Goal: Task Accomplishment & Management: Manage account settings

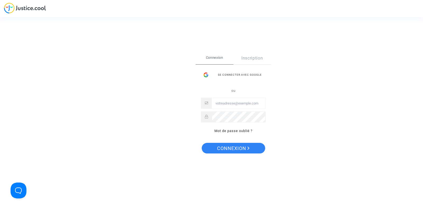
type input "[PERSON_NAME][EMAIL_ADDRESS][DOMAIN_NAME]"
click at [221, 151] on span "Connexion" at bounding box center [233, 148] width 33 height 11
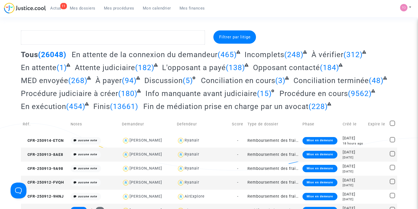
drag, startPoint x: 0, startPoint y: 0, endPoint x: 12, endPoint y: 45, distance: 46.5
click at [152, 8] on span "Mon calendrier" at bounding box center [157, 8] width 28 height 5
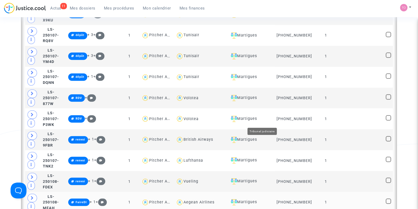
scroll to position [1257, 0]
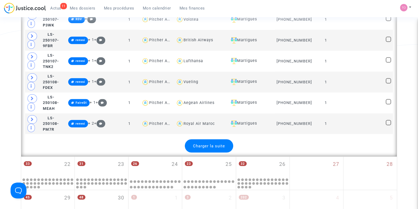
click at [213, 144] on span "Charger la suite" at bounding box center [209, 146] width 32 height 5
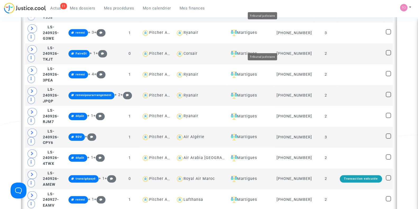
scroll to position [827, 0]
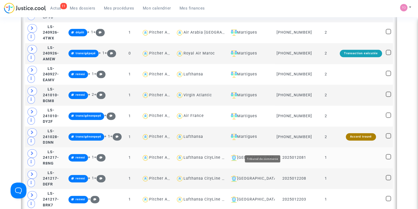
click at [271, 155] on div "[GEOGRAPHIC_DATA]" at bounding box center [251, 158] width 44 height 6
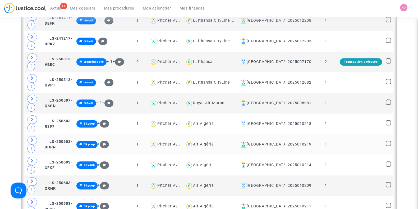
scroll to position [364, 0]
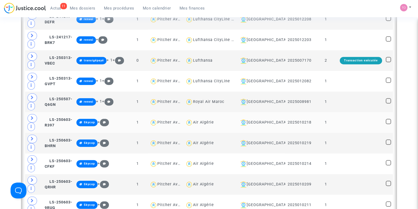
click at [210, 121] on div "Air Algérie" at bounding box center [203, 122] width 21 height 4
type textarea "@"Air Algérie""
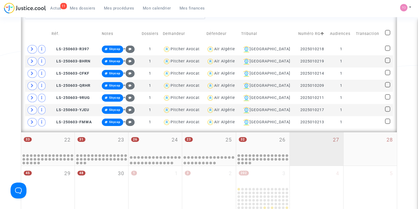
scroll to position [298, 0]
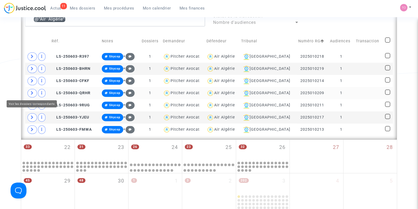
click at [32, 94] on span at bounding box center [33, 93] width 10 height 8
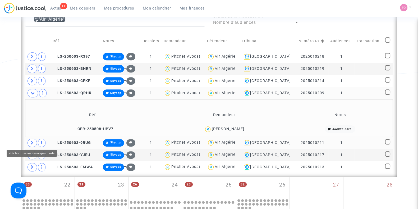
click at [31, 139] on span at bounding box center [33, 143] width 10 height 8
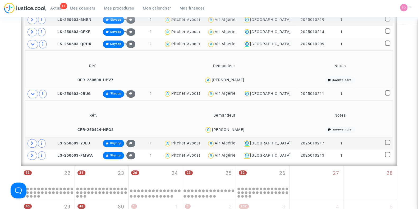
scroll to position [397, 0]
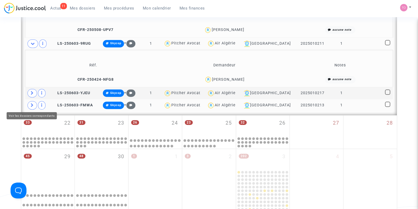
click at [29, 105] on span at bounding box center [33, 105] width 10 height 8
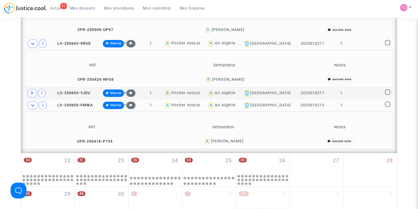
click at [229, 139] on div "Souad Hariche" at bounding box center [227, 141] width 33 height 4
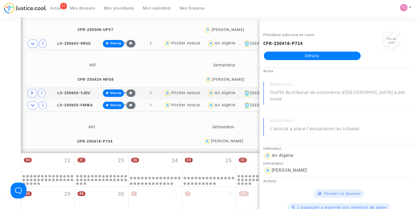
drag, startPoint x: 4, startPoint y: 75, endPoint x: 12, endPoint y: 72, distance: 8.0
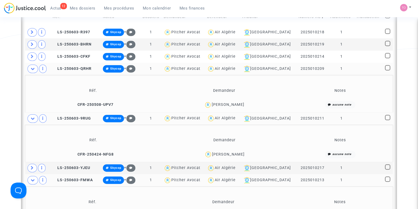
scroll to position [298, 0]
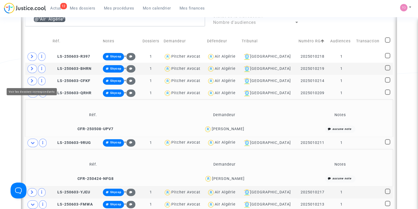
click at [31, 80] on icon at bounding box center [32, 81] width 3 height 4
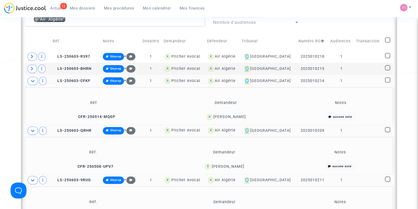
click at [232, 113] on span "Allaoua Mekerbeche" at bounding box center [230, 101] width 33 height 35
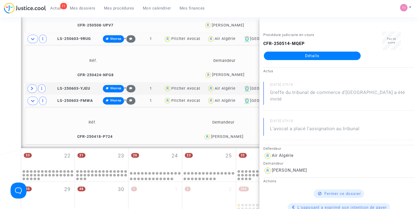
scroll to position [463, 0]
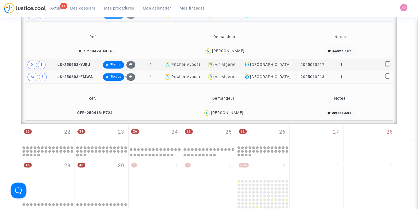
click at [238, 113] on div "Souad Hariche" at bounding box center [227, 113] width 33 height 4
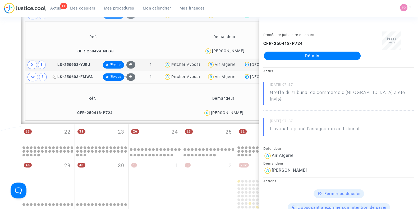
click at [64, 75] on span "LS-250603-FMWA" at bounding box center [73, 77] width 40 height 4
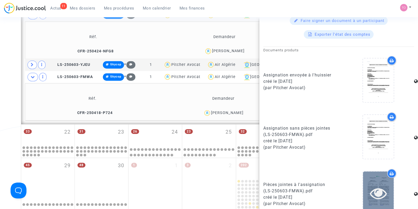
scroll to position [332, 0]
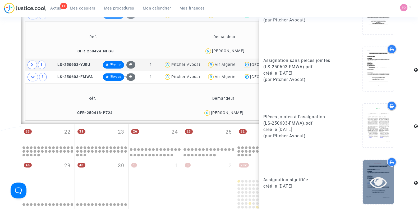
click at [377, 190] on div at bounding box center [378, 182] width 31 height 44
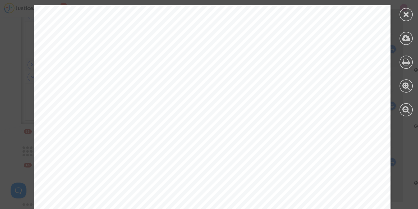
scroll to position [4527, 0]
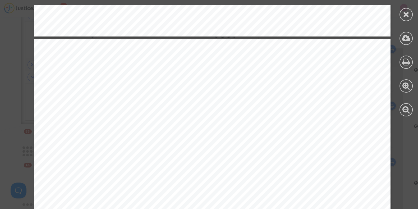
click at [411, 15] on div at bounding box center [406, 14] width 13 height 13
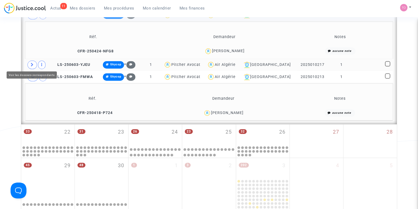
click at [30, 63] on span at bounding box center [33, 65] width 10 height 8
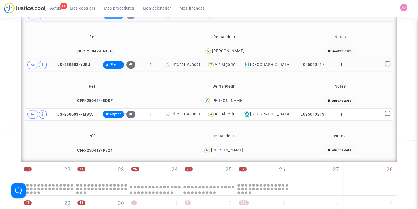
click at [230, 99] on div "Fouad Djouallah" at bounding box center [227, 100] width 33 height 4
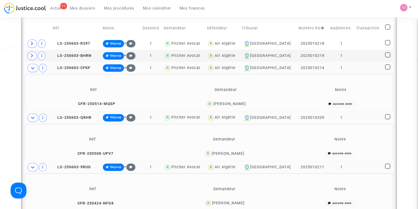
scroll to position [298, 0]
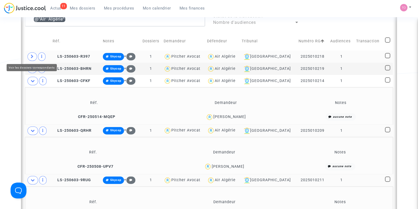
click at [31, 52] on span at bounding box center [33, 56] width 10 height 8
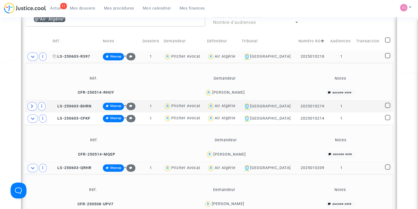
click at [70, 57] on span "LS-250603-R397" at bounding box center [72, 56] width 38 height 4
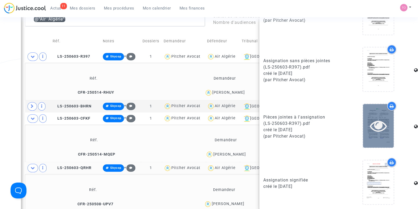
scroll to position [332, 0]
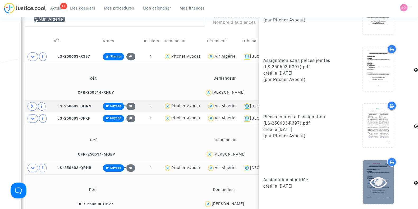
click at [384, 181] on div at bounding box center [378, 182] width 31 height 17
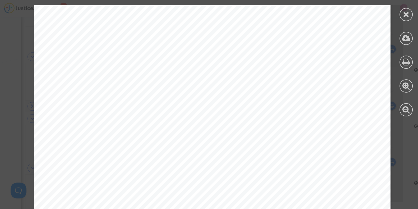
scroll to position [4593, 0]
drag, startPoint x: 403, startPoint y: 16, endPoint x: 370, endPoint y: 16, distance: 32.8
click at [403, 16] on icon at bounding box center [406, 14] width 7 height 8
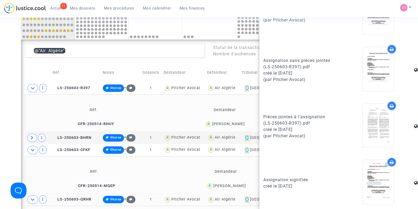
scroll to position [264, 0]
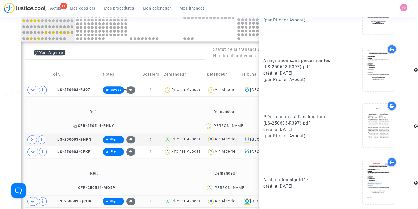
click at [79, 125] on span "CFR-250514-RHUY" at bounding box center [93, 126] width 41 height 4
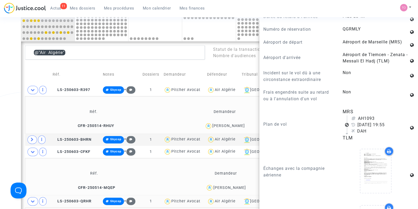
scroll to position [331, 0]
drag, startPoint x: 0, startPoint y: 82, endPoint x: 4, endPoint y: 85, distance: 4.9
click at [0, 83] on div "Date de clôture d'instruction Date de conciliation Date d'audience Date de juge…" at bounding box center [209, 138] width 418 height 744
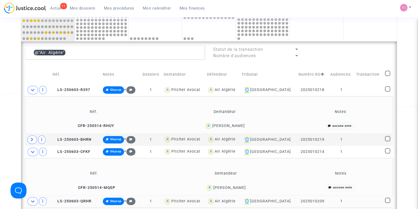
scroll to position [0, 0]
click at [29, 138] on span at bounding box center [33, 139] width 10 height 8
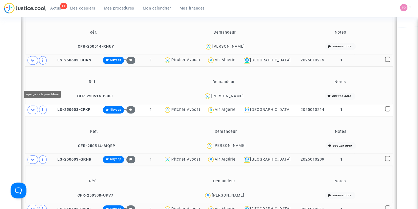
scroll to position [364, 0]
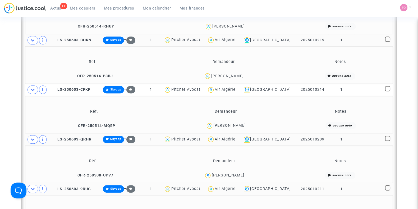
drag, startPoint x: 248, startPoint y: 73, endPoint x: 215, endPoint y: 76, distance: 32.5
click at [218, 76] on div "Hassane Lamine" at bounding box center [223, 76] width 127 height 8
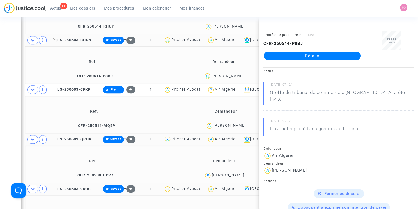
click at [69, 38] on span "LS-250603-BHRN" at bounding box center [72, 40] width 39 height 4
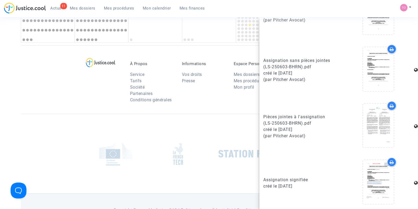
scroll to position [800, 0]
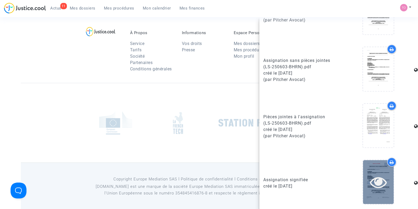
click at [368, 173] on div at bounding box center [378, 182] width 31 height 44
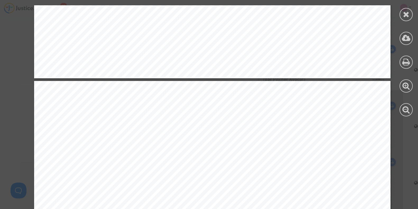
scroll to position [4597, 0]
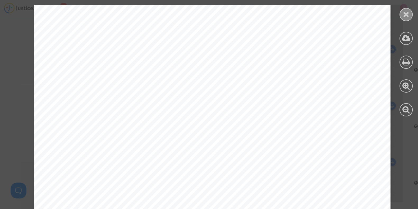
click at [403, 13] on icon at bounding box center [406, 14] width 7 height 8
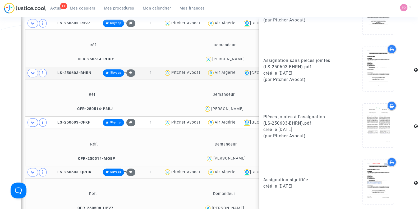
scroll to position [270, 0]
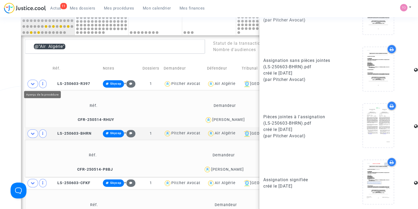
drag, startPoint x: 0, startPoint y: 72, endPoint x: 8, endPoint y: 73, distance: 8.0
click at [0, 72] on div "Date de clôture d'instruction Date de conciliation Date d'audience Date de juge…" at bounding box center [209, 150] width 418 height 781
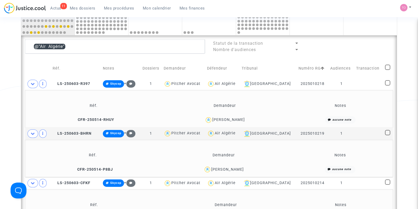
scroll to position [0, 0]
click at [219, 167] on div "Hassane Lamine" at bounding box center [227, 169] width 33 height 4
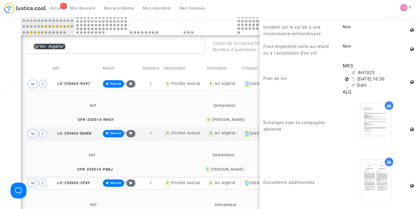
scroll to position [364, 0]
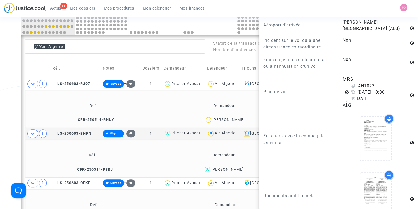
click at [0, 78] on div "Date de clôture d'instruction Date de conciliation Date d'audience Date de juge…" at bounding box center [209, 150] width 418 height 781
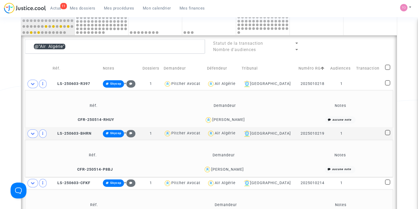
click at [29, 81] on span at bounding box center [33, 84] width 11 height 8
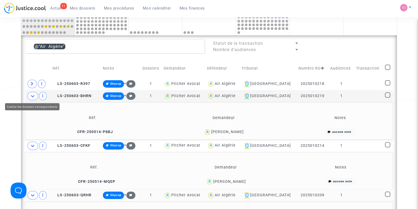
click at [33, 96] on icon at bounding box center [33, 96] width 4 height 4
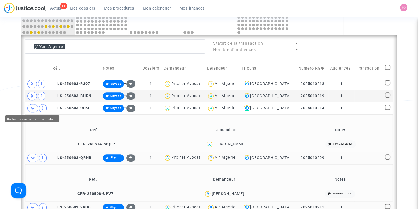
click at [32, 110] on span at bounding box center [33, 108] width 11 height 8
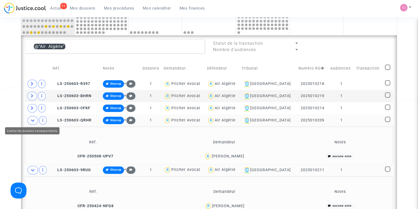
click at [33, 121] on icon at bounding box center [33, 120] width 4 height 4
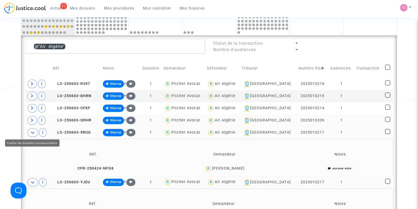
click at [34, 135] on span at bounding box center [33, 132] width 11 height 8
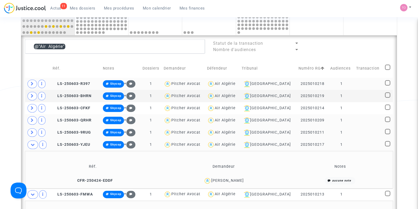
click at [231, 83] on div "Air Algérie" at bounding box center [225, 83] width 21 height 4
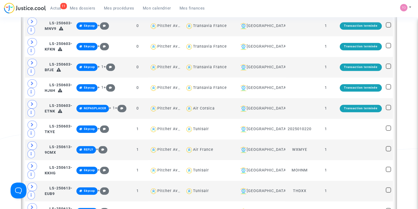
scroll to position [700, 0]
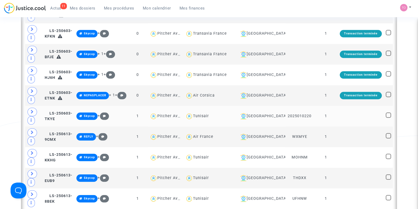
click at [205, 114] on div "Tunisair" at bounding box center [201, 116] width 16 height 4
type textarea "@Tunisair"
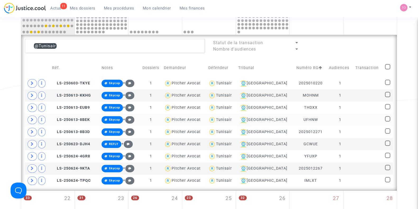
scroll to position [264, 0]
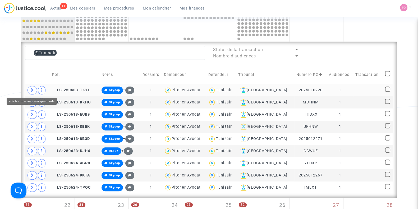
click at [31, 88] on icon at bounding box center [32, 90] width 3 height 4
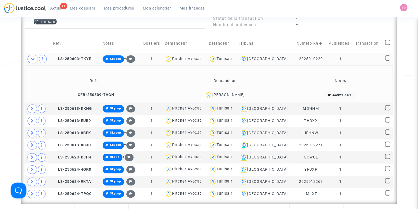
scroll to position [297, 0]
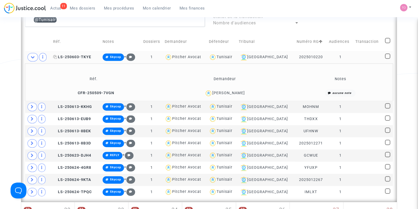
click at [79, 57] on span "LS-250603-TKYE" at bounding box center [72, 57] width 38 height 4
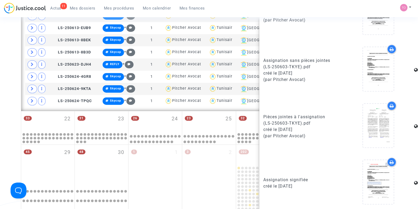
scroll to position [562, 0]
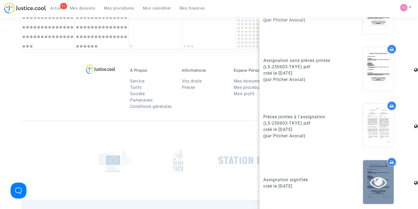
click at [370, 186] on icon at bounding box center [378, 182] width 17 height 17
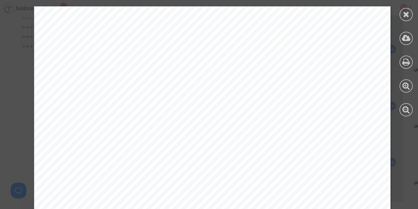
scroll to position [4560, 0]
click at [406, 16] on icon at bounding box center [406, 14] width 7 height 8
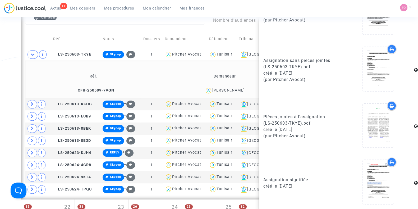
scroll to position [264, 0]
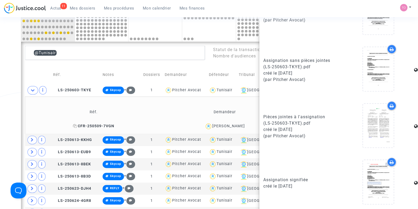
click at [86, 124] on span "CFR-250509-7VGN" at bounding box center [93, 126] width 41 height 4
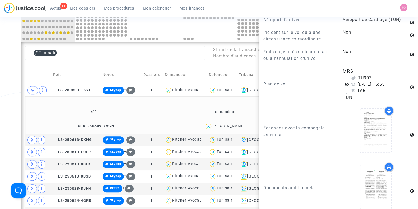
scroll to position [364, 0]
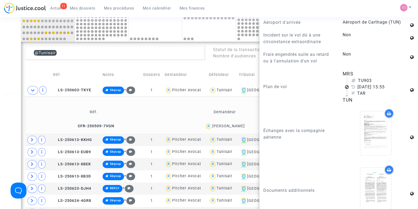
click at [13, 120] on div "Date de clôture d'instruction Date de conciliation Date d'audience Date de juge…" at bounding box center [209, 56] width 418 height 581
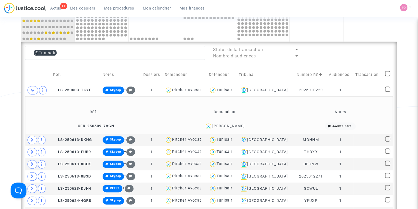
click at [234, 124] on div "Bassem Gueraidi" at bounding box center [228, 126] width 33 height 4
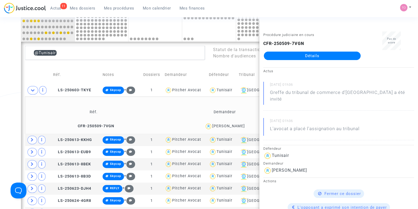
copy div "Gueraidi"
click at [0, 111] on div "Date de clôture d'instruction Date de conciliation Date d'audience Date de juge…" at bounding box center [209, 56] width 418 height 581
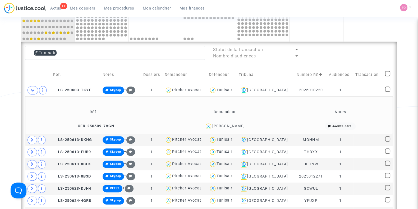
click at [220, 126] on div "Bassem Gueraidi" at bounding box center [228, 126] width 33 height 4
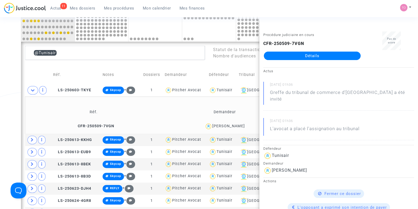
drag, startPoint x: 13, startPoint y: 132, endPoint x: 21, endPoint y: 118, distance: 15.4
click at [14, 130] on div "Date de clôture d'instruction Date de conciliation Date d'audience Date de juge…" at bounding box center [209, 56] width 418 height 581
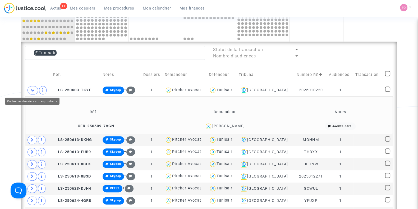
click at [29, 91] on span at bounding box center [33, 90] width 11 height 8
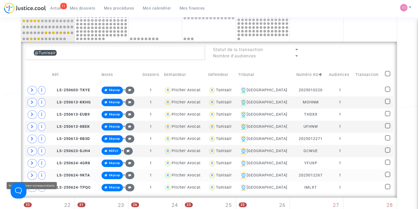
click at [32, 173] on icon at bounding box center [32, 175] width 3 height 4
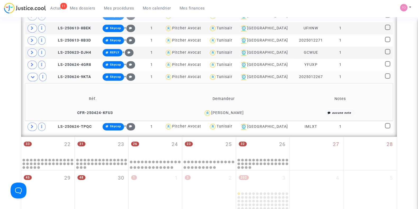
scroll to position [363, 0]
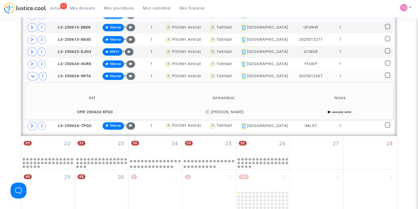
drag, startPoint x: 74, startPoint y: 74, endPoint x: 86, endPoint y: 71, distance: 12.8
click at [74, 74] on span "LS-250624-9KTA" at bounding box center [72, 76] width 38 height 4
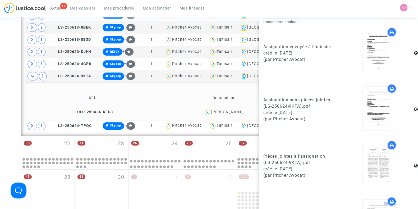
scroll to position [332, 0]
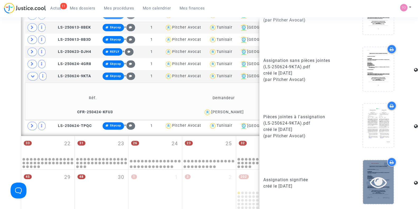
click at [385, 182] on div at bounding box center [378, 182] width 31 height 17
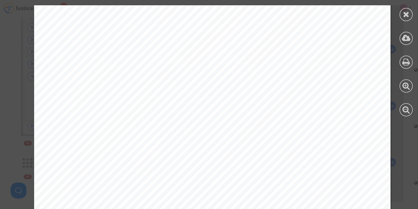
scroll to position [3539, 0]
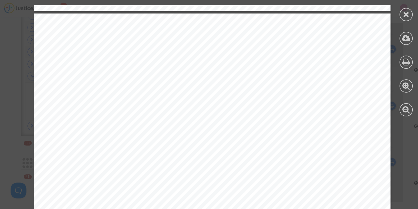
click at [410, 16] on div at bounding box center [406, 14] width 13 height 13
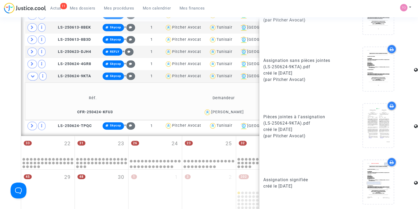
click at [232, 110] on div "Abid Mourad" at bounding box center [227, 112] width 33 height 4
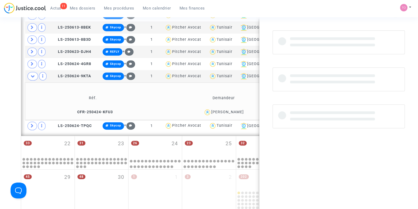
click at [232, 110] on div "Abid Mourad" at bounding box center [227, 112] width 33 height 4
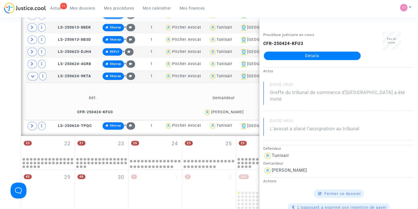
copy div "Mourad"
click at [223, 111] on div "Abid Mourad" at bounding box center [227, 112] width 33 height 4
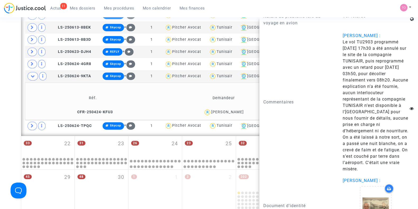
scroll to position [628, 0]
drag, startPoint x: 345, startPoint y: 90, endPoint x: 386, endPoint y: 89, distance: 40.2
click at [386, 89] on span "Le vol TU2903 programmé samedi 12 octobre à 17h30 a été annulé sur le site de l…" at bounding box center [376, 106] width 66 height 132
drag, startPoint x: 348, startPoint y: 96, endPoint x: 393, endPoint y: 95, distance: 45.0
click at [393, 95] on span "Le vol TU2903 programmé samedi 12 octobre à 17h30 a été annulé sur le site de l…" at bounding box center [376, 106] width 66 height 132
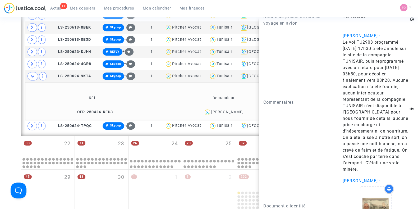
drag, startPoint x: 347, startPoint y: 103, endPoint x: 384, endPoint y: 104, distance: 37.6
click at [384, 104] on span "Le vol TU2903 programmé samedi 12 octobre à 17h30 a été annulé sur le site de l…" at bounding box center [376, 106] width 66 height 132
drag, startPoint x: 348, startPoint y: 159, endPoint x: 395, endPoint y: 161, distance: 47.4
click at [395, 161] on span "Le vol TU2903 programmé samedi 12 octobre à 17h30 a été annulé sur le site de l…" at bounding box center [376, 106] width 66 height 132
click at [346, 172] on span "Le vol TU2903 programmé samedi 12 octobre à 17h30 a été annulé sur le site de l…" at bounding box center [376, 106] width 66 height 132
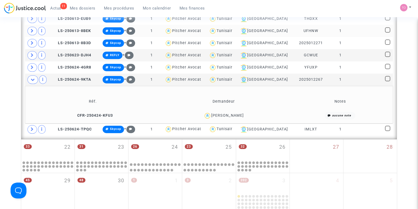
scroll to position [330, 0]
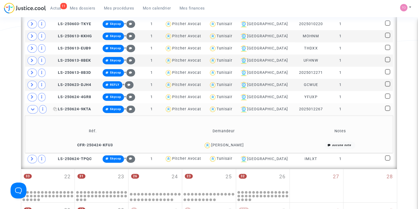
click at [81, 107] on span "LS-250624-9KTA" at bounding box center [72, 109] width 38 height 4
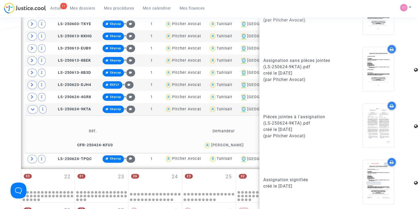
scroll to position [595, 0]
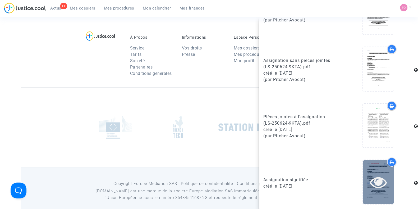
click at [375, 166] on div at bounding box center [378, 182] width 31 height 44
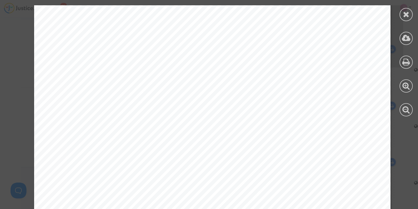
scroll to position [3546, 0]
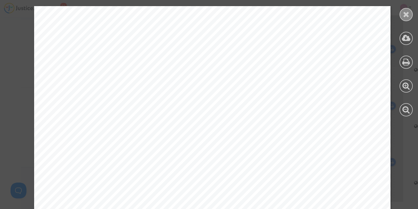
click at [402, 15] on div at bounding box center [406, 14] width 13 height 13
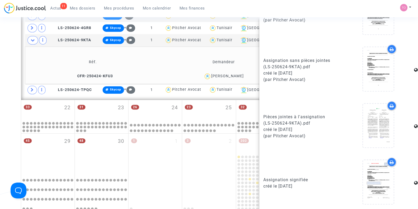
scroll to position [297, 0]
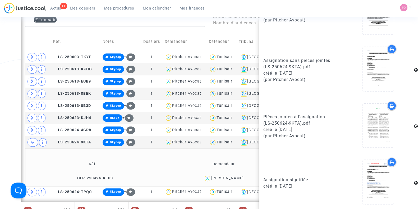
click at [226, 176] on div "Abid Mourad" at bounding box center [227, 178] width 33 height 4
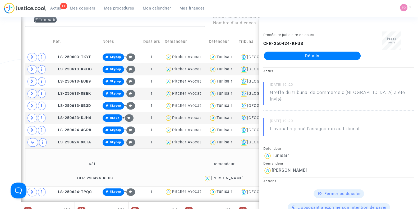
click at [0, 110] on div "Date de clôture d'instruction Date de conciliation Date d'audience Date de juge…" at bounding box center [209, 23] width 418 height 581
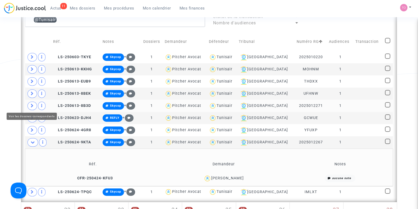
click at [34, 104] on span at bounding box center [33, 106] width 10 height 8
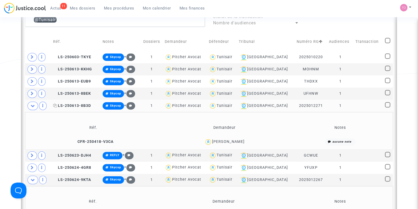
click at [65, 104] on span "LS-250613-8B3D" at bounding box center [72, 105] width 38 height 4
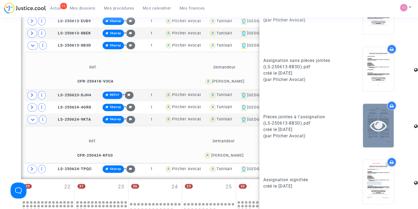
scroll to position [529, 0]
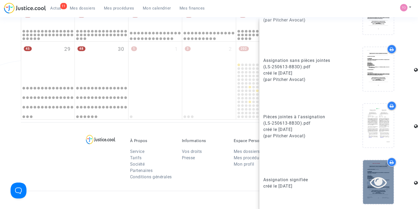
click at [378, 176] on icon at bounding box center [378, 182] width 17 height 17
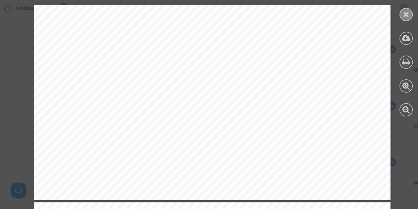
scroll to position [3340, 0]
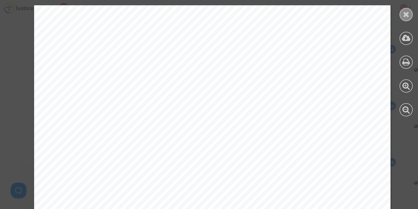
click at [409, 9] on div at bounding box center [407, 61] width 24 height 122
drag, startPoint x: 409, startPoint y: 10, endPoint x: 402, endPoint y: 15, distance: 8.7
click at [408, 11] on icon at bounding box center [406, 14] width 7 height 8
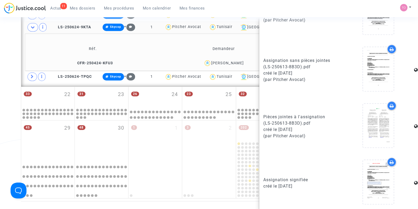
scroll to position [405, 0]
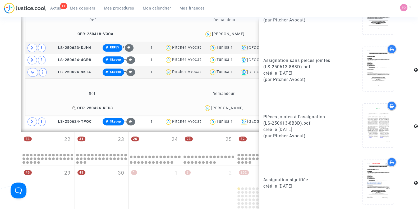
click at [106, 106] on span "CFR-250424-KFU3" at bounding box center [93, 108] width 40 height 4
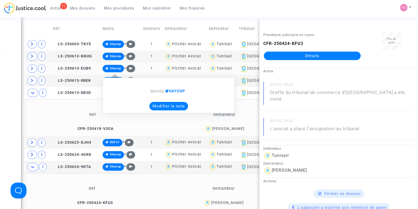
scroll to position [306, 0]
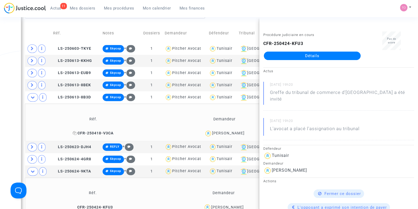
click at [96, 133] on span "CFR-250418-V3CA" at bounding box center [93, 133] width 41 height 4
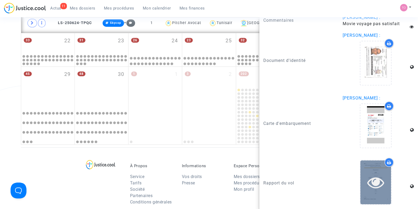
scroll to position [504, 0]
click at [381, 189] on div at bounding box center [376, 182] width 31 height 44
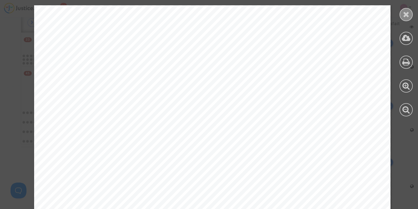
click at [406, 16] on icon at bounding box center [406, 14] width 7 height 8
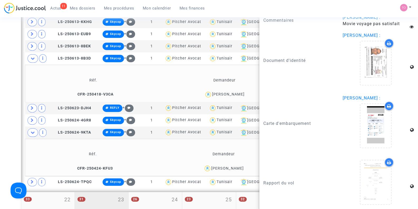
scroll to position [339, 0]
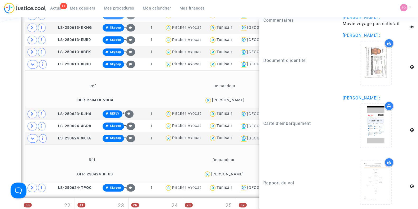
click at [0, 50] on div "Date de clôture d'instruction Date de conciliation Date d'audience Date de juge…" at bounding box center [209, 1] width 418 height 618
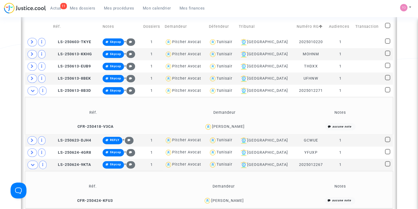
scroll to position [306, 0]
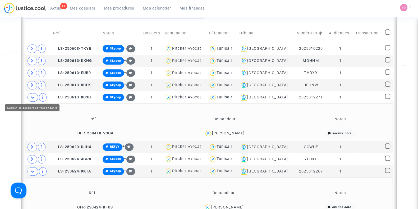
click at [32, 96] on icon at bounding box center [33, 97] width 4 height 4
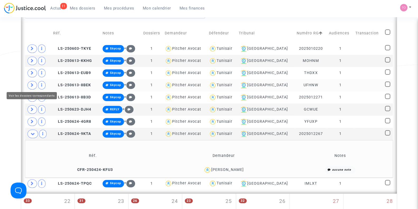
click at [31, 87] on span at bounding box center [33, 85] width 10 height 8
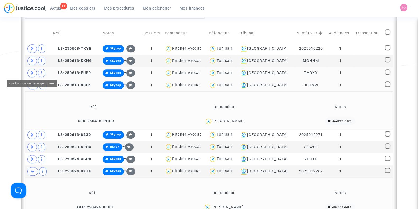
click at [32, 71] on icon at bounding box center [32, 73] width 3 height 4
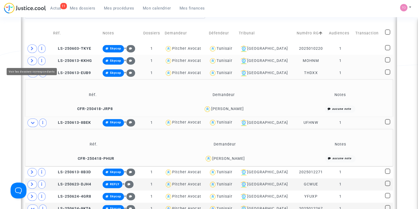
click at [31, 62] on span at bounding box center [33, 61] width 10 height 8
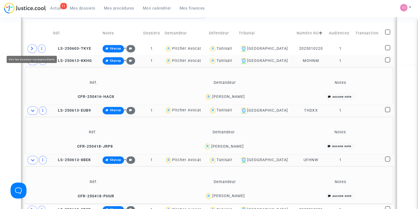
click at [34, 46] on span at bounding box center [33, 48] width 10 height 8
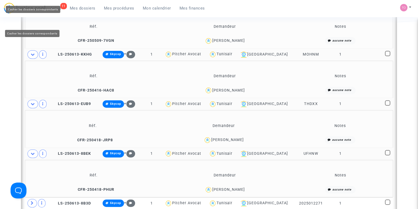
scroll to position [504, 0]
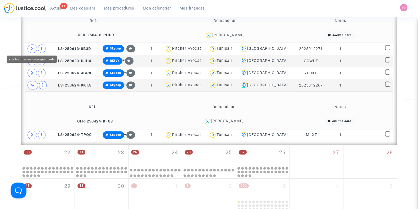
click at [34, 48] on span at bounding box center [33, 48] width 10 height 8
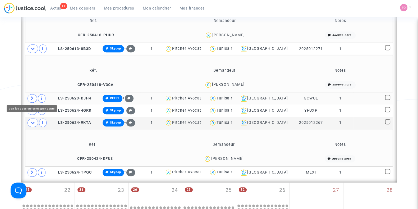
click at [31, 96] on icon at bounding box center [32, 98] width 3 height 4
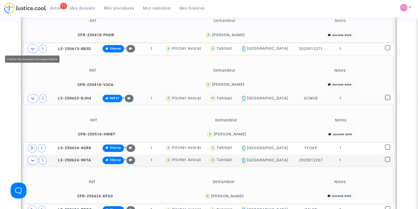
click at [31, 49] on icon at bounding box center [33, 49] width 4 height 4
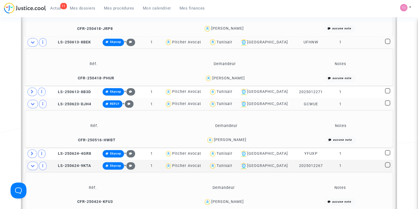
scroll to position [438, 0]
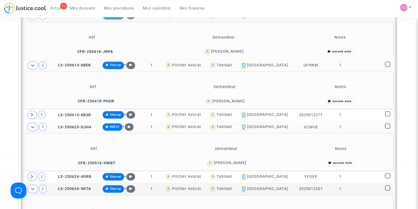
click at [31, 66] on span at bounding box center [33, 65] width 11 height 8
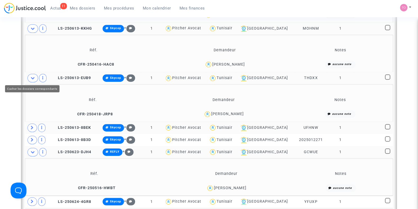
scroll to position [372, 0]
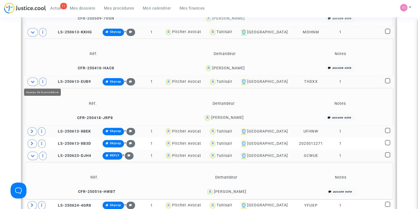
click at [34, 78] on span at bounding box center [33, 82] width 11 height 8
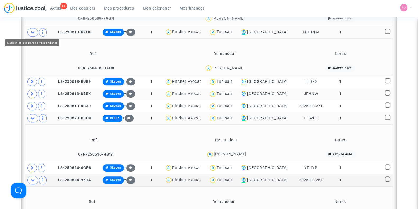
click at [31, 30] on icon at bounding box center [33, 32] width 4 height 4
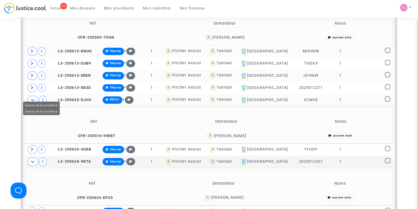
scroll to position [306, 0]
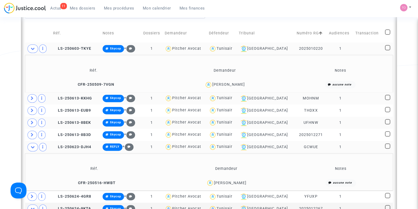
click at [33, 45] on span at bounding box center [33, 48] width 11 height 8
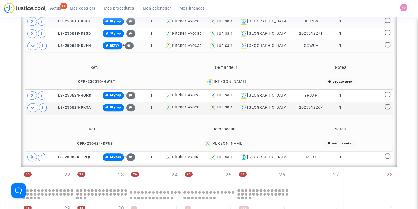
scroll to position [372, 0]
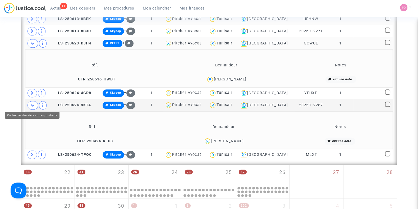
click at [31, 103] on icon at bounding box center [33, 105] width 4 height 4
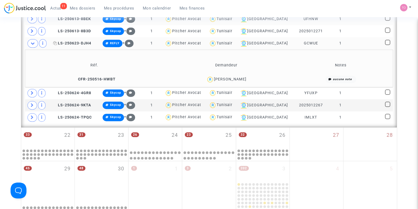
drag, startPoint x: 78, startPoint y: 43, endPoint x: 81, endPoint y: 43, distance: 2.9
click at [78, 43] on span "LS-250623-DJH4" at bounding box center [72, 43] width 38 height 4
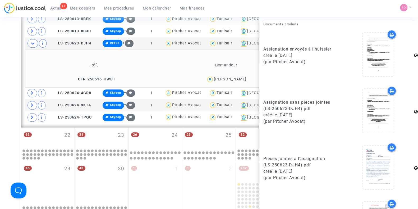
scroll to position [332, 0]
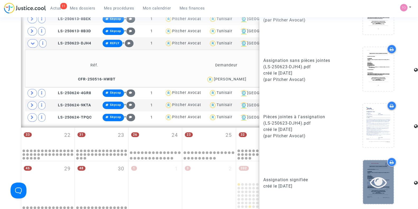
click at [389, 188] on div at bounding box center [378, 182] width 31 height 44
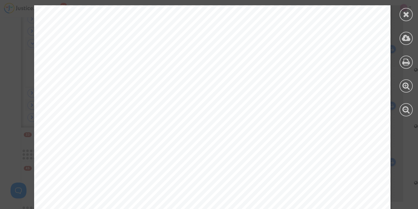
scroll to position [3579, 0]
drag, startPoint x: 403, startPoint y: 11, endPoint x: 378, endPoint y: 16, distance: 25.9
click at [402, 11] on div at bounding box center [406, 14] width 13 height 13
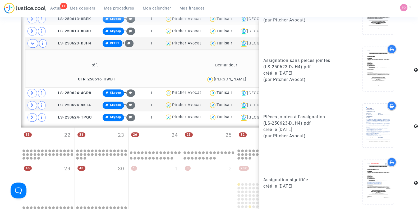
click at [225, 77] on div "Chaima Gouirah" at bounding box center [230, 79] width 33 height 4
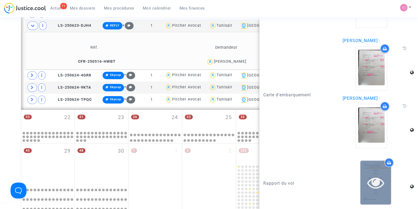
scroll to position [438, 0]
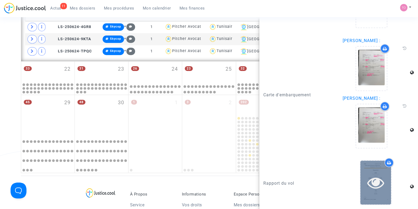
click at [370, 176] on icon at bounding box center [376, 182] width 17 height 17
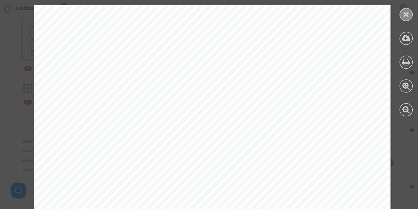
click at [406, 15] on icon at bounding box center [406, 14] width 7 height 8
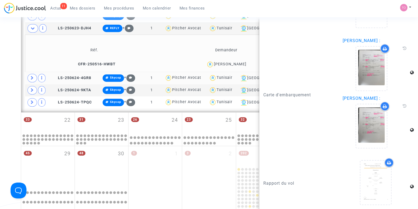
scroll to position [372, 0]
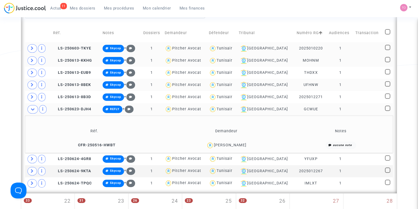
scroll to position [306, 0]
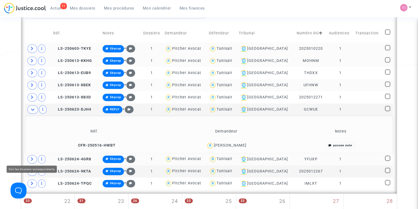
click at [32, 160] on span at bounding box center [33, 159] width 10 height 8
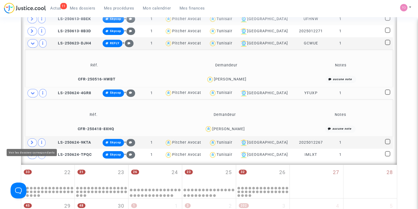
click at [31, 141] on icon at bounding box center [32, 143] width 3 height 4
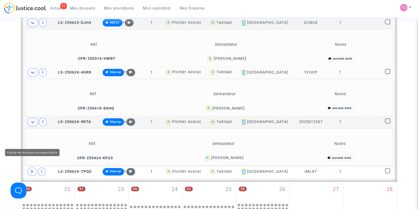
scroll to position [405, 0]
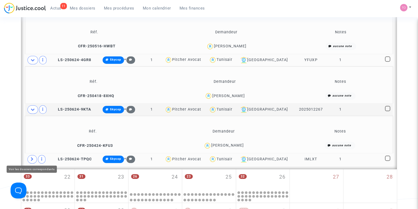
click at [30, 158] on span at bounding box center [33, 159] width 10 height 8
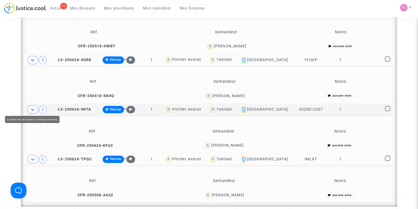
click at [32, 110] on icon at bounding box center [33, 109] width 4 height 4
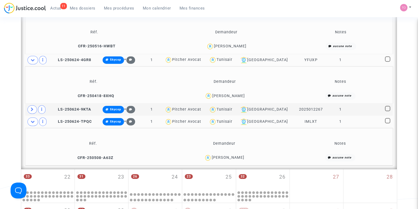
click at [29, 63] on td at bounding box center [38, 60] width 26 height 12
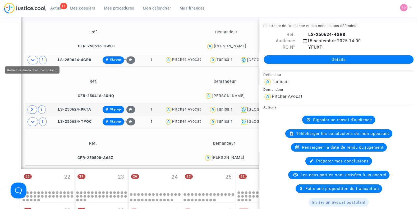
click at [34, 60] on span at bounding box center [33, 60] width 11 height 8
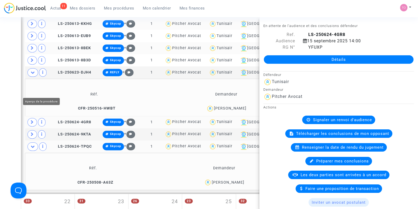
scroll to position [339, 0]
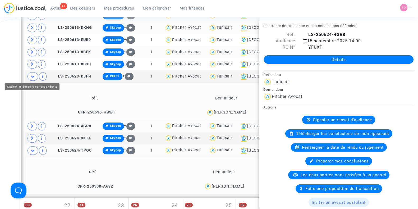
click at [31, 74] on icon at bounding box center [33, 76] width 4 height 4
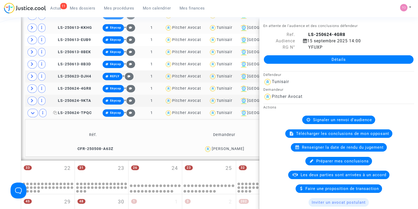
click at [65, 111] on span "LS-250624-TPQC" at bounding box center [72, 113] width 39 height 4
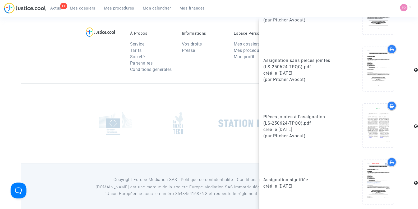
scroll to position [599, 0]
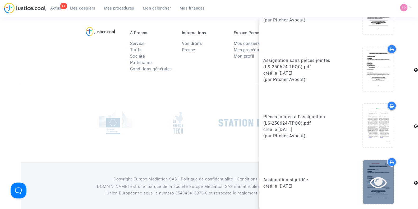
click at [374, 178] on icon at bounding box center [378, 182] width 17 height 17
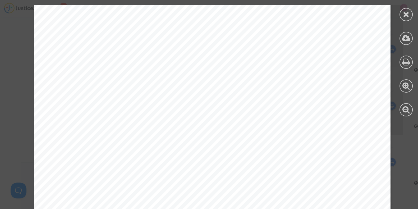
scroll to position [3579, 0]
click at [399, 11] on div at bounding box center [407, 61] width 24 height 122
click at [413, 11] on div at bounding box center [407, 61] width 24 height 122
click at [408, 11] on icon at bounding box center [406, 14] width 7 height 8
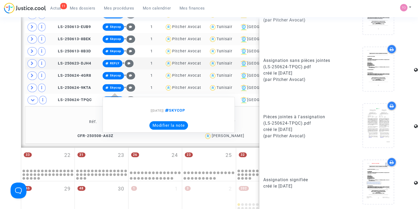
scroll to position [335, 0]
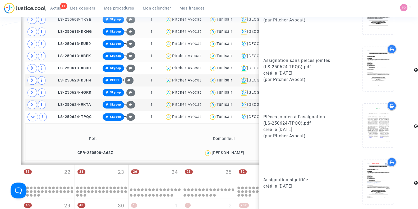
click at [86, 154] on td "CFR-250508-A63Z" at bounding box center [93, 152] width 132 height 11
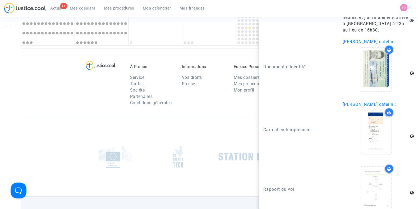
scroll to position [566, 0]
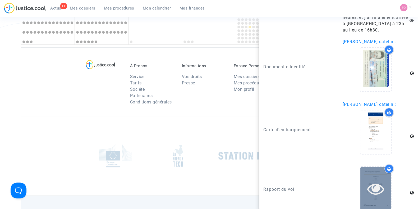
click at [370, 168] on div at bounding box center [376, 189] width 31 height 44
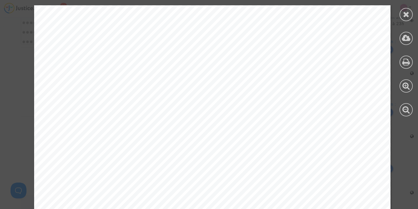
click at [406, 14] on icon at bounding box center [406, 14] width 7 height 8
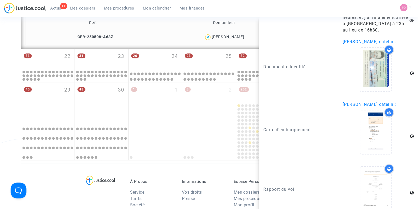
scroll to position [434, 0]
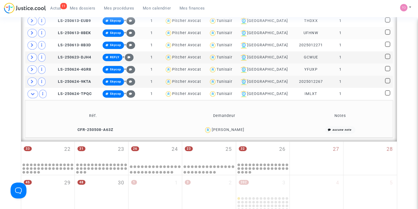
scroll to position [335, 0]
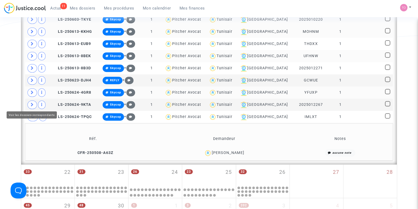
click at [32, 104] on icon at bounding box center [32, 105] width 3 height 4
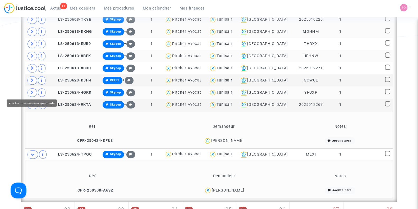
click at [34, 91] on span at bounding box center [33, 92] width 10 height 8
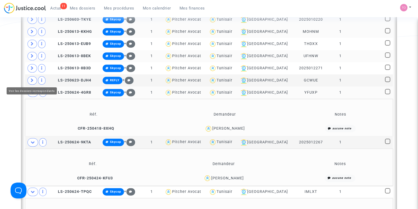
drag, startPoint x: 31, startPoint y: 80, endPoint x: 31, endPoint y: 85, distance: 5.0
click at [31, 80] on icon at bounding box center [32, 80] width 3 height 4
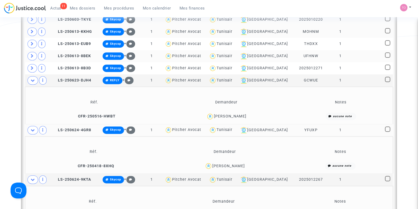
click at [37, 126] on td at bounding box center [38, 130] width 26 height 12
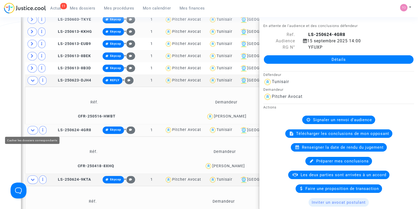
click at [34, 129] on icon at bounding box center [33, 130] width 4 height 4
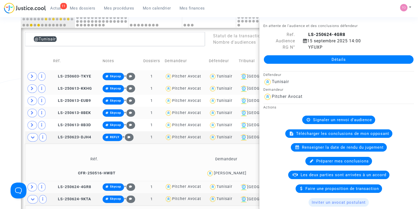
scroll to position [268, 0]
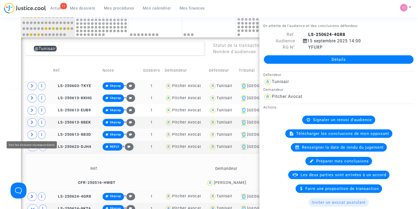
click at [33, 133] on icon at bounding box center [32, 135] width 3 height 4
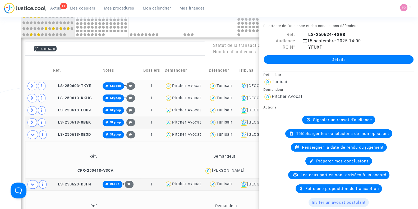
click at [31, 115] on td at bounding box center [38, 110] width 26 height 12
click at [29, 121] on span at bounding box center [33, 122] width 10 height 8
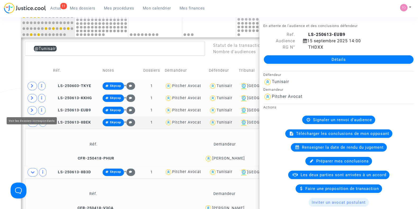
click at [34, 110] on span at bounding box center [33, 110] width 10 height 8
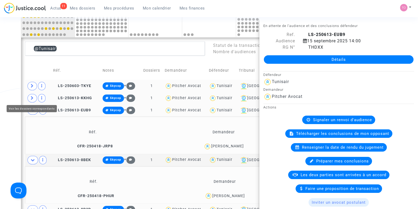
click at [32, 96] on icon at bounding box center [32, 98] width 3 height 4
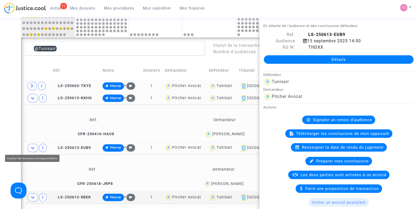
click at [34, 147] on icon at bounding box center [33, 148] width 4 height 4
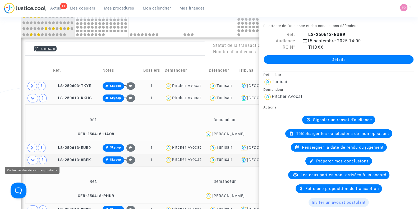
click at [33, 158] on icon at bounding box center [33, 160] width 4 height 4
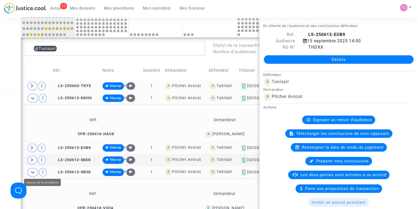
click at [35, 170] on span at bounding box center [33, 172] width 11 height 8
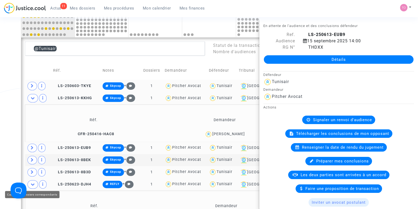
click at [32, 182] on icon at bounding box center [33, 184] width 4 height 4
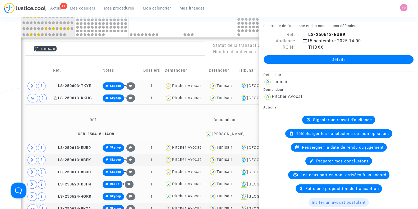
click at [60, 96] on span "LS-250613-KKHG" at bounding box center [72, 98] width 39 height 4
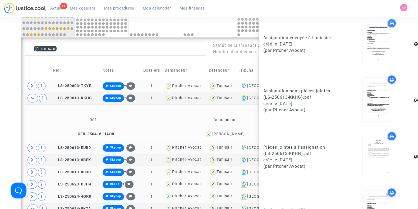
scroll to position [332, 0]
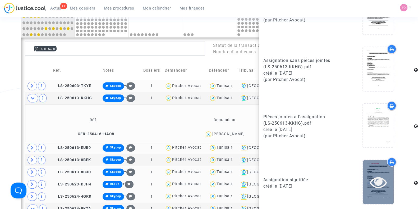
click at [365, 182] on div at bounding box center [378, 182] width 31 height 17
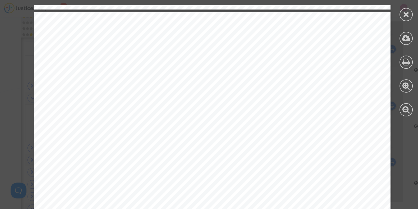
scroll to position [3539, 0]
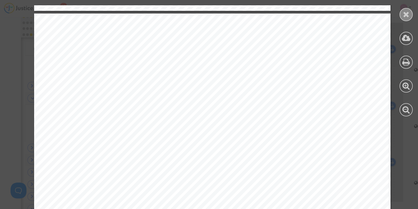
click at [402, 16] on div at bounding box center [406, 14] width 13 height 13
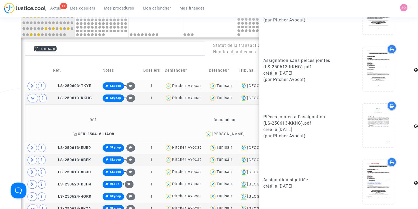
click at [112, 134] on span "CFR-250416-HAC8" at bounding box center [93, 134] width 41 height 4
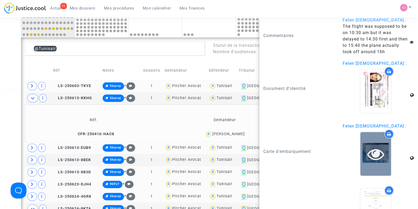
scroll to position [672, 0]
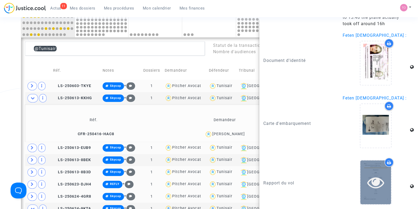
click at [378, 183] on icon at bounding box center [376, 182] width 17 height 17
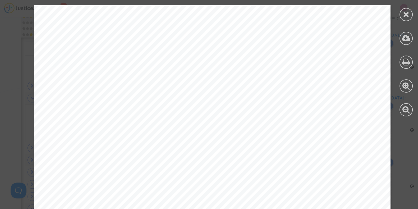
click at [413, 15] on div at bounding box center [406, 14] width 13 height 13
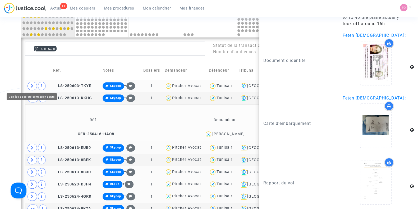
click at [33, 85] on icon at bounding box center [32, 86] width 3 height 4
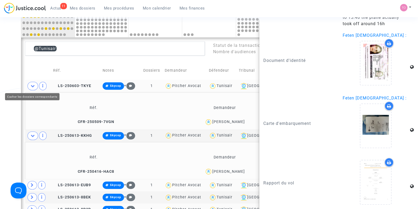
click at [33, 85] on icon at bounding box center [33, 86] width 4 height 4
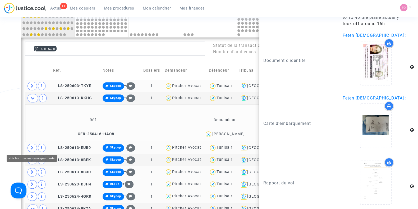
click at [35, 144] on span at bounding box center [33, 148] width 10 height 8
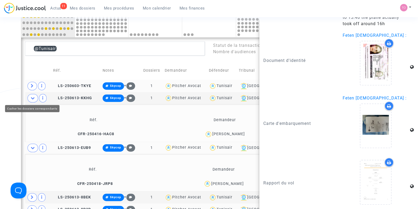
click at [32, 97] on icon at bounding box center [33, 98] width 4 height 4
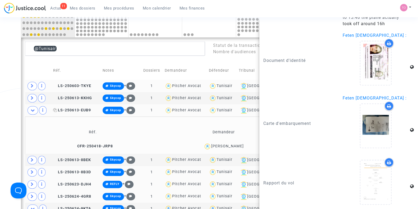
click at [67, 109] on span "LS-250613-EUB9" at bounding box center [72, 110] width 38 height 4
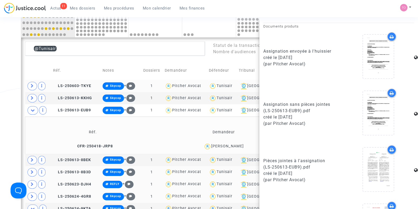
scroll to position [332, 0]
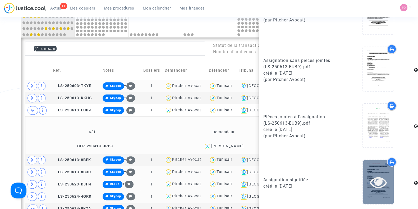
click at [373, 175] on icon at bounding box center [378, 182] width 17 height 17
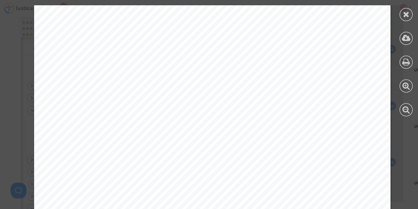
scroll to position [3539, 0]
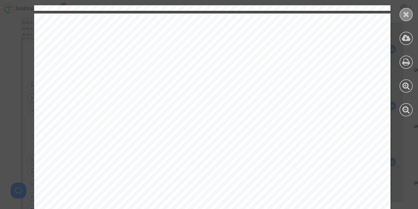
click at [401, 15] on div at bounding box center [407, 61] width 24 height 122
click at [405, 14] on icon at bounding box center [406, 14] width 7 height 8
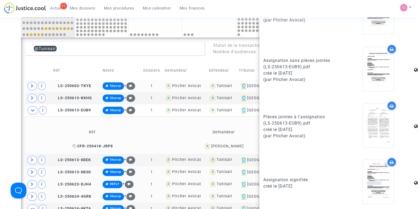
click at [90, 144] on span "CFR-250418-JRP8" at bounding box center [93, 146] width 40 height 4
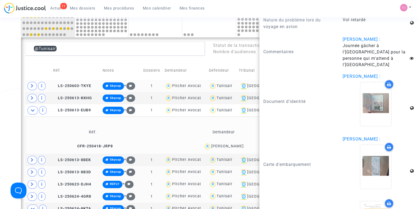
scroll to position [660, 0]
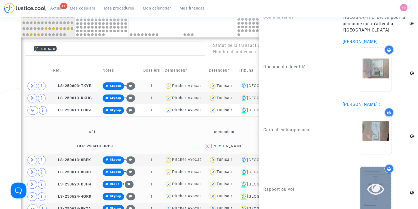
click at [376, 180] on icon at bounding box center [376, 188] width 17 height 17
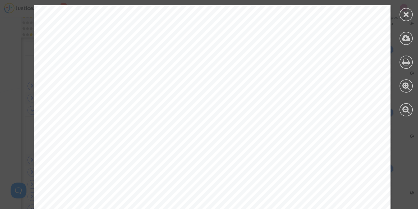
click at [406, 13] on icon at bounding box center [406, 14] width 7 height 8
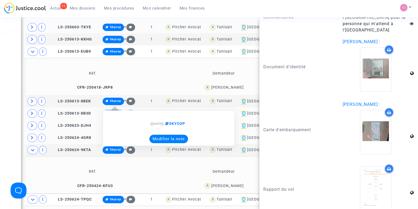
scroll to position [335, 0]
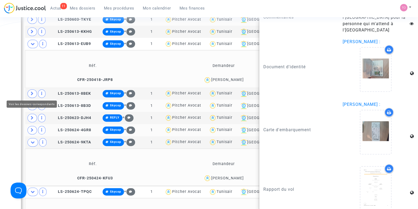
click at [32, 93] on icon at bounding box center [32, 94] width 3 height 4
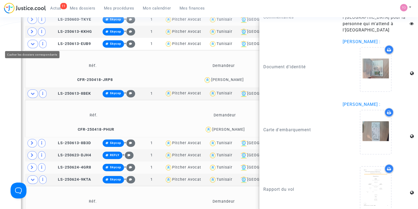
click at [32, 43] on icon at bounding box center [33, 44] width 4 height 4
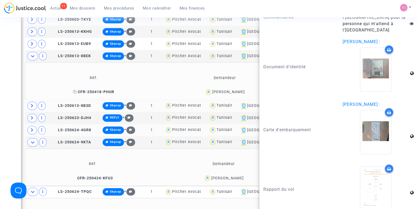
click at [97, 92] on span "CFR-250418-PHUR" at bounding box center [93, 92] width 41 height 4
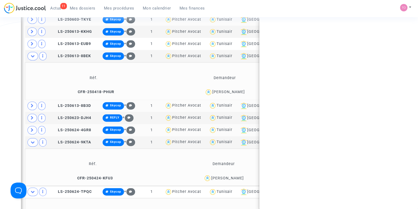
scroll to position [0, 0]
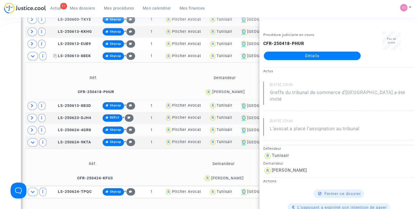
click at [78, 57] on span "LS-250613-8BEK" at bounding box center [72, 56] width 38 height 4
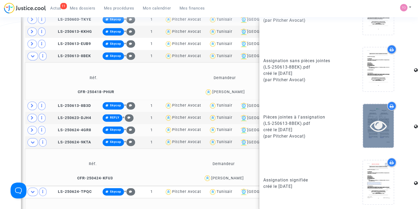
scroll to position [332, 0]
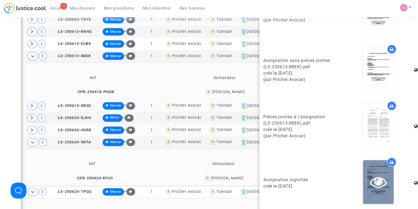
click at [385, 186] on div at bounding box center [378, 182] width 31 height 17
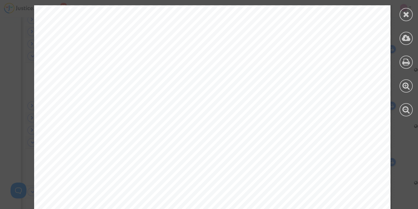
scroll to position [4002, 0]
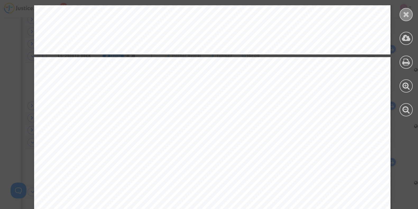
click at [406, 15] on icon at bounding box center [406, 14] width 7 height 8
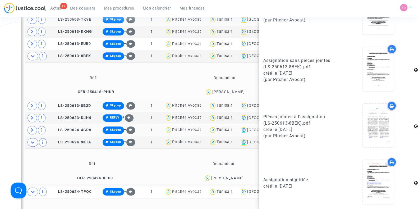
click at [90, 88] on td "CFR-250418-PHUR" at bounding box center [93, 92] width 133 height 11
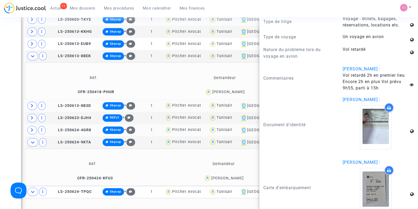
scroll to position [660, 0]
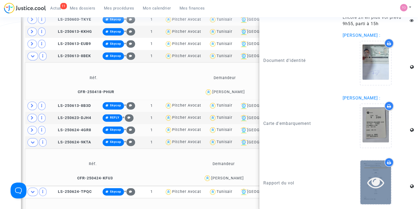
click at [368, 179] on icon at bounding box center [376, 182] width 17 height 17
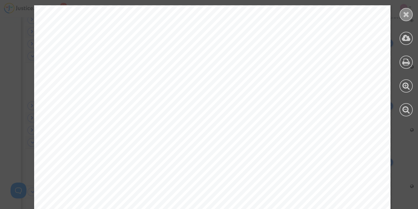
click at [401, 17] on div at bounding box center [406, 14] width 13 height 13
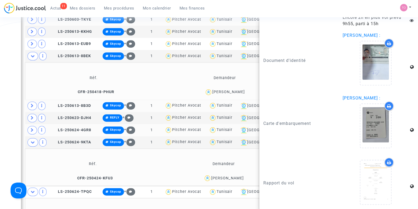
click at [7, 96] on div "Date de clôture d'instruction Date de conciliation Date d'audience Date de juge…" at bounding box center [209, 23] width 418 height 655
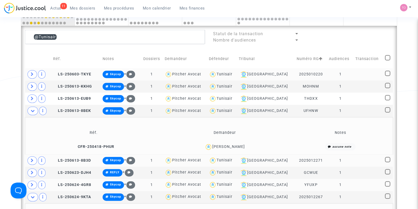
scroll to position [268, 0]
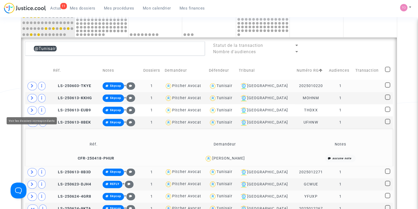
click at [31, 108] on icon at bounding box center [32, 110] width 3 height 4
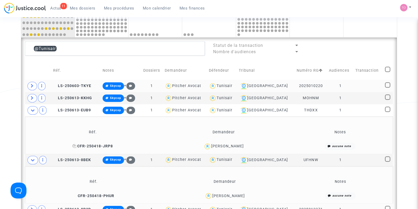
click at [95, 145] on span "CFR-250418-JRP8" at bounding box center [93, 146] width 40 height 4
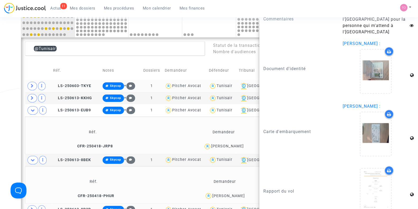
scroll to position [660, 0]
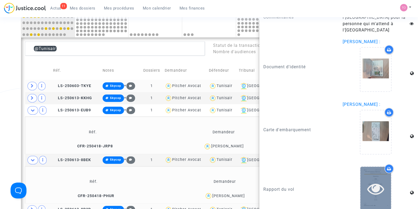
click at [362, 180] on div at bounding box center [376, 188] width 31 height 17
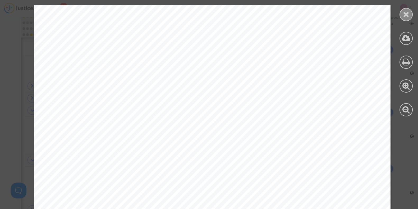
click at [405, 10] on icon at bounding box center [406, 14] width 7 height 8
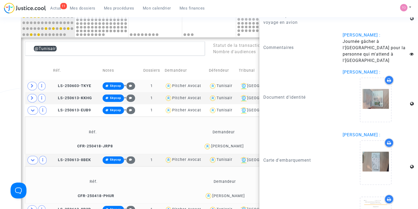
scroll to position [527, 0]
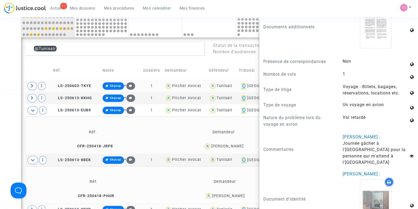
click at [230, 194] on div "Mohamed Ridha BERRIRI" at bounding box center [228, 196] width 33 height 4
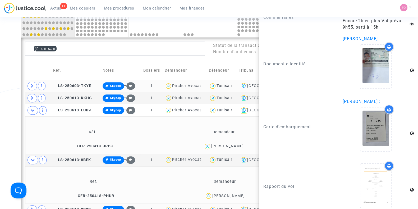
scroll to position [660, 0]
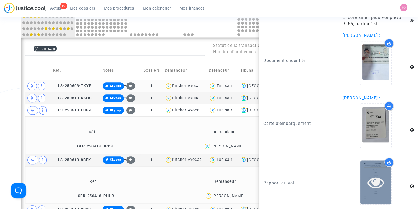
click at [374, 174] on icon at bounding box center [376, 182] width 17 height 17
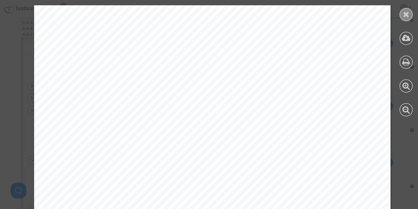
click at [406, 15] on icon at bounding box center [406, 14] width 7 height 8
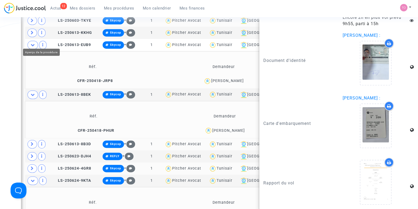
scroll to position [335, 0]
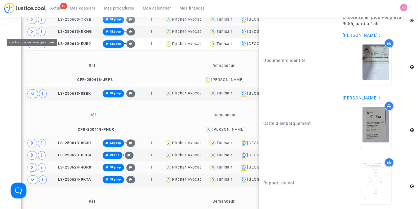
click at [29, 30] on span at bounding box center [33, 32] width 10 height 8
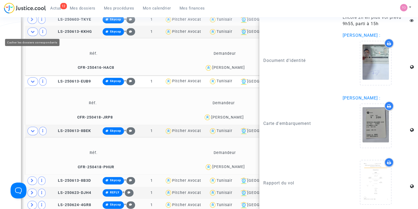
click at [29, 29] on span at bounding box center [33, 32] width 11 height 8
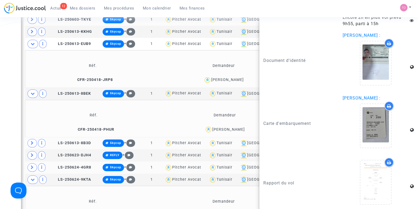
click at [30, 137] on td at bounding box center [38, 143] width 26 height 12
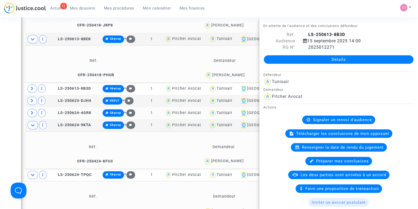
scroll to position [401, 0]
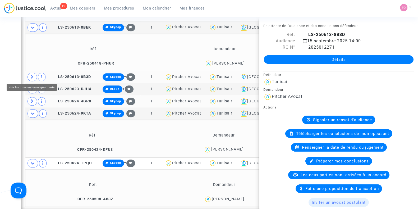
click at [29, 75] on span at bounding box center [33, 77] width 10 height 8
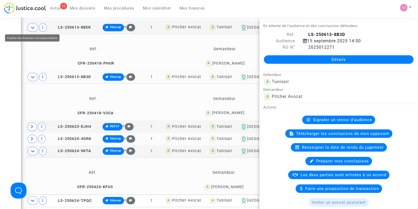
click at [31, 29] on span at bounding box center [33, 27] width 11 height 8
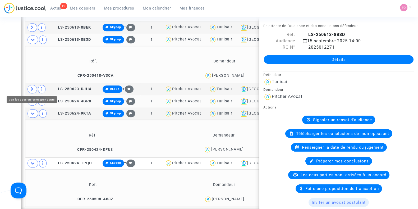
drag, startPoint x: 34, startPoint y: 88, endPoint x: 31, endPoint y: 56, distance: 32.2
click at [34, 87] on span at bounding box center [33, 89] width 10 height 8
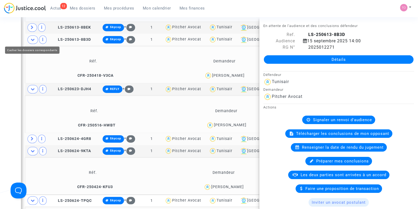
click at [32, 39] on icon at bounding box center [33, 40] width 4 height 4
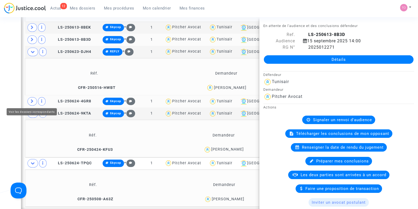
click at [29, 95] on td at bounding box center [38, 101] width 26 height 12
click at [29, 99] on span at bounding box center [33, 101] width 10 height 8
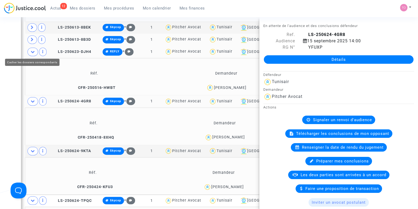
click at [34, 50] on icon at bounding box center [33, 52] width 4 height 4
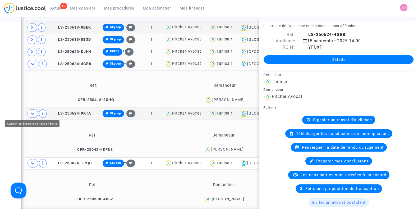
click at [33, 112] on icon at bounding box center [33, 113] width 4 height 4
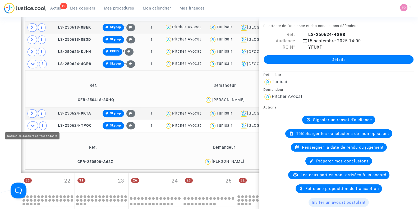
click at [33, 124] on icon at bounding box center [33, 126] width 4 height 4
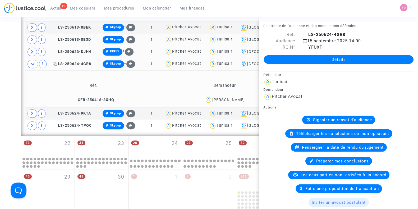
click at [71, 62] on span "LS-250624-4GR8" at bounding box center [72, 64] width 38 height 4
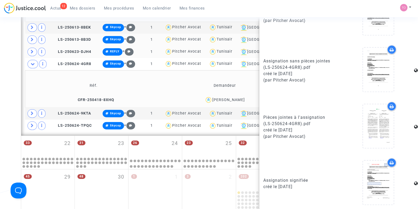
scroll to position [332, 0]
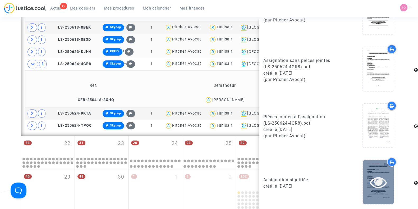
click at [370, 174] on icon at bounding box center [378, 182] width 17 height 17
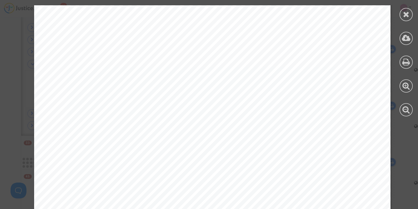
scroll to position [3539, 0]
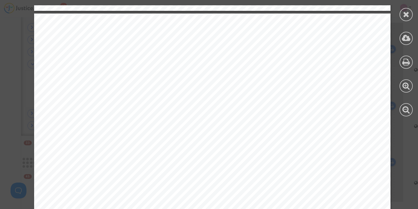
click at [405, 20] on div at bounding box center [406, 14] width 13 height 13
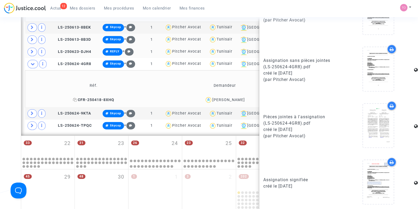
click at [87, 99] on span "CFR-250418-8XHQ" at bounding box center [93, 100] width 41 height 4
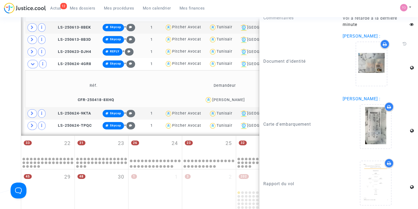
scroll to position [654, 0]
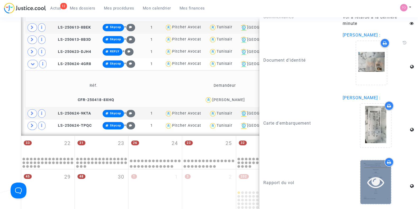
click at [373, 181] on icon at bounding box center [376, 182] width 17 height 17
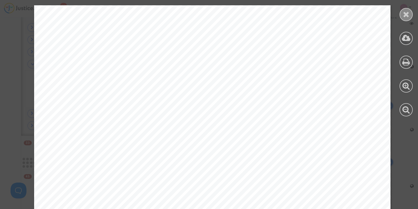
click at [405, 19] on div at bounding box center [406, 14] width 13 height 13
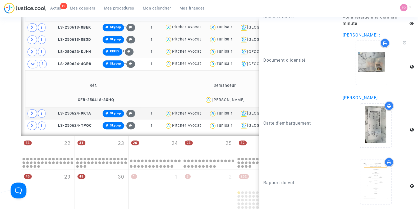
click at [229, 26] on div "Tunisair" at bounding box center [225, 27] width 16 height 4
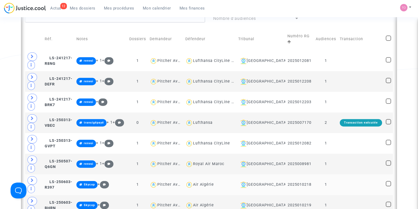
click at [213, 186] on div "Air Algérie" at bounding box center [209, 185] width 49 height 8
type textarea "@"Air Algérie""
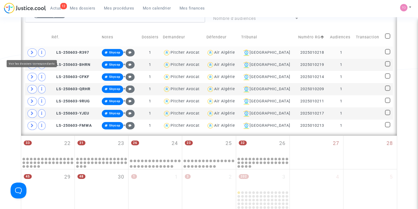
click at [26, 47] on td at bounding box center [37, 53] width 25 height 12
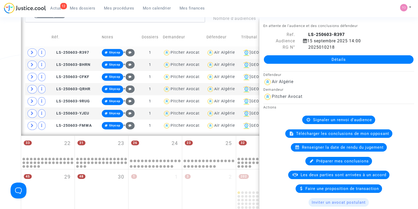
click at [28, 51] on span at bounding box center [33, 52] width 10 height 8
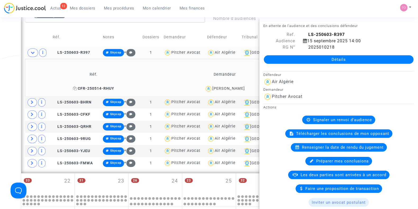
click at [77, 87] on span "CFR-250514-RHUY" at bounding box center [93, 88] width 41 height 4
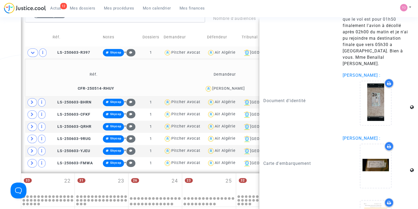
scroll to position [798, 0]
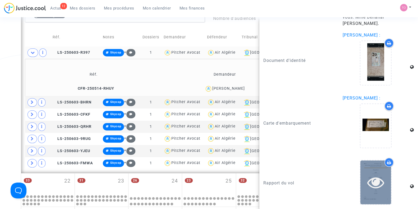
click at [375, 170] on div at bounding box center [376, 182] width 31 height 44
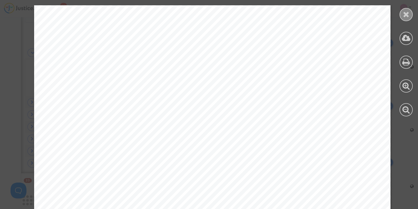
click at [404, 12] on icon at bounding box center [406, 14] width 7 height 8
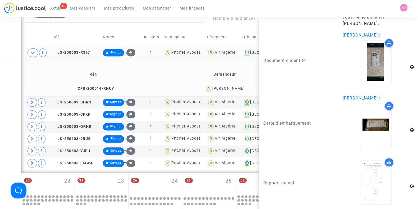
click at [0, 83] on div "Date de clôture d'instruction Date de conciliation Date d'audience Date de juge…" at bounding box center [209, 7] width 418 height 556
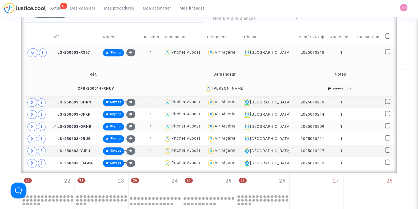
click at [74, 125] on span "LS-250603-QRHR" at bounding box center [72, 126] width 39 height 4
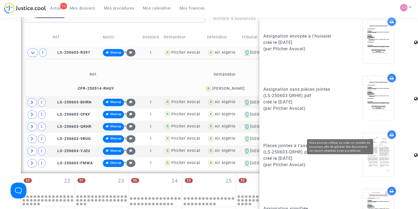
scroll to position [332, 0]
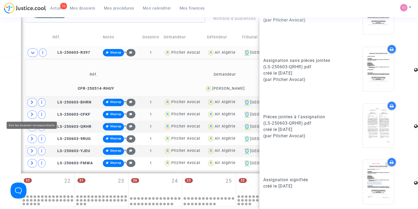
click at [32, 115] on icon at bounding box center [32, 114] width 3 height 4
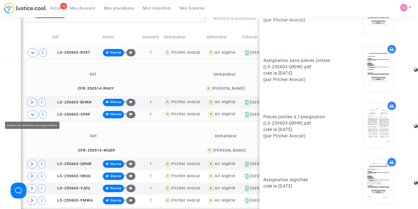
drag, startPoint x: 4, startPoint y: 87, endPoint x: 11, endPoint y: 81, distance: 9.4
click at [4, 87] on div "Date de clôture d'instruction Date de conciliation Date d'audience Date de juge…" at bounding box center [209, 25] width 418 height 593
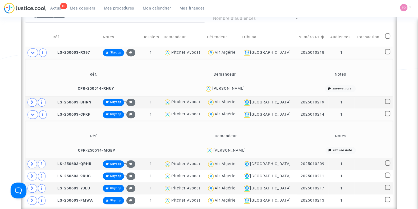
scroll to position [0, 0]
click at [34, 53] on icon at bounding box center [33, 53] width 4 height 4
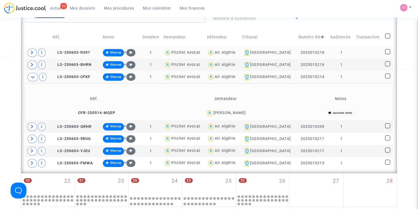
click at [233, 111] on div "Allaoua Mekerbeche" at bounding box center [230, 113] width 33 height 4
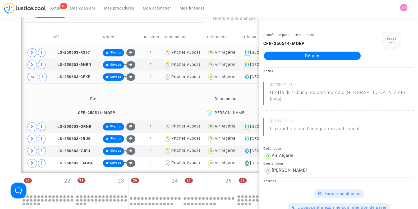
click at [0, 103] on div "Date de clôture d'instruction Date de conciliation Date d'audience Date de juge…" at bounding box center [209, 7] width 418 height 556
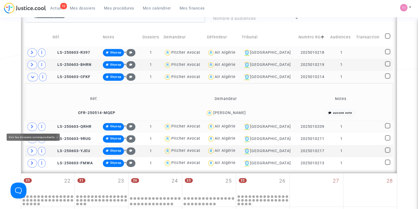
click at [33, 125] on icon at bounding box center [32, 127] width 3 height 4
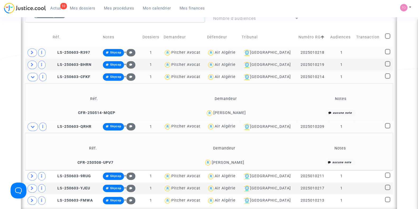
click at [35, 76] on span at bounding box center [33, 77] width 11 height 8
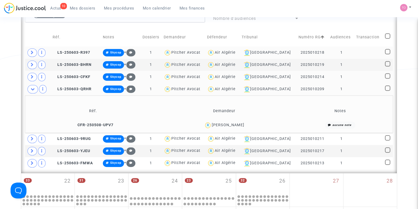
click at [225, 123] on div "Abdellah Cherrad" at bounding box center [228, 125] width 33 height 4
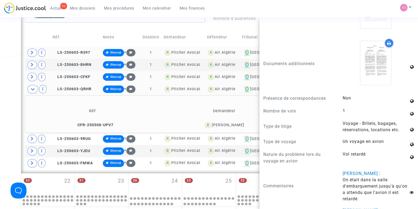
scroll to position [666, 0]
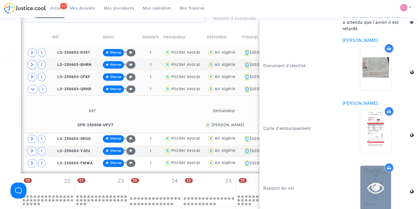
click at [368, 179] on icon at bounding box center [376, 187] width 17 height 17
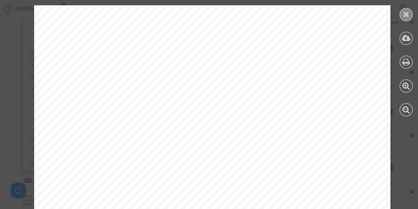
click at [404, 12] on icon at bounding box center [406, 14] width 7 height 8
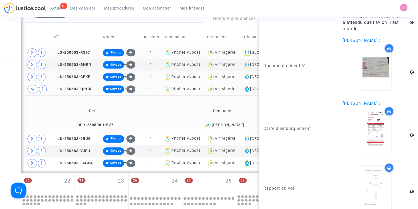
click at [0, 70] on div "Date de clôture d'instruction Date de conciliation Date d'audience Date de juge…" at bounding box center [209, 7] width 418 height 556
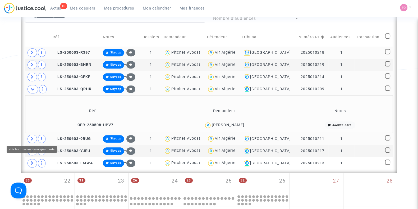
click at [33, 135] on span at bounding box center [33, 139] width 10 height 8
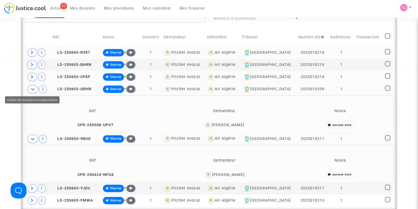
click at [34, 88] on icon at bounding box center [33, 89] width 4 height 4
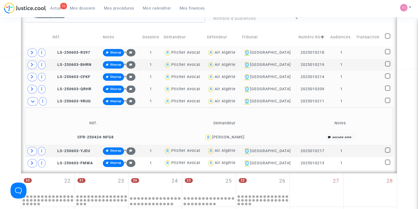
click at [222, 137] on div "Zohra Gouaich" at bounding box center [228, 137] width 33 height 4
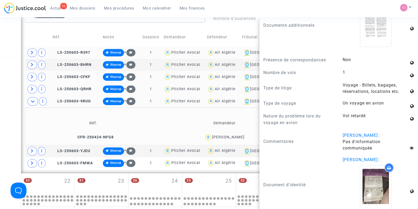
scroll to position [654, 0]
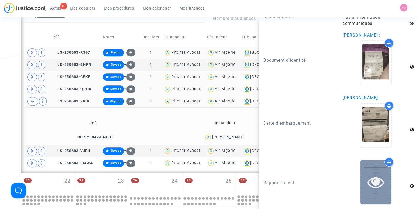
click at [368, 167] on div at bounding box center [376, 182] width 31 height 44
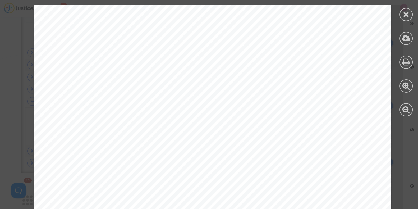
scroll to position [529, 0]
click at [409, 13] on icon at bounding box center [406, 14] width 7 height 8
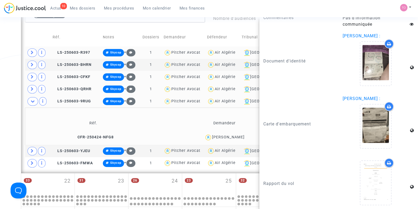
scroll to position [654, 0]
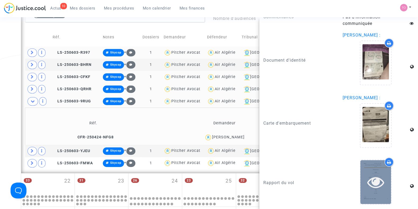
click at [375, 170] on div at bounding box center [376, 182] width 31 height 44
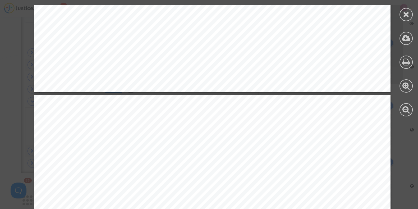
scroll to position [926, 0]
click at [407, 15] on icon at bounding box center [406, 14] width 7 height 8
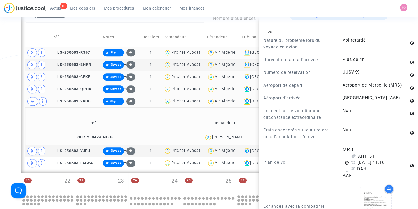
scroll to position [290, 0]
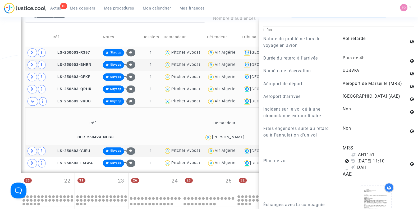
drag, startPoint x: 0, startPoint y: 84, endPoint x: 2, endPoint y: 90, distance: 7.0
click at [0, 85] on div "Date de clôture d'instruction Date de conciliation Date d'audience Date de juge…" at bounding box center [209, 7] width 418 height 556
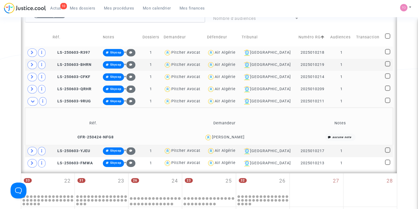
click at [31, 99] on icon at bounding box center [33, 101] width 4 height 4
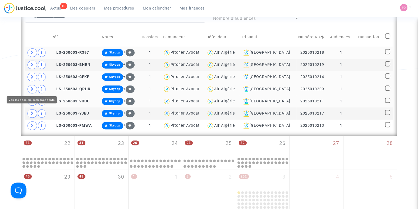
click at [32, 87] on icon at bounding box center [32, 89] width 3 height 4
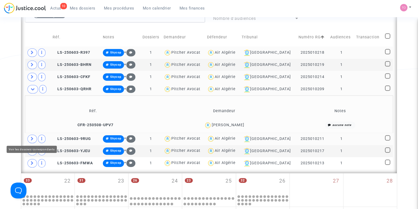
click at [36, 137] on span at bounding box center [33, 139] width 10 height 8
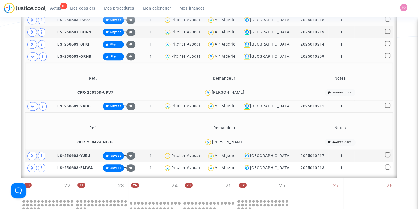
scroll to position [335, 0]
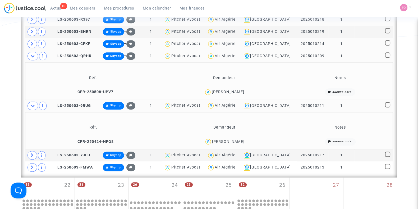
click at [226, 140] on div "Zohra Gouaich" at bounding box center [228, 141] width 33 height 4
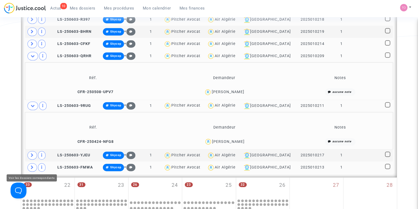
click at [31, 165] on icon at bounding box center [32, 167] width 3 height 4
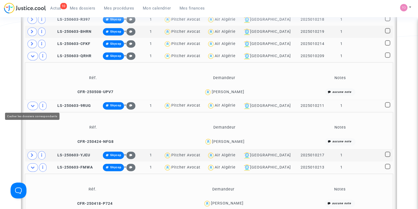
click at [34, 104] on icon at bounding box center [33, 106] width 4 height 4
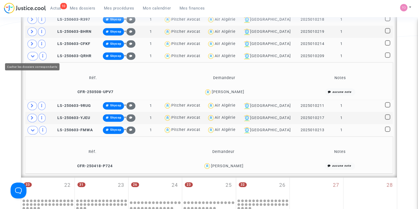
click at [34, 54] on icon at bounding box center [33, 56] width 4 height 4
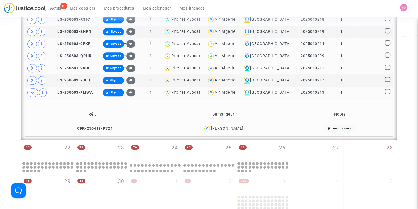
click at [221, 126] on div "Souad Hariche" at bounding box center [227, 128] width 33 height 4
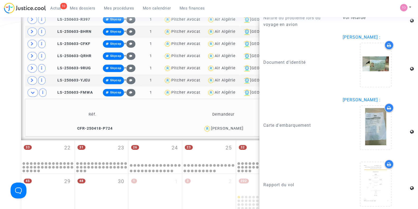
scroll to position [629, 0]
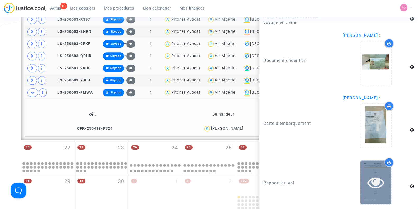
click at [376, 174] on icon at bounding box center [376, 182] width 17 height 17
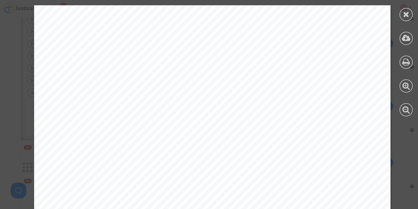
click at [398, 13] on div at bounding box center [407, 61] width 24 height 122
click at [401, 13] on div at bounding box center [406, 14] width 13 height 13
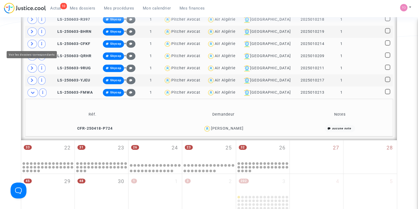
click at [30, 40] on span at bounding box center [33, 44] width 10 height 8
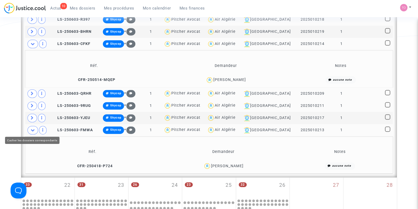
click at [35, 128] on span at bounding box center [33, 130] width 11 height 8
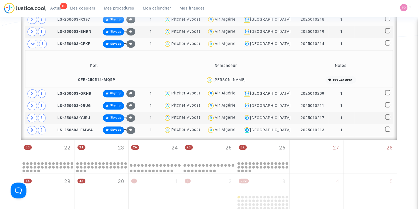
click at [224, 79] on div "Allaoua Mekerbeche" at bounding box center [230, 80] width 33 height 4
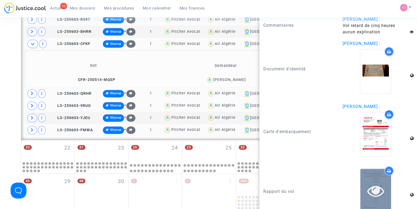
scroll to position [654, 0]
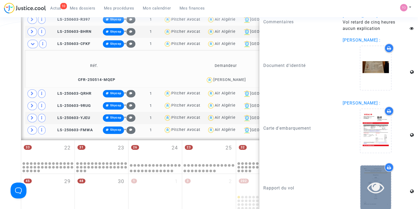
click at [368, 179] on icon at bounding box center [376, 187] width 17 height 17
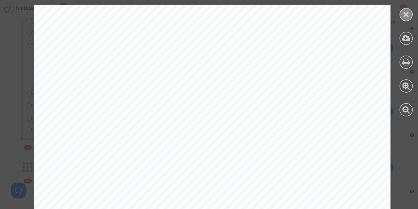
click at [407, 13] on icon at bounding box center [406, 14] width 7 height 8
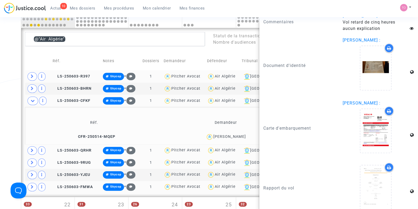
scroll to position [268, 0]
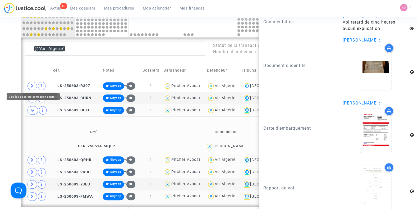
click at [0, 79] on div "Date de clôture d'instruction Date de conciliation Date d'audience Date de juge…" at bounding box center [209, 40] width 418 height 556
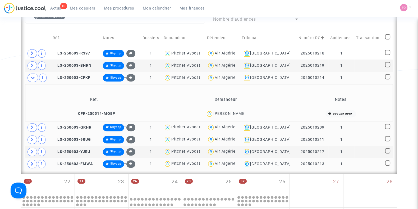
scroll to position [302, 0]
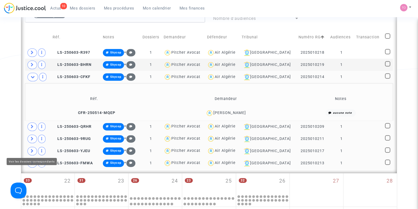
click at [32, 149] on icon at bounding box center [32, 151] width 3 height 4
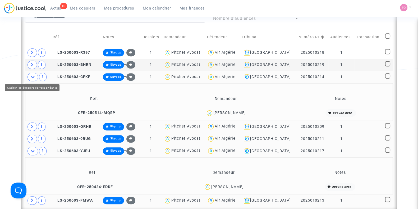
click at [31, 77] on icon at bounding box center [33, 77] width 4 height 4
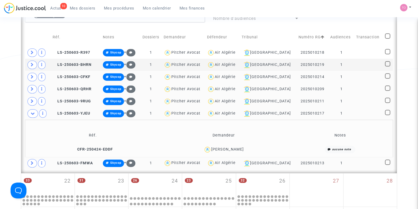
click at [234, 150] on div "Fouad Djouallah" at bounding box center [227, 149] width 33 height 4
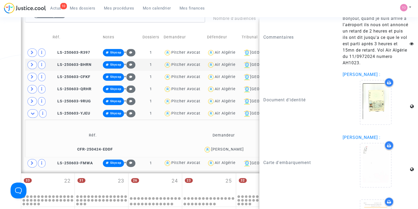
scroll to position [697, 0]
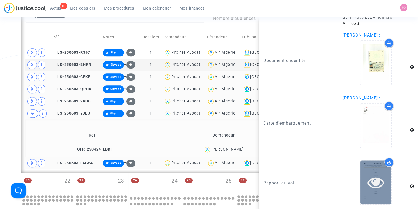
click at [370, 178] on icon at bounding box center [376, 182] width 17 height 17
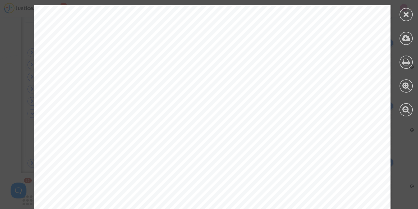
scroll to position [33, 0]
click at [402, 13] on div at bounding box center [406, 14] width 13 height 13
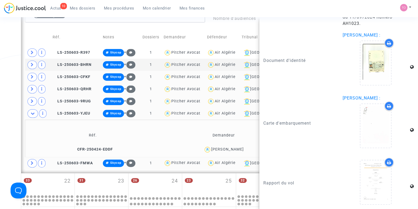
click at [0, 92] on div "Date de clôture d'instruction Date de conciliation Date d'audience Date de juge…" at bounding box center [209, 7] width 418 height 556
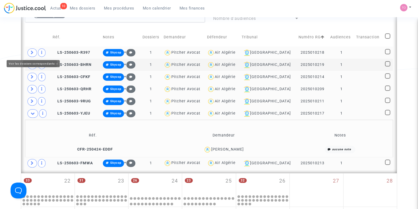
click at [35, 49] on span at bounding box center [33, 52] width 10 height 8
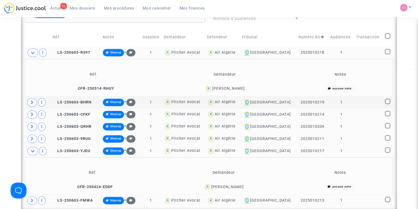
click at [241, 87] on div "Yousra Chiraz Zineb Benallal" at bounding box center [228, 88] width 33 height 4
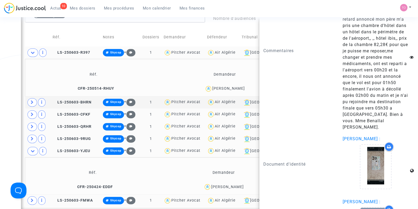
scroll to position [798, 0]
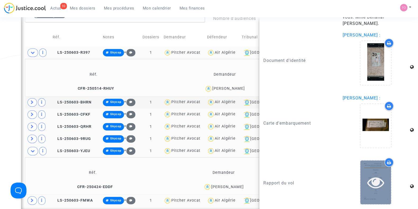
click at [368, 177] on icon at bounding box center [376, 182] width 17 height 17
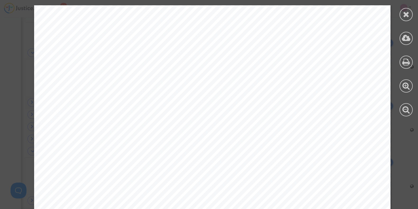
click at [400, 11] on div at bounding box center [407, 61] width 24 height 122
click at [406, 14] on icon at bounding box center [406, 14] width 7 height 8
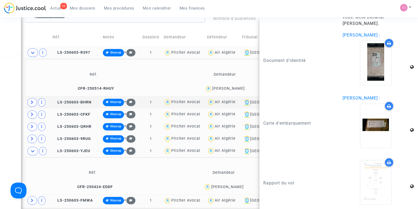
click at [0, 67] on div "Date de clôture d'instruction Date de conciliation Date d'audience Date de juge…" at bounding box center [209, 25] width 418 height 593
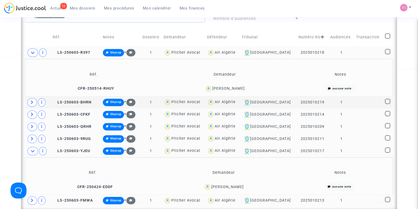
scroll to position [0, 0]
click at [29, 101] on span at bounding box center [33, 102] width 10 height 8
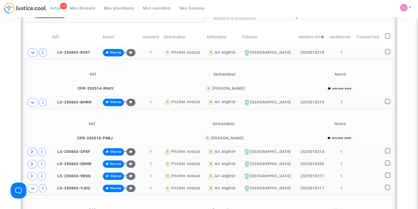
click at [238, 136] on div "Hassane Lamine" at bounding box center [227, 138] width 33 height 4
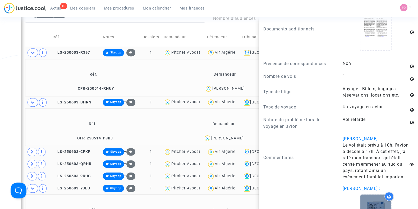
scroll to position [690, 0]
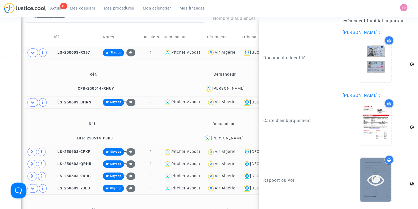
click at [371, 184] on icon at bounding box center [376, 179] width 17 height 17
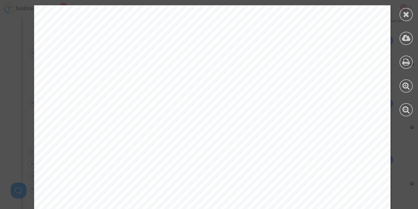
scroll to position [33, 0]
click at [401, 16] on div at bounding box center [406, 14] width 13 height 13
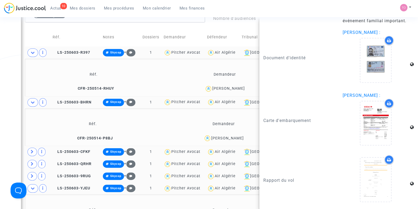
click at [0, 66] on div "Date de clôture d'instruction Date de conciliation Date d'audience Date de juge…" at bounding box center [209, 44] width 418 height 631
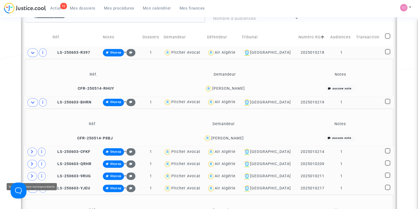
click at [32, 174] on icon at bounding box center [32, 176] width 3 height 4
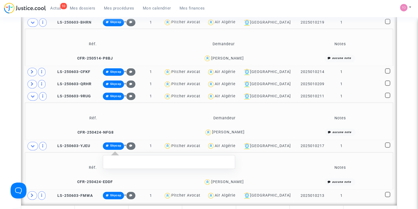
scroll to position [401, 0]
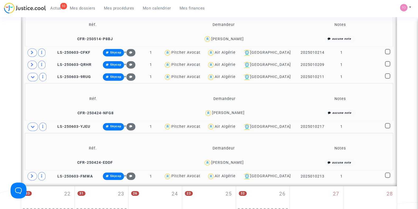
click at [230, 109] on span "Zohra Gouaich" at bounding box center [228, 97] width 33 height 35
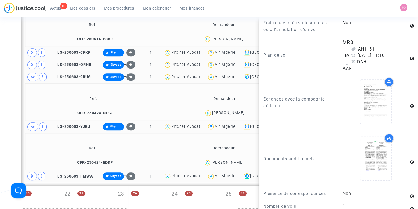
scroll to position [654, 0]
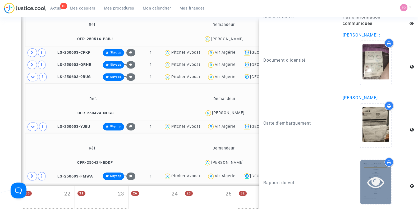
click at [371, 179] on icon at bounding box center [376, 182] width 17 height 17
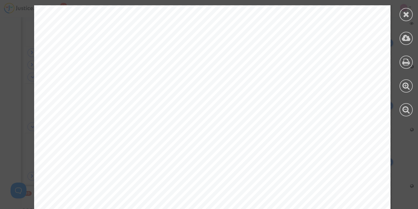
scroll to position [198, 0]
click at [404, 7] on div at bounding box center [407, 61] width 24 height 122
drag, startPoint x: 404, startPoint y: 12, endPoint x: 404, endPoint y: 17, distance: 5.0
click at [404, 15] on icon at bounding box center [406, 14] width 7 height 8
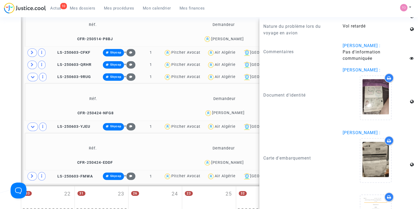
scroll to position [620, 0]
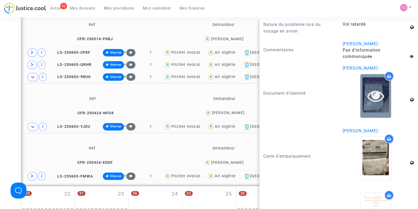
click at [368, 95] on icon at bounding box center [376, 95] width 17 height 17
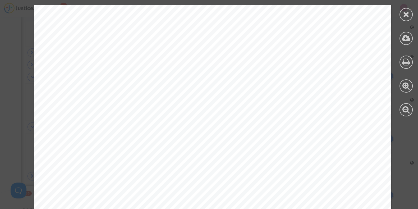
scroll to position [198, 0]
click at [406, 12] on icon at bounding box center [406, 14] width 7 height 8
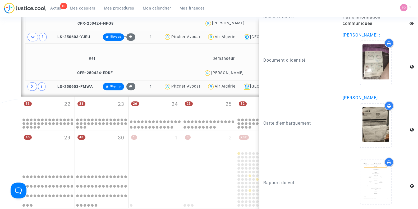
scroll to position [500, 0]
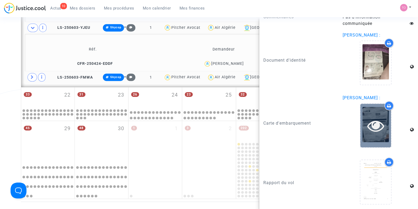
click at [370, 121] on icon at bounding box center [376, 125] width 17 height 17
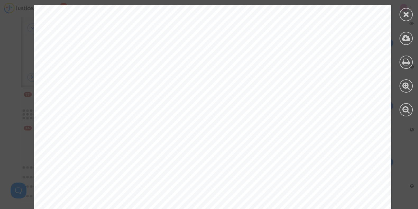
scroll to position [165, 0]
click at [407, 12] on icon at bounding box center [406, 14] width 7 height 8
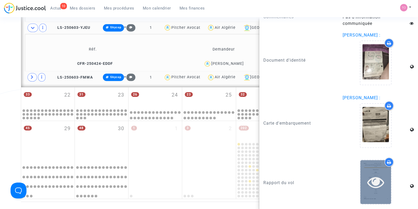
click at [369, 168] on div at bounding box center [376, 182] width 31 height 44
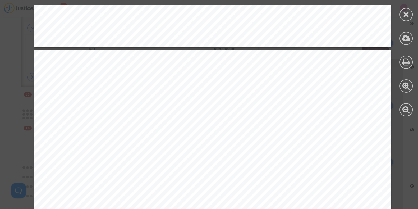
scroll to position [595, 0]
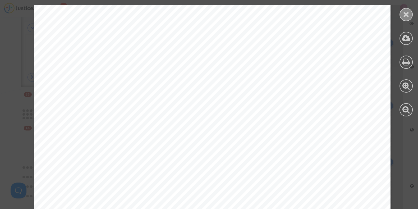
click at [405, 17] on icon at bounding box center [406, 14] width 7 height 8
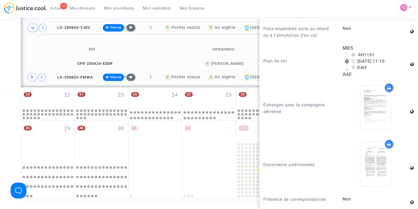
scroll to position [389, 0]
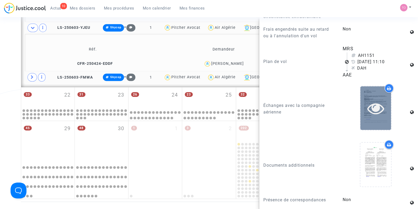
click at [361, 89] on div at bounding box center [376, 108] width 31 height 44
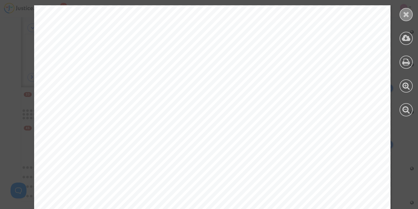
click at [411, 15] on div at bounding box center [406, 14] width 13 height 13
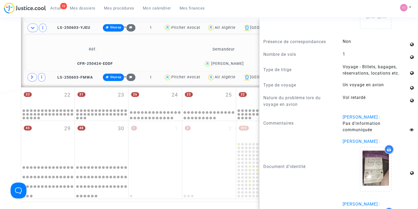
scroll to position [554, 0]
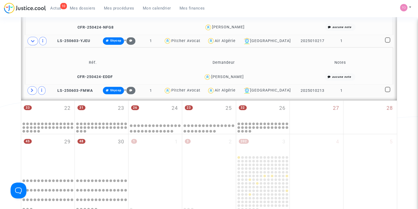
scroll to position [434, 0]
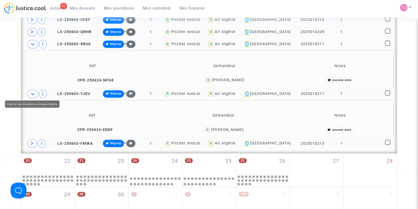
click at [30, 94] on span at bounding box center [33, 94] width 11 height 8
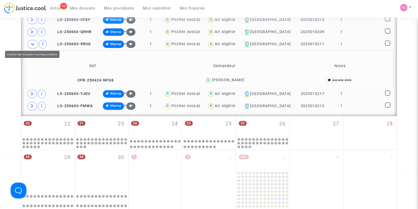
click at [33, 42] on icon at bounding box center [33, 44] width 4 height 4
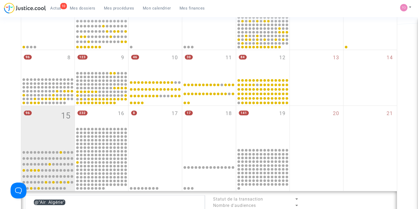
scroll to position [70, 0]
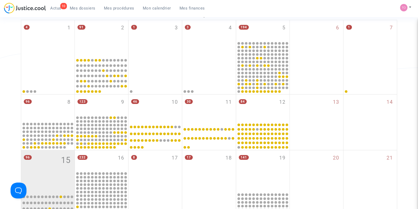
click at [151, 9] on span "Mon calendrier" at bounding box center [157, 8] width 28 height 5
click at [157, 8] on span "Mon calendrier" at bounding box center [157, 8] width 28 height 5
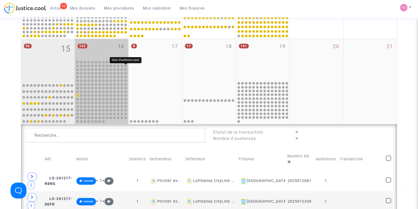
scroll to position [169, 0]
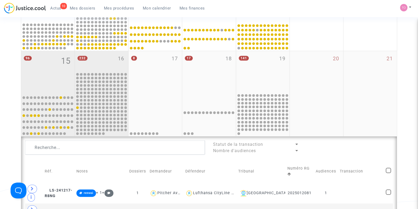
click at [106, 57] on div "232 16" at bounding box center [101, 61] width 53 height 21
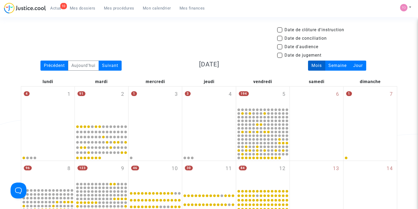
click at [280, 46] on span at bounding box center [279, 46] width 5 height 5
click at [280, 49] on input "Date d'audience" at bounding box center [280, 49] width 0 height 0
checkbox input "true"
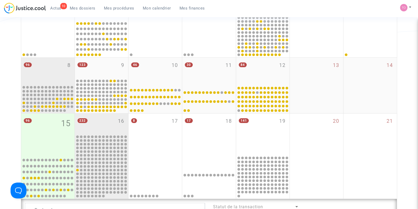
scroll to position [103, 0]
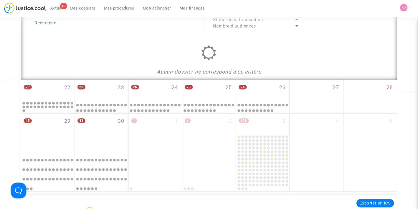
scroll to position [202, 0]
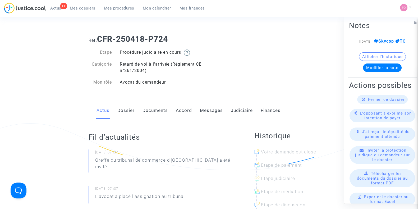
click at [133, 110] on link "Dossier" at bounding box center [125, 110] width 17 height 17
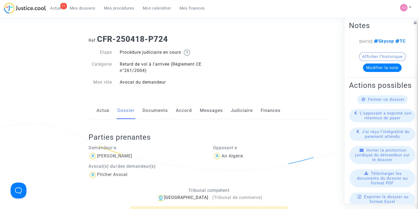
click at [234, 119] on div "Parties prenantes Demandeur·e Souad Hariche Avocat(s) du/des demandeur(s) Pitch…" at bounding box center [209, 178] width 241 height 118
click at [235, 116] on link "Judiciaire" at bounding box center [242, 110] width 22 height 17
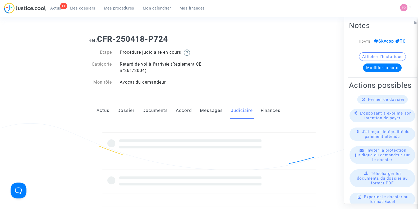
click at [241, 109] on link "Judiciaire" at bounding box center [242, 110] width 22 height 17
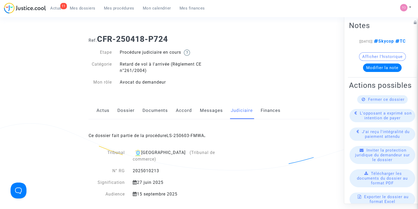
click at [209, 112] on link "Messages" at bounding box center [211, 110] width 23 height 17
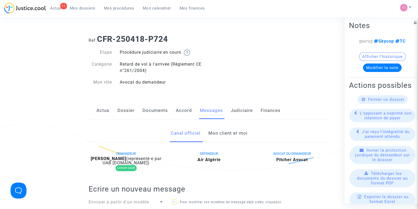
click at [149, 107] on link "Documents" at bounding box center [155, 110] width 25 height 17
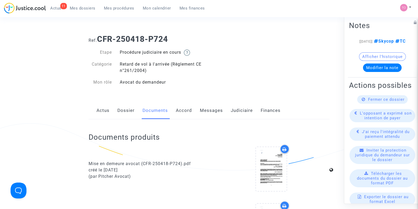
click at [228, 110] on div "Actus Dossier Documents Accord Messages Judiciaire Finances" at bounding box center [209, 111] width 241 height 18
click at [231, 112] on link "Judiciaire" at bounding box center [242, 110] width 22 height 17
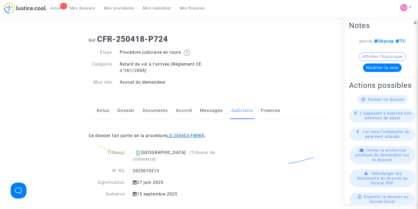
click at [188, 133] on link "LS-250603-FMWA" at bounding box center [186, 135] width 38 height 5
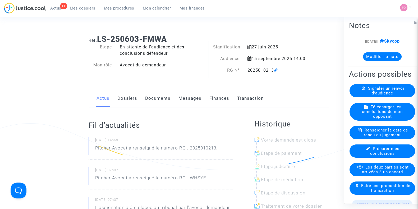
click at [130, 100] on link "Dossiers" at bounding box center [127, 98] width 20 height 17
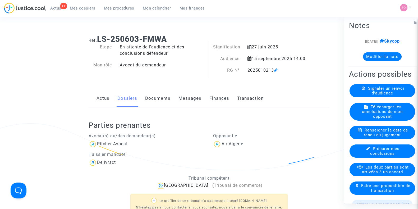
click at [150, 101] on link "Documents" at bounding box center [157, 98] width 25 height 17
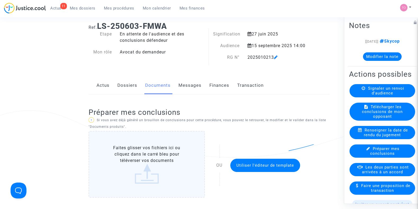
scroll to position [33, 0]
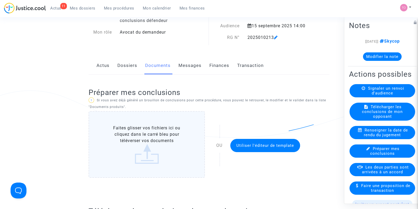
click at [212, 75] on div "Préparer mes conclusions ? Si vous avez déjà généré un brouillon de conclusions…" at bounding box center [209, 134] width 241 height 119
click at [198, 69] on link "Messages" at bounding box center [190, 65] width 23 height 17
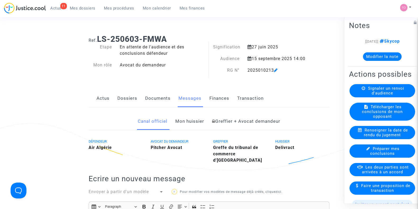
click at [222, 104] on link "Finances" at bounding box center [220, 98] width 20 height 17
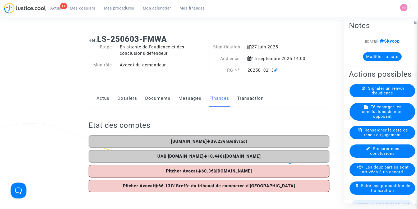
click at [125, 96] on link "Dossiers" at bounding box center [127, 98] width 20 height 17
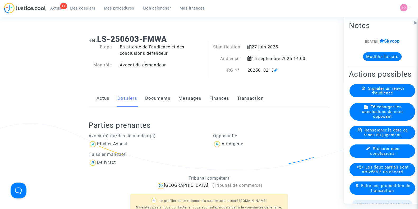
click at [146, 98] on link "Documents" at bounding box center [157, 98] width 25 height 17
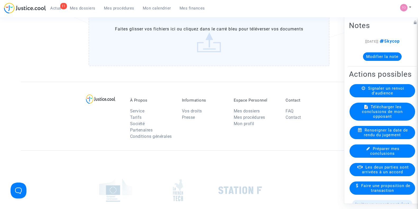
scroll to position [484, 0]
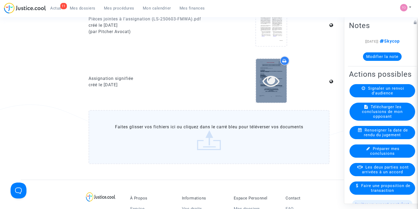
click at [284, 87] on div at bounding box center [271, 80] width 31 height 17
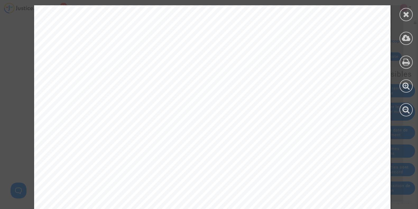
scroll to position [4593, 0]
click at [406, 13] on icon at bounding box center [406, 14] width 7 height 8
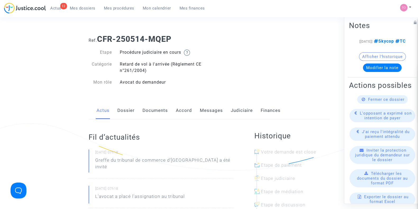
click at [127, 109] on link "Dossier" at bounding box center [125, 110] width 17 height 17
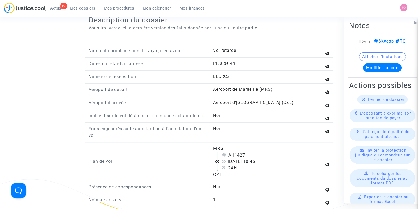
scroll to position [662, 0]
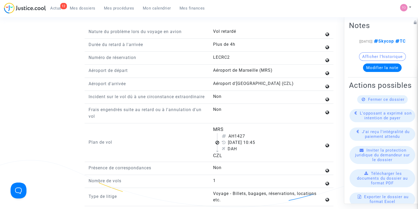
drag, startPoint x: 164, startPoint y: 49, endPoint x: 218, endPoint y: -29, distance: 94.6
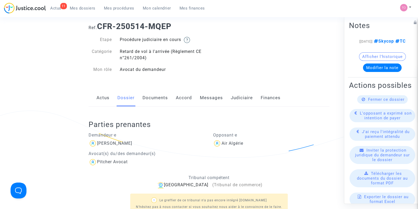
scroll to position [12, 0]
click at [245, 98] on link "Judiciaire" at bounding box center [242, 98] width 22 height 17
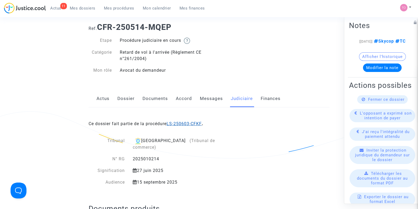
click at [183, 123] on link "LS-250603-CFKF" at bounding box center [184, 123] width 35 height 5
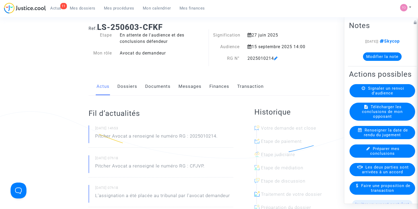
click at [133, 84] on link "Dossiers" at bounding box center [127, 86] width 20 height 17
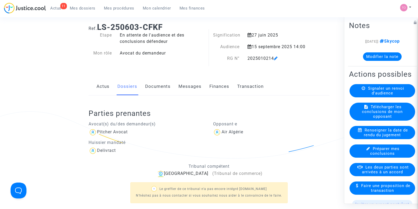
click at [147, 85] on link "Documents" at bounding box center [157, 86] width 25 height 17
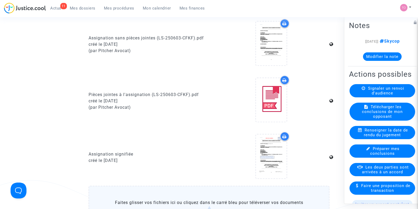
scroll to position [508, 0]
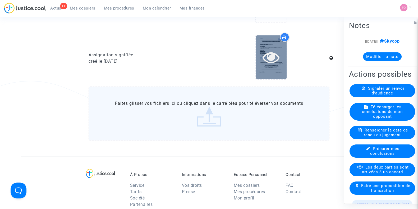
click at [286, 55] on div at bounding box center [271, 57] width 31 height 17
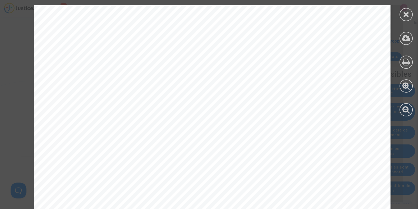
scroll to position [4593, 0]
drag, startPoint x: 405, startPoint y: 13, endPoint x: 402, endPoint y: 14, distance: 2.8
click at [405, 13] on icon at bounding box center [406, 14] width 7 height 8
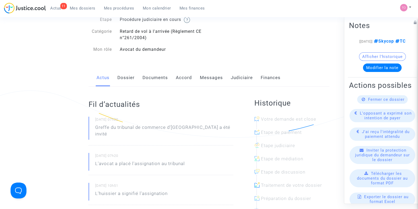
click at [125, 76] on link "Dossier" at bounding box center [125, 77] width 17 height 17
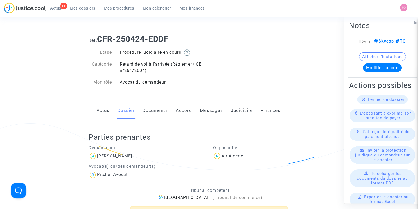
click at [238, 107] on link "Judiciaire" at bounding box center [242, 110] width 22 height 17
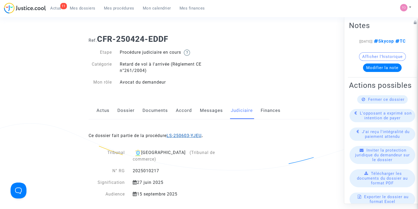
click at [184, 133] on link "LS-250603-YJEU" at bounding box center [184, 135] width 35 height 5
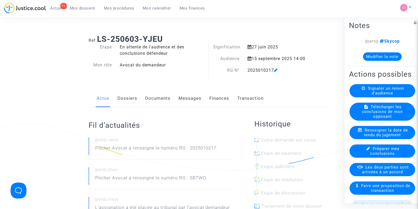
click at [223, 98] on link "Finances" at bounding box center [220, 98] width 20 height 17
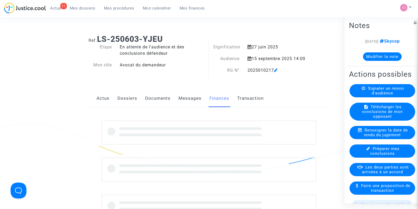
click at [192, 98] on link "Messages" at bounding box center [190, 98] width 23 height 17
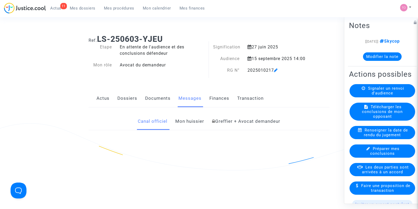
click at [158, 97] on link "Documents" at bounding box center [157, 98] width 25 height 17
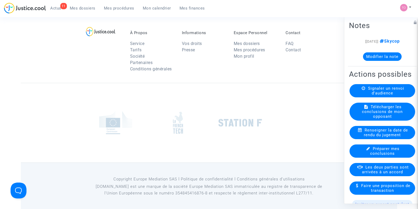
scroll to position [550, 0]
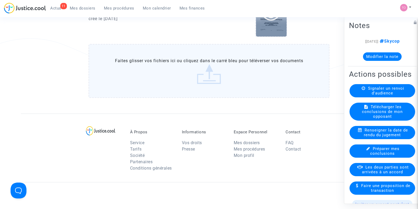
click at [272, 28] on div at bounding box center [271, 15] width 31 height 44
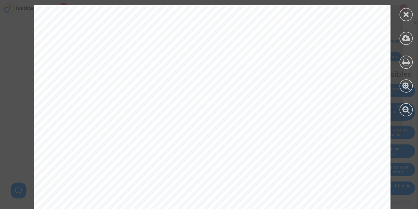
scroll to position [4560, 0]
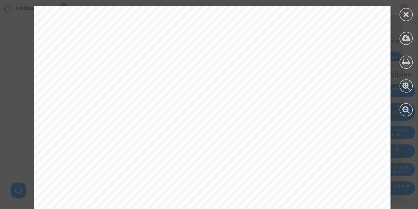
drag, startPoint x: 93, startPoint y: 102, endPoint x: 137, endPoint y: 117, distance: 46.7
click at [114, 107] on span "250 euros, au titre de l’indemnisation prévue par l’article 7 du Règlement Euro…" at bounding box center [226, 104] width 291 height 6
drag, startPoint x: 192, startPoint y: 118, endPoint x: 203, endPoint y: 120, distance: 11.8
click at [203, 120] on span "la société AIR ALGÉRIE à payer à [GEOGRAPHIC_DATA], la somme de 400 euros au ti…" at bounding box center [273, 118] width 330 height 6
drag, startPoint x: 191, startPoint y: 138, endPoint x: 210, endPoint y: 142, distance: 18.6
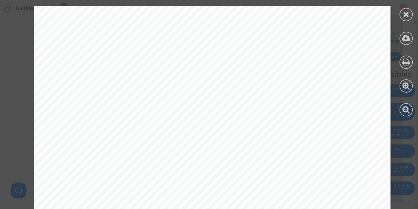
click at [209, 141] on span "la société AIR ALGÉRIE à payer à [GEOGRAPHIC_DATA], la somme de 400 euros au ti…" at bounding box center [267, 139] width 327 height 6
drag, startPoint x: 198, startPoint y: 159, endPoint x: 230, endPoint y: 161, distance: 32.3
click at [214, 160] on span "la société AIR ALGÉRIE à payer la somme de 771,84 euros au titre de l'article 7…" at bounding box center [243, 161] width 279 height 6
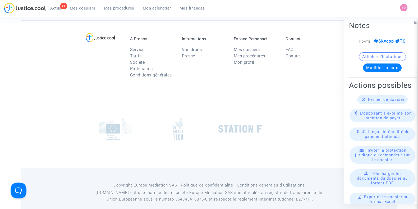
scroll to position [414, 0]
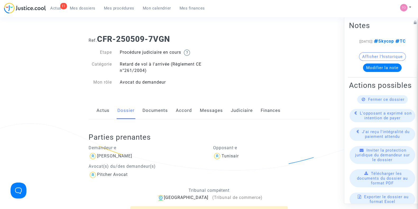
click at [157, 114] on link "Documents" at bounding box center [155, 110] width 25 height 17
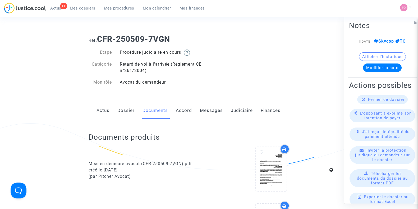
click at [183, 111] on link "Accord" at bounding box center [184, 110] width 16 height 17
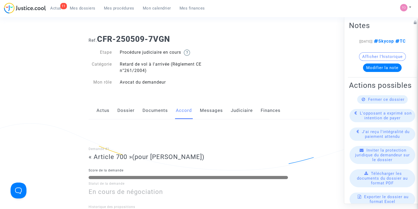
click at [219, 107] on link "Messages" at bounding box center [211, 110] width 23 height 17
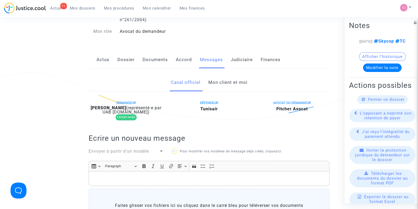
scroll to position [25, 0]
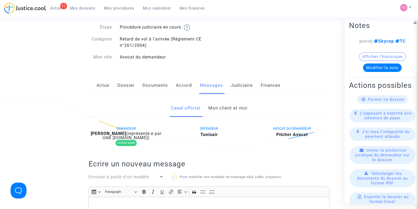
click at [219, 114] on link "Mon client et moi" at bounding box center [227, 107] width 39 height 17
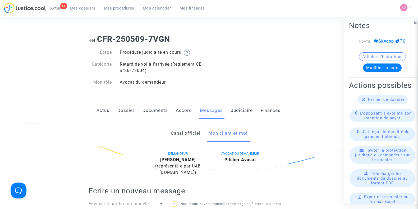
click at [119, 110] on link "Dossier" at bounding box center [125, 110] width 17 height 17
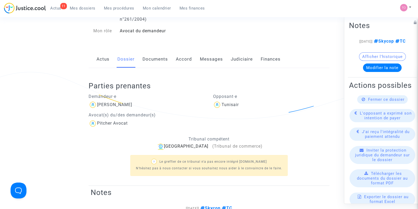
scroll to position [66, 0]
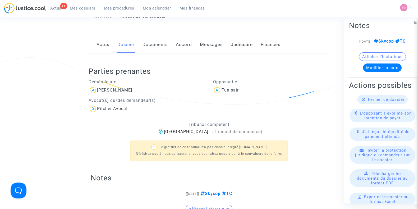
click at [148, 44] on link "Documents" at bounding box center [155, 44] width 25 height 17
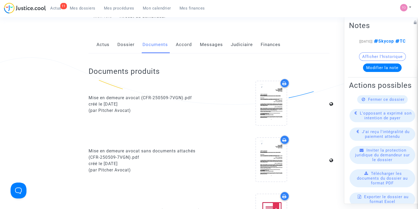
click at [120, 42] on link "Dossier" at bounding box center [125, 44] width 17 height 17
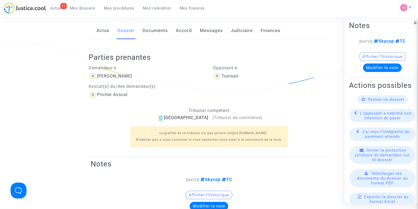
scroll to position [80, 0]
click at [150, 31] on link "Documents" at bounding box center [155, 30] width 25 height 17
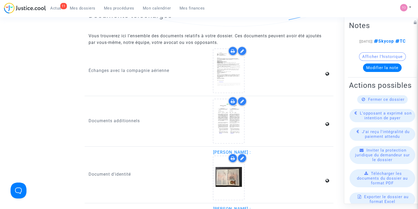
scroll to position [609, 0]
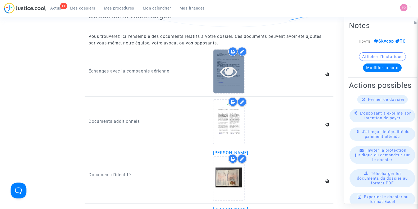
click at [235, 74] on icon at bounding box center [228, 71] width 17 height 17
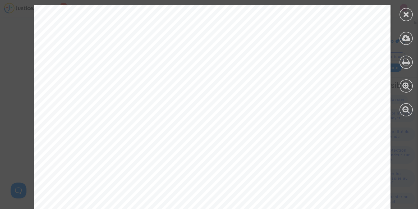
scroll to position [66, 0]
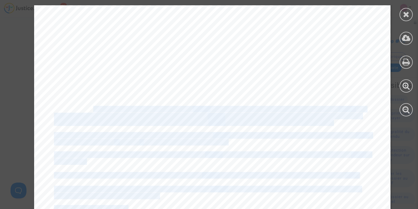
drag, startPoint x: 45, startPoint y: 112, endPoint x: 85, endPoint y: 108, distance: 39.9
click at [89, 108] on div "From: Date: Subject: To: ---------- Sent message --------- Aleks Ro. <skycoprob…" at bounding box center [212, 191] width 357 height 505
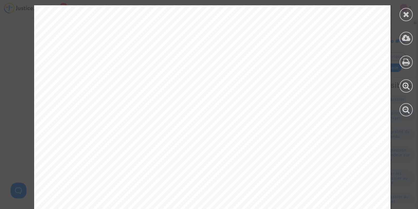
click at [54, 107] on span "Our investigation of the data related with this fli" at bounding box center [131, 109] width 155 height 6
drag, startPoint x: 49, startPoint y: 107, endPoint x: 162, endPoint y: 129, distance: 115.9
click at [164, 129] on div "From: Date: Subject: To: ---------- Sent message --------- Aleks Ro. <skycoprob…" at bounding box center [212, 191] width 357 height 505
drag, startPoint x: 51, startPoint y: 111, endPoint x: 236, endPoint y: 143, distance: 188.3
click at [236, 143] on div "From: Date: Subject: To: ---------- Sent message --------- Aleks Ro. <skycoprob…" at bounding box center [212, 191] width 357 height 505
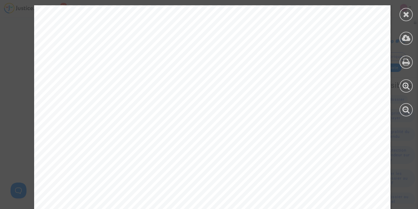
copy div "Our investigation of the data related with this fli ght, including weather cond…"
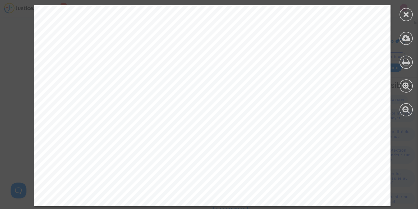
scroll to position [816, 0]
click at [401, 15] on div at bounding box center [406, 14] width 13 height 13
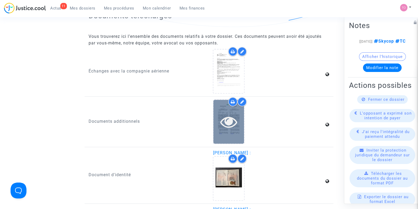
click at [221, 117] on icon at bounding box center [228, 121] width 17 height 17
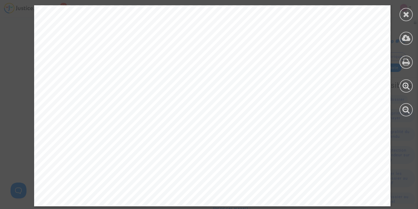
click at [407, 11] on icon at bounding box center [406, 14] width 7 height 8
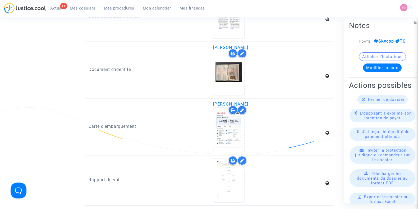
scroll to position [741, 0]
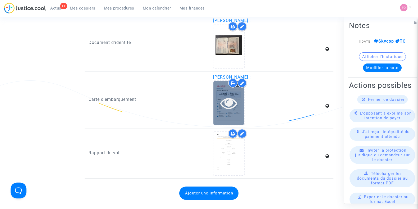
click at [218, 81] on div at bounding box center [229, 103] width 31 height 44
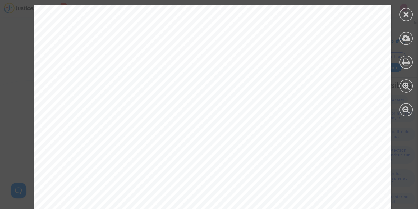
scroll to position [198, 0]
click at [411, 15] on div at bounding box center [406, 14] width 13 height 13
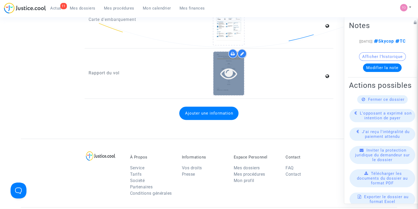
scroll to position [840, 0]
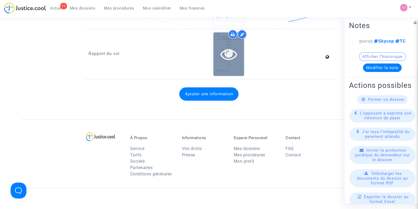
click at [221, 57] on icon at bounding box center [228, 54] width 17 height 17
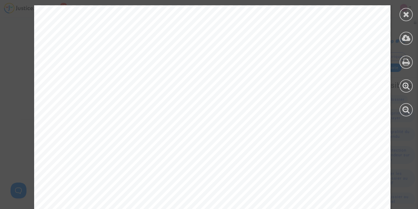
scroll to position [761, 0]
click at [410, 10] on div at bounding box center [406, 14] width 13 height 13
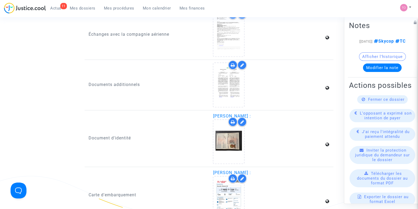
scroll to position [642, 0]
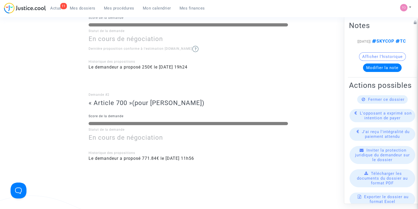
scroll to position [165, 0]
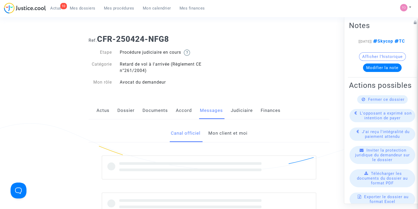
click at [239, 132] on link "Mon client et moi" at bounding box center [227, 133] width 39 height 17
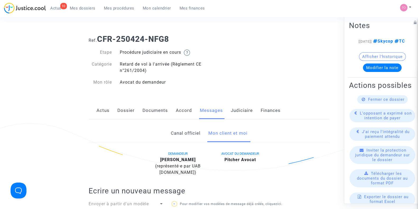
click at [175, 135] on link "Canal officiel" at bounding box center [186, 133] width 30 height 17
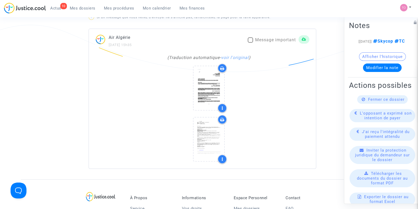
scroll to position [331, 0]
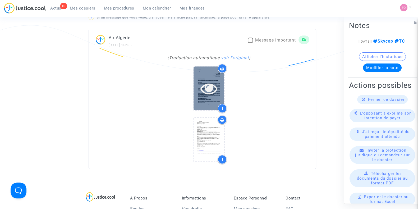
click at [205, 99] on div at bounding box center [209, 88] width 31 height 44
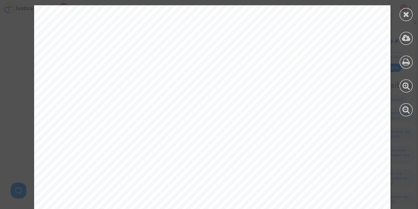
scroll to position [662, 0]
click at [405, 13] on icon at bounding box center [406, 14] width 7 height 8
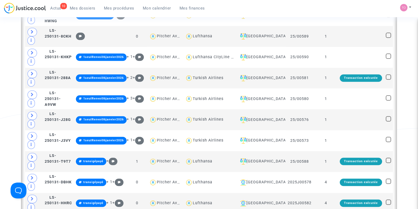
scroll to position [722, 0]
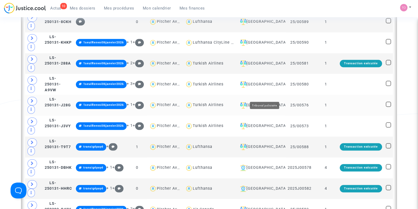
click at [273, 102] on div "Villeurbanne" at bounding box center [261, 105] width 46 height 6
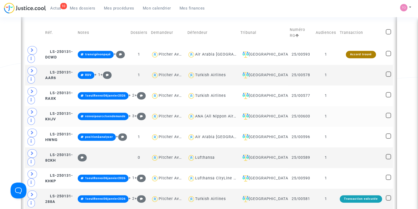
scroll to position [292, 0]
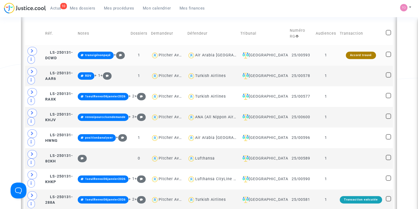
click at [232, 54] on div "Air Arabia Maroc" at bounding box center [226, 55] width 62 height 4
type textarea "@"Air Arabia Maroc""
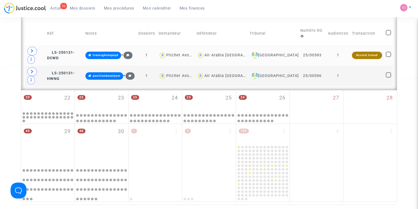
click at [232, 53] on div "Air Arabia Maroc" at bounding box center [235, 55] width 62 height 4
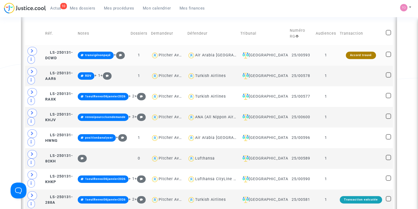
click at [220, 53] on div "Air Arabia Maroc" at bounding box center [226, 55] width 62 height 4
type textarea "@"Air Arabia Maroc""
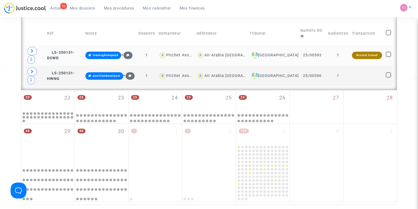
click at [229, 43] on span "Air Arabia Maroc" at bounding box center [235, 39] width 62 height 35
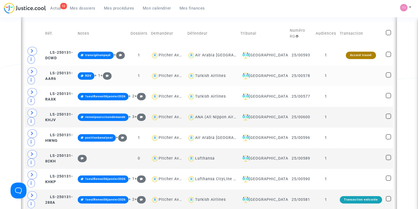
click at [217, 74] on div "Turkish Airlines" at bounding box center [210, 76] width 31 height 4
type textarea "@"Turkish Airlines""
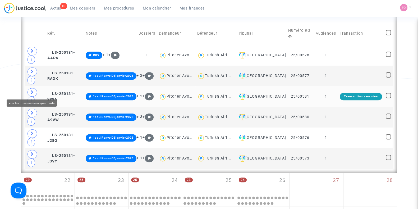
click at [33, 92] on icon at bounding box center [32, 92] width 3 height 4
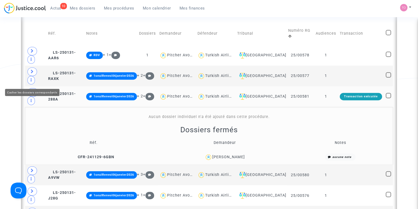
click at [33, 90] on icon at bounding box center [33, 92] width 4 height 4
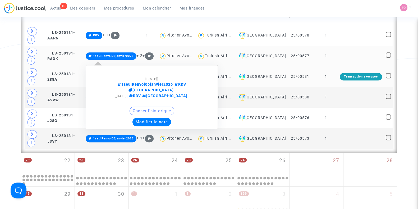
scroll to position [292, 0]
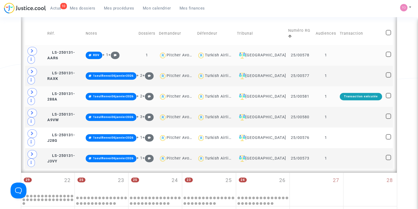
click at [221, 48] on td "Turkish Airlines" at bounding box center [216, 55] width 40 height 21
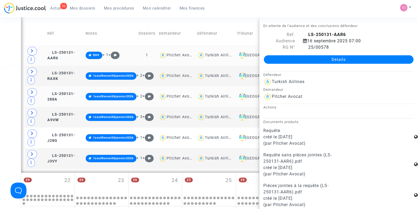
click at [221, 54] on div "Turkish Airlines" at bounding box center [220, 55] width 31 height 4
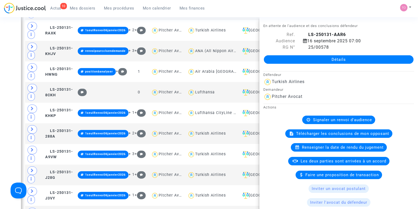
click at [0, 64] on div "Date de clôture d'instruction Date de conciliation Date d'audience Date de juge…" at bounding box center [209, 69] width 418 height 794
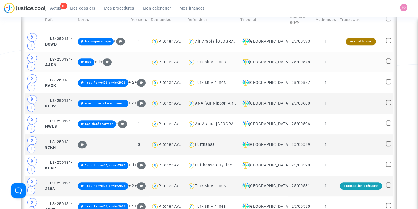
scroll to position [292, 0]
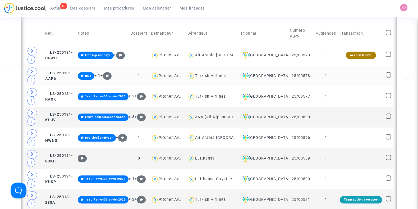
click at [218, 74] on div "Turkish Airlines" at bounding box center [210, 76] width 31 height 4
type textarea "@"Turkish Airlines""
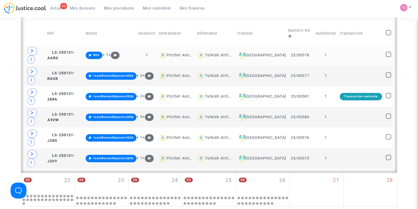
click at [229, 53] on div "Turkish Airlines" at bounding box center [220, 55] width 31 height 4
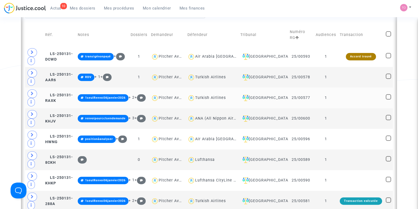
scroll to position [226, 0]
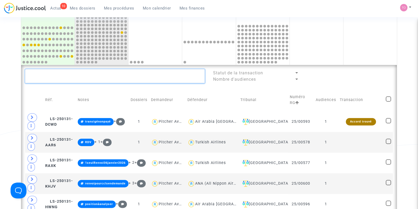
click at [112, 74] on textarea at bounding box center [115, 76] width 180 height 14
paste textarea "YAGBASAN"
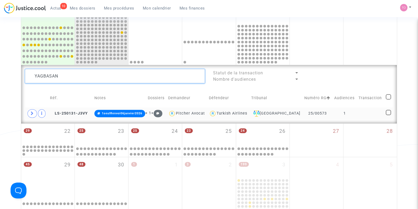
type textarea "YAGBASAN"
click at [26, 112] on td at bounding box center [36, 113] width 23 height 12
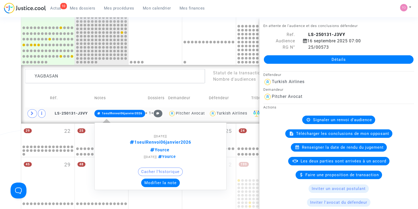
click at [153, 181] on button "Modifier la note" at bounding box center [160, 183] width 39 height 8
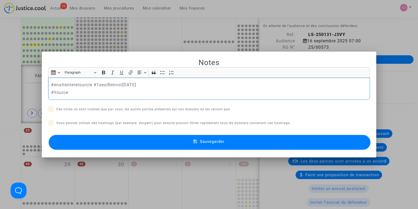
click at [133, 140] on button "Sauvegarder" at bounding box center [210, 142] width 322 height 15
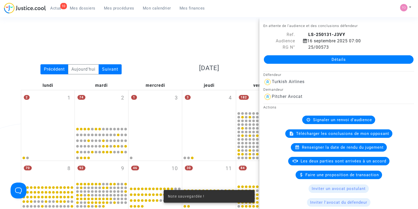
scroll to position [226, 0]
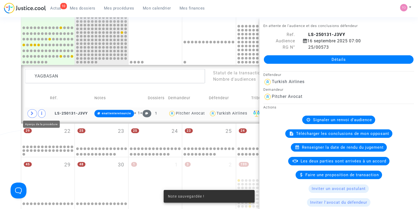
click at [0, 84] on div "Date de clôture d'instruction Date de conciliation Date d'audience Date de juge…" at bounding box center [209, 19] width 418 height 431
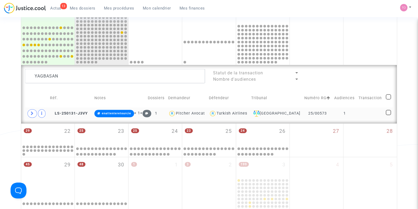
click at [30, 109] on span at bounding box center [33, 113] width 10 height 8
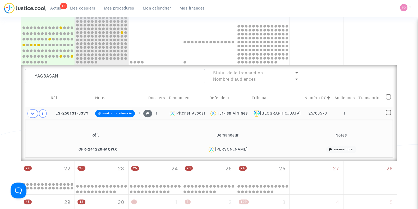
click at [246, 151] on div "Nisa Yagbasan" at bounding box center [228, 150] width 124 height 8
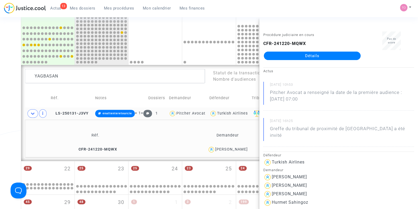
drag, startPoint x: 303, startPoint y: 60, endPoint x: 307, endPoint y: 57, distance: 4.3
click at [0, 101] on div "Date de clôture d'instruction Date de conciliation Date d'audience Date de juge…" at bounding box center [209, 38] width 418 height 468
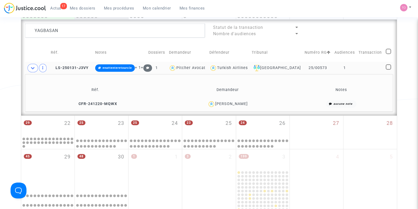
scroll to position [277, 0]
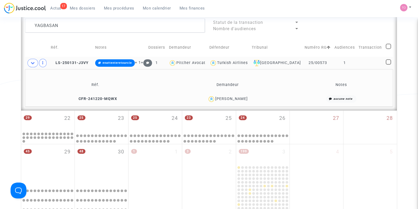
click at [237, 93] on td "Nisa Yagbasan" at bounding box center [228, 98] width 128 height 11
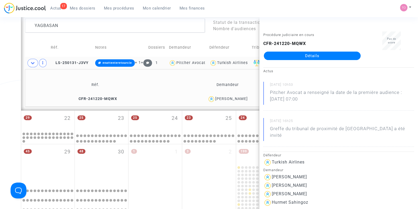
click at [234, 99] on div "Nisa Yagbasan" at bounding box center [231, 99] width 33 height 4
click at [235, 62] on div "Turkish Airlines" at bounding box center [232, 63] width 31 height 4
type textarea "YAGBASAN @"Turkish Airlines""
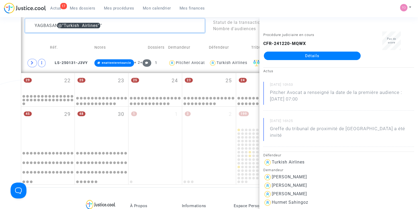
drag, startPoint x: 41, startPoint y: 21, endPoint x: 0, endPoint y: 16, distance: 41.0
click at [0, 16] on main-root "17 Actus Mes dossiers Mes procédures Mon calendrier Mes finances Mon profil Par…" at bounding box center [209, 53] width 418 height 660
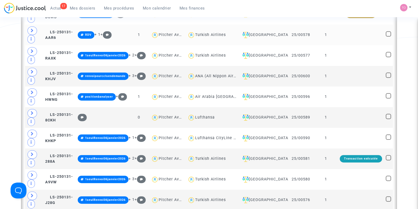
scroll to position [343, 0]
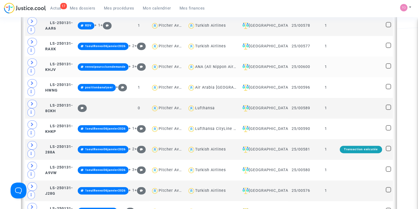
click at [213, 65] on div "ANA (All Nippon Airways)" at bounding box center [220, 67] width 50 height 4
type textarea "@"ANA (All Nippon Airways)""
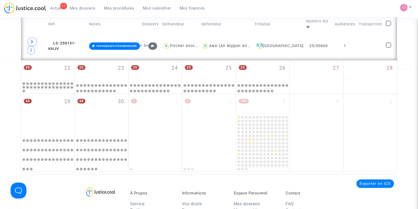
scroll to position [210, 0]
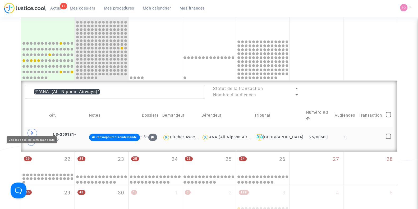
click at [31, 131] on icon at bounding box center [32, 133] width 3 height 4
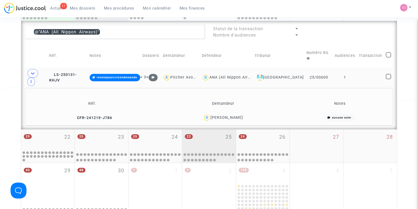
scroll to position [277, 0]
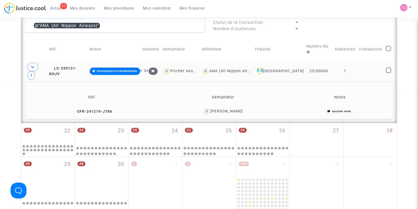
click at [232, 109] on div "[PERSON_NAME]" at bounding box center [227, 111] width 33 height 4
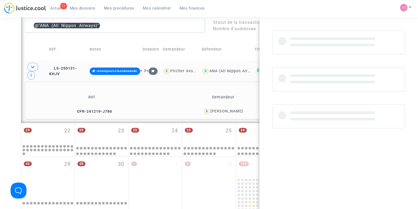
click at [232, 109] on div "[PERSON_NAME]" at bounding box center [227, 111] width 33 height 4
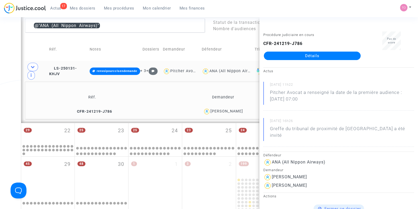
copy div "Fenon"
click at [229, 109] on div "[PERSON_NAME]" at bounding box center [227, 111] width 33 height 4
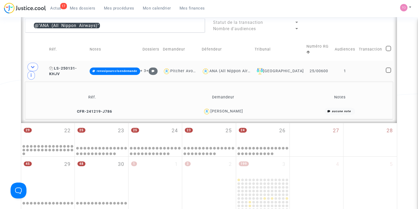
drag, startPoint x: 91, startPoint y: 61, endPoint x: 53, endPoint y: 63, distance: 37.9
click at [53, 63] on td "LS-250131-KHJV" at bounding box center [67, 71] width 40 height 21
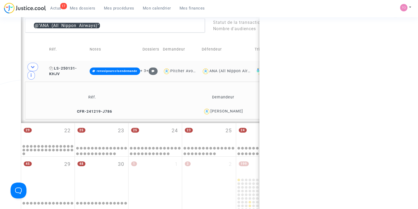
click at [53, 66] on icon at bounding box center [51, 68] width 4 height 4
copy td "LS-250131-KHJV"
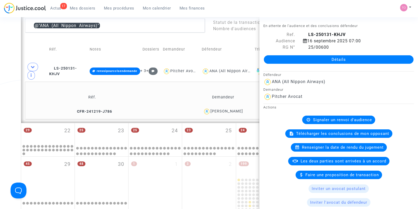
drag, startPoint x: 244, startPoint y: 97, endPoint x: 228, endPoint y: 100, distance: 17.3
click at [228, 108] on div "[PERSON_NAME]" at bounding box center [224, 112] width 128 height 8
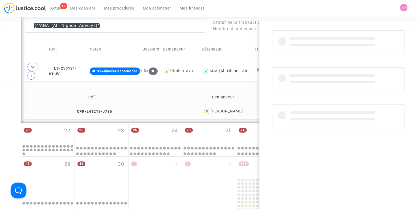
copy div "Fenon"
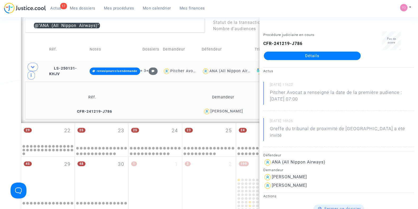
click at [237, 69] on div "ANA (All Nippon Airways)" at bounding box center [235, 71] width 50 height 4
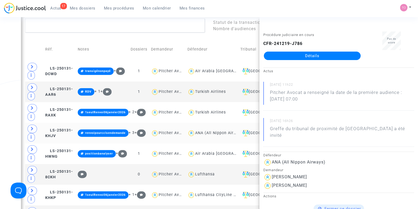
click at [214, 132] on div "ANA (All Nippon Airways)" at bounding box center [220, 133] width 50 height 4
type textarea "@"ANA (All Nippon Airways)""
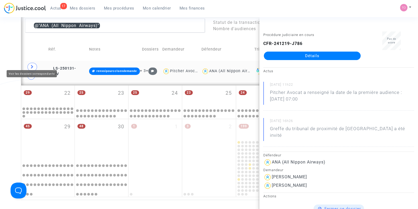
click at [29, 63] on span at bounding box center [33, 67] width 10 height 8
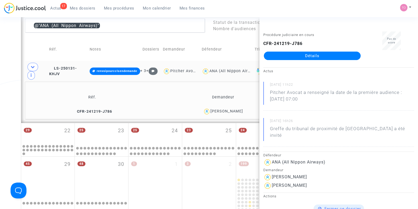
click at [228, 109] on div "[PERSON_NAME]" at bounding box center [227, 111] width 33 height 4
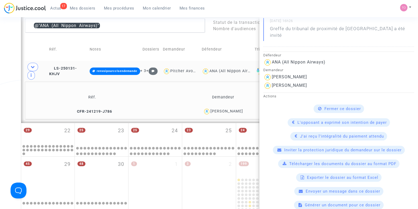
scroll to position [99, 0]
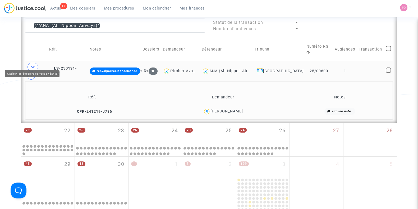
click at [34, 65] on icon at bounding box center [33, 67] width 4 height 4
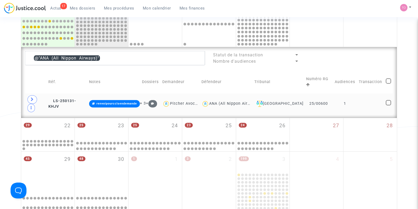
scroll to position [243, 0]
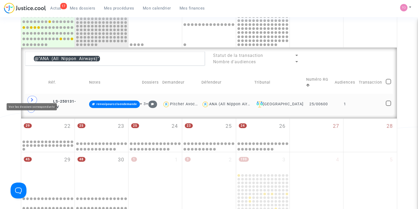
click at [36, 96] on span at bounding box center [33, 100] width 10 height 8
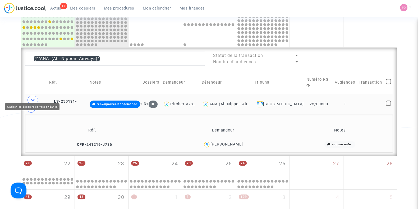
click at [33, 98] on icon at bounding box center [33, 100] width 4 height 4
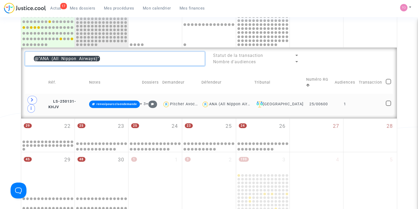
drag, startPoint x: 119, startPoint y: 60, endPoint x: 47, endPoint y: 58, distance: 72.0
click at [47, 58] on textarea at bounding box center [115, 59] width 180 height 14
click at [105, 57] on textarea at bounding box center [115, 59] width 180 height 14
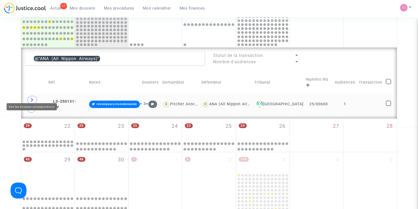
click at [27, 95] on td at bounding box center [35, 104] width 21 height 21
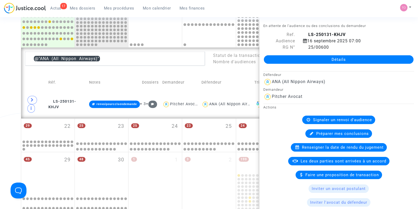
click at [0, 82] on div "Date de clôture d'instruction Date de conciliation Date d'audience Date de juge…" at bounding box center [209, 8] width 418 height 443
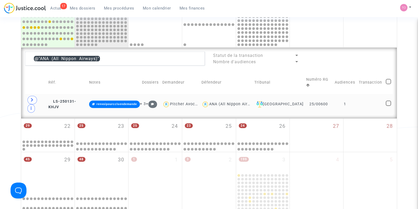
click at [225, 102] on div "ANA (All Nippon Airways)" at bounding box center [234, 104] width 50 height 4
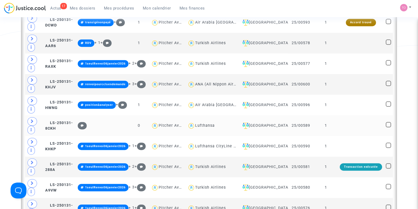
scroll to position [343, 0]
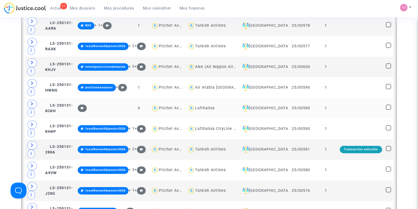
click at [210, 106] on div "Lufthansa" at bounding box center [205, 108] width 20 height 4
type textarea "@Lufthansa"
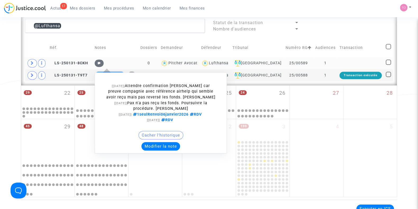
scroll to position [277, 0]
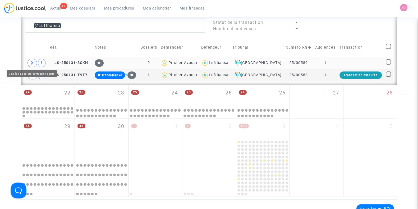
click at [32, 59] on span at bounding box center [33, 63] width 10 height 8
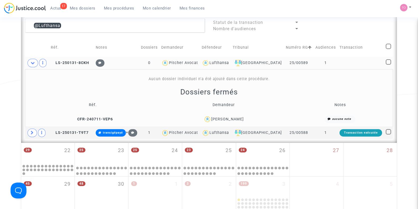
click at [229, 117] on div "Tahar Benghazi" at bounding box center [227, 119] width 33 height 4
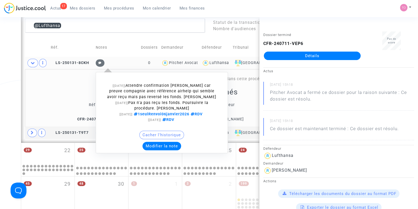
click at [167, 144] on button "Modifier la note" at bounding box center [162, 146] width 39 height 8
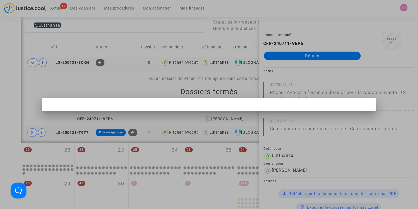
scroll to position [0, 0]
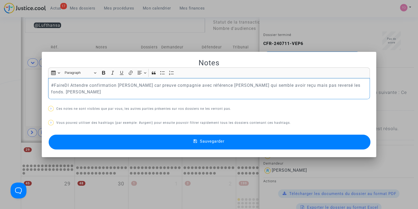
click at [258, 140] on button "Sauvegarder" at bounding box center [210, 142] width 322 height 15
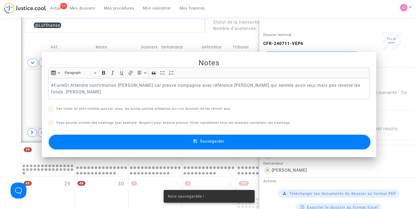
scroll to position [277, 0]
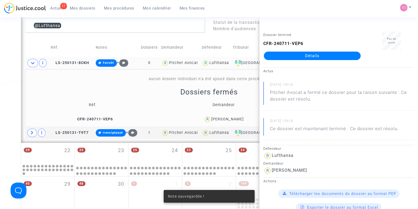
click at [0, 75] on div "Date de clôture d'instruction Date de conciliation Date d'audience Date de juge…" at bounding box center [209, 4] width 418 height 501
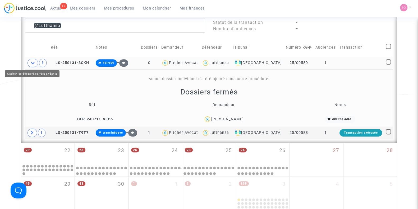
click at [31, 61] on icon at bounding box center [33, 63] width 4 height 4
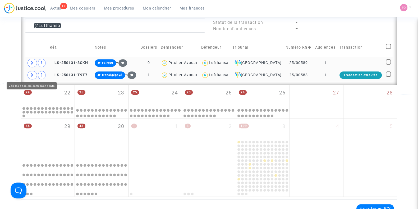
click at [34, 75] on span at bounding box center [33, 75] width 10 height 8
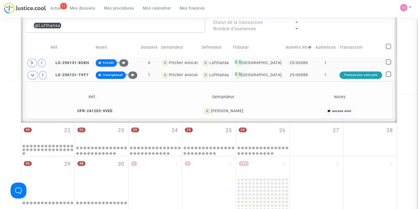
drag, startPoint x: 231, startPoint y: 112, endPoint x: 218, endPoint y: 110, distance: 12.8
click at [217, 111] on div "Théo Proust" at bounding box center [227, 111] width 33 height 4
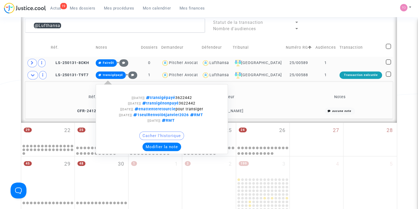
drag, startPoint x: 181, startPoint y: 97, endPoint x: 199, endPoint y: 97, distance: 18.0
click at [199, 97] on div "[03/09/2025] transigépayé 3622442" at bounding box center [162, 98] width 111 height 6
copy span "3622442"
click at [166, 146] on button "Modifier la note" at bounding box center [162, 147] width 39 height 8
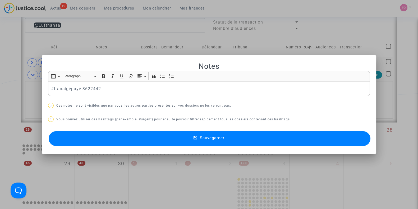
scroll to position [0, 0]
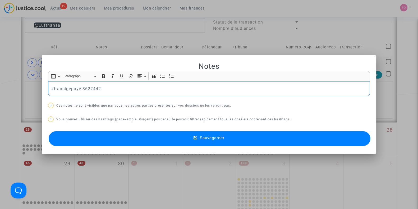
drag, startPoint x: 65, startPoint y: 90, endPoint x: 0, endPoint y: 88, distance: 64.6
click at [0, 88] on div "Notes Rich Text Editor Insert table Insert table Heading Paragraph Paragraph He…" at bounding box center [209, 104] width 418 height 209
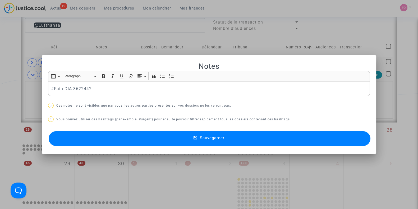
click at [115, 140] on button "Sauvegarder" at bounding box center [210, 138] width 322 height 15
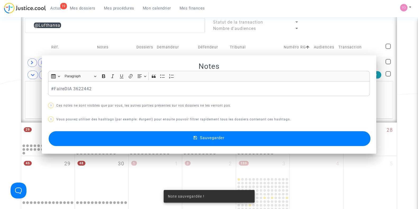
scroll to position [277, 0]
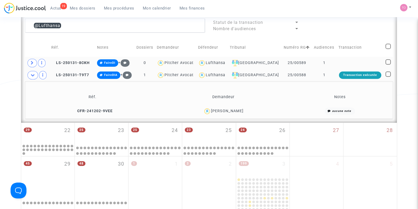
click at [222, 73] on div "Lufthansa" at bounding box center [216, 75] width 20 height 4
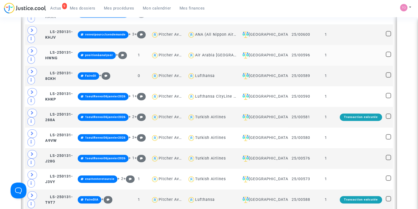
scroll to position [376, 0]
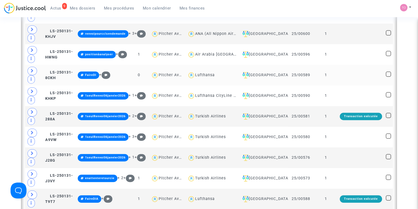
click at [210, 73] on div "Lufthansa" at bounding box center [205, 75] width 20 height 4
type textarea "@Lufthansa"
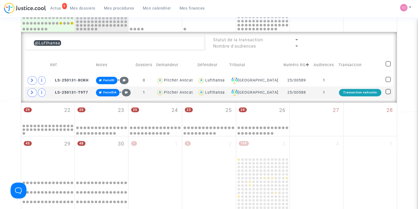
scroll to position [243, 0]
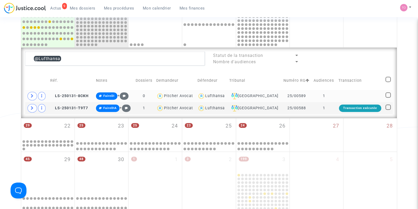
click at [225, 96] on div "Lufthansa" at bounding box center [215, 96] width 20 height 4
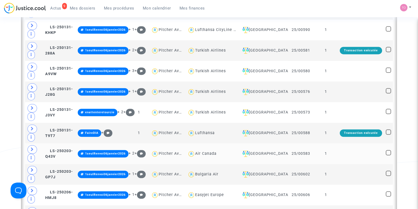
scroll to position [442, 0]
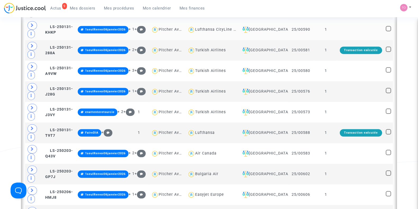
click at [219, 24] on span "Lufthansa CityLine GmbH" at bounding box center [220, 14] width 50 height 35
type textarea "@"Lufthansa CityLine GmbH""
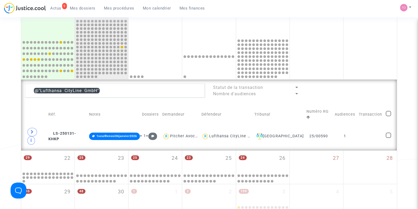
scroll to position [210, 0]
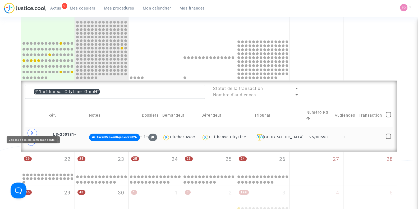
click at [30, 129] on span at bounding box center [33, 133] width 10 height 8
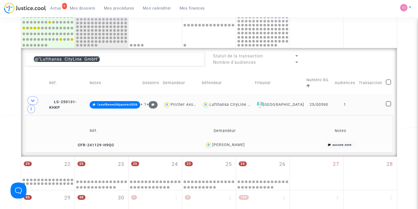
scroll to position [243, 0]
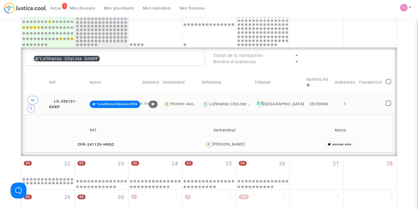
click at [235, 142] on div "Dylan Nollin" at bounding box center [228, 144] width 33 height 4
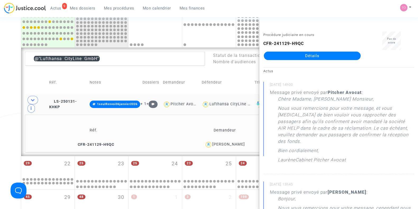
copy div "Nollin"
click at [0, 107] on div "Date de clôture d'instruction Date de conciliation Date d'audience Date de juge…" at bounding box center [209, 27] width 418 height 481
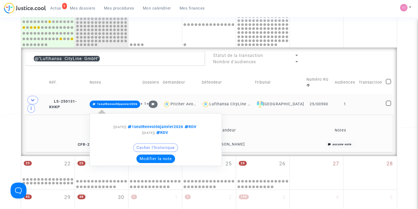
click at [153, 155] on button "Modifier la note" at bounding box center [156, 159] width 39 height 8
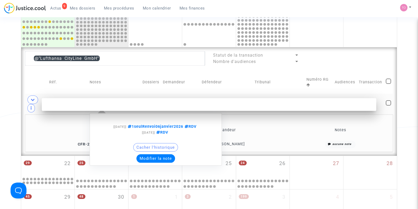
scroll to position [0, 0]
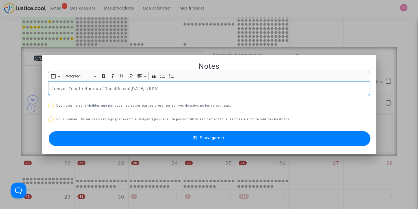
click at [82, 88] on p "#renvoi #enattretourpax#1seulRenvoi06janvier2026 #RDV" at bounding box center [209, 88] width 316 height 7
drag, startPoint x: 75, startPoint y: 88, endPoint x: 90, endPoint y: 87, distance: 15.4
click at [90, 87] on p "#renvoi #enattenteretourpax#1seulRenvoi06janvier2026 #RDV" at bounding box center [209, 88] width 316 height 7
drag, startPoint x: 68, startPoint y: 88, endPoint x: 73, endPoint y: 88, distance: 5.3
click at [73, 88] on p "#renvoi #enattenteretourpax#1seulRenvoi06janvier2026 #RDV" at bounding box center [209, 88] width 316 height 7
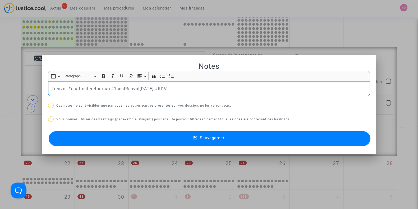
click at [75, 88] on p "#renvoi #enattenteretourpax#1seulRenvoi06janvier2026 #RDV" at bounding box center [209, 88] width 316 height 7
drag, startPoint x: 75, startPoint y: 88, endPoint x: 89, endPoint y: 89, distance: 13.8
click at [89, 89] on p "#renvoi #enattenteretourpax#1seulRenvoi06janvier2026 #RDV" at bounding box center [209, 88] width 316 height 7
click at [90, 88] on p "#renvoi #enattenteretourpax#1seulRenvoi06janvier2026 #RDV" at bounding box center [209, 88] width 316 height 7
drag, startPoint x: 89, startPoint y: 88, endPoint x: 110, endPoint y: 88, distance: 21.4
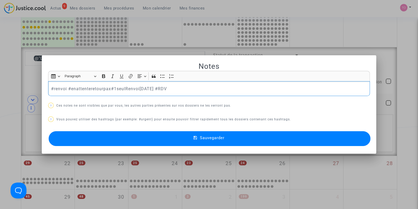
click at [108, 88] on p "#renvoi #enattenteretourpax#1seulRenvoi06janvier2026 #RDV" at bounding box center [209, 88] width 316 height 7
click at [110, 88] on p "#renvoi #enattenteretourpax#1seulRenvoi06janvier2026 #RDV" at bounding box center [209, 88] width 316 height 7
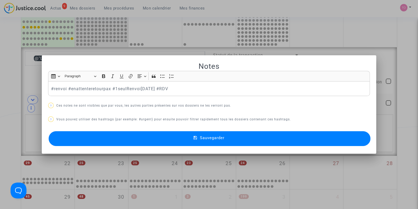
click at [154, 143] on button "Sauvegarder" at bounding box center [210, 138] width 322 height 15
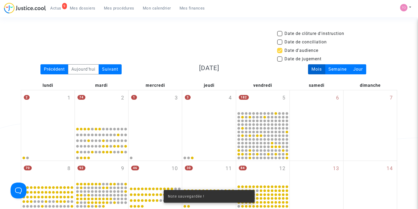
scroll to position [243, 0]
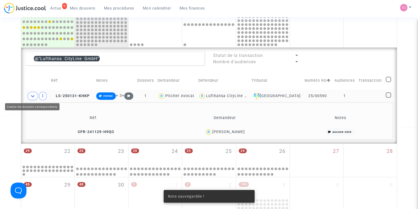
click at [34, 95] on icon at bounding box center [33, 96] width 4 height 4
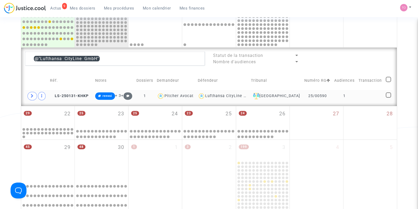
click at [225, 94] on div "Lufthansa CityLine GmbH" at bounding box center [230, 96] width 50 height 4
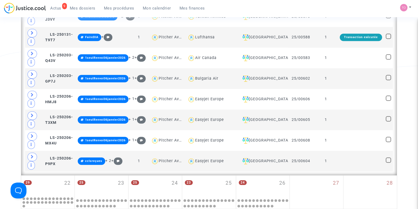
scroll to position [541, 0]
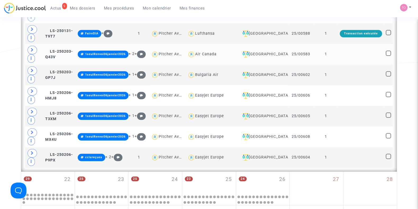
click at [211, 52] on div "Air Canada" at bounding box center [205, 54] width 21 height 4
type textarea "@"Air Canada""
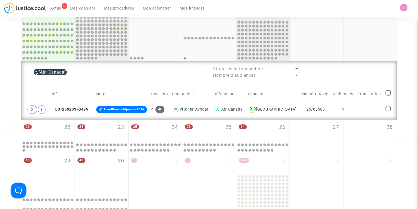
scroll to position [219, 0]
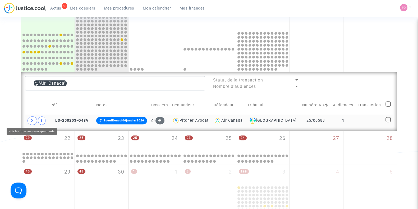
click at [31, 121] on icon at bounding box center [32, 121] width 3 height 4
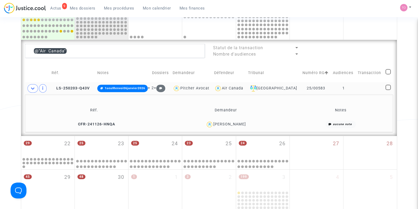
scroll to position [285, 0]
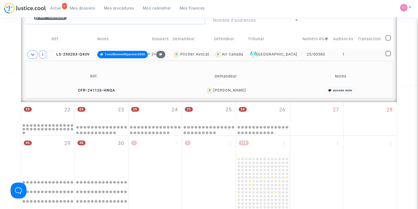
click at [238, 91] on div "Aurelie Lavialle" at bounding box center [230, 90] width 33 height 4
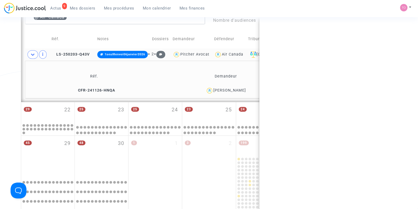
click at [238, 91] on div "Aurelie Lavialle" at bounding box center [230, 90] width 33 height 4
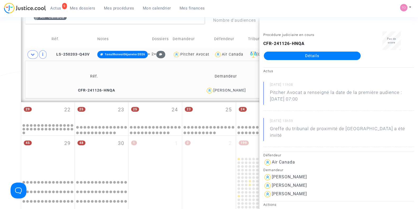
copy div "Lavialle"
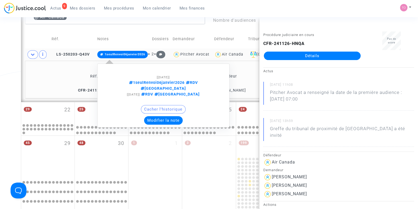
click at [155, 116] on button "Modifier la note" at bounding box center [163, 120] width 39 height 8
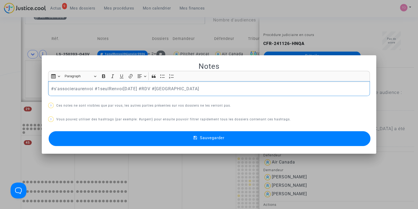
click at [117, 136] on button "Sauvegarder" at bounding box center [210, 138] width 322 height 15
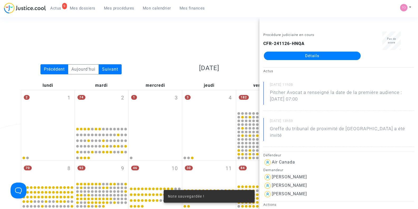
scroll to position [285, 0]
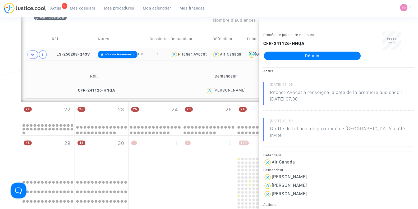
click at [239, 51] on span "Air Canada" at bounding box center [230, 39] width 21 height 35
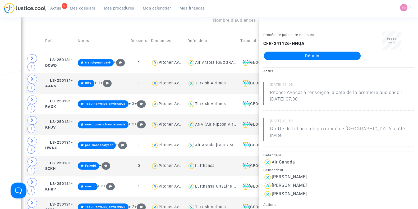
click at [0, 98] on div "Date de clôture d'instruction Date de conciliation Date d'audience Date de juge…" at bounding box center [209, 142] width 418 height 794
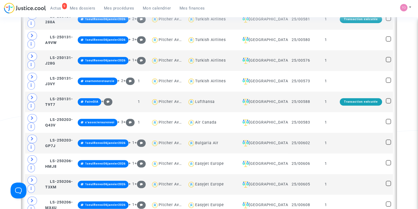
scroll to position [483, 0]
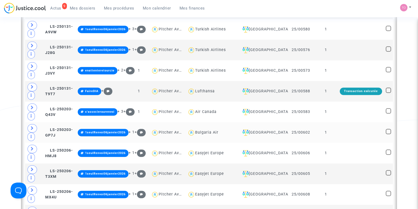
click at [217, 130] on div "Bulgaria Air" at bounding box center [206, 132] width 23 height 4
type textarea "@"Bulgaria Air""
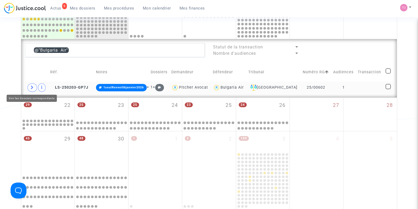
scroll to position [285, 0]
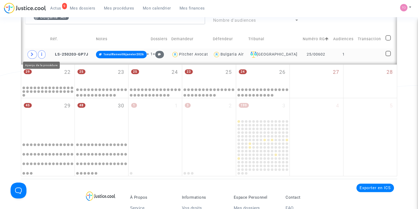
click at [38, 56] on span at bounding box center [41, 54] width 7 height 8
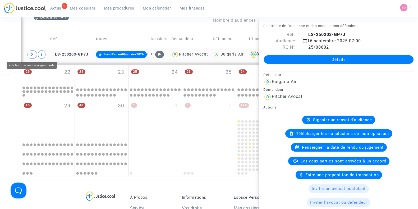
click at [33, 54] on icon at bounding box center [32, 54] width 3 height 4
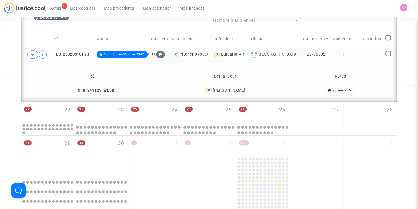
click at [238, 90] on div "Maryse Lis" at bounding box center [229, 90] width 33 height 4
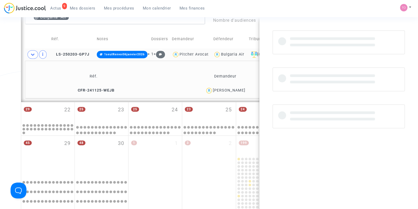
click at [238, 90] on div "Maryse Lis" at bounding box center [229, 90] width 33 height 4
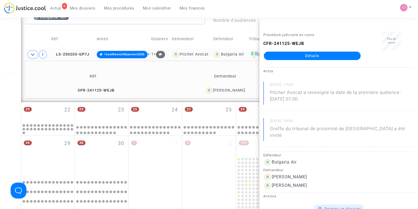
copy div "Lis"
click at [242, 88] on div "Maryse Lis" at bounding box center [225, 91] width 126 height 8
drag, startPoint x: 221, startPoint y: 89, endPoint x: 246, endPoint y: 93, distance: 25.1
click at [246, 93] on div "Maryse Lis" at bounding box center [225, 91] width 126 height 8
copy div "Maryse Lis"
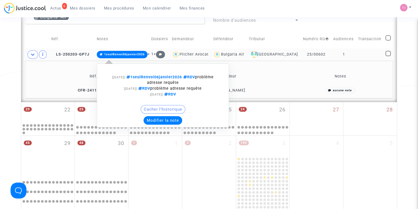
click at [162, 121] on button "Modifier la note" at bounding box center [163, 120] width 39 height 8
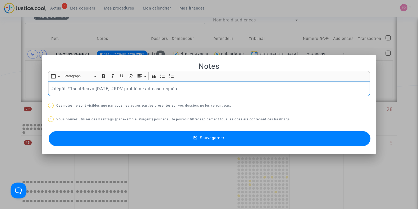
click at [167, 134] on button "Sauvegarder" at bounding box center [210, 138] width 322 height 15
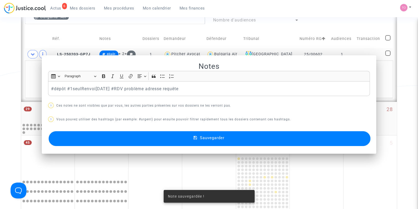
scroll to position [285, 0]
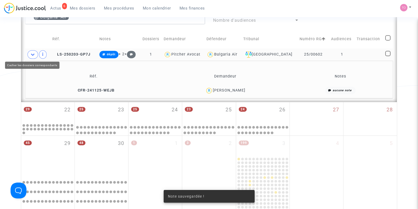
click at [34, 52] on icon at bounding box center [33, 54] width 4 height 4
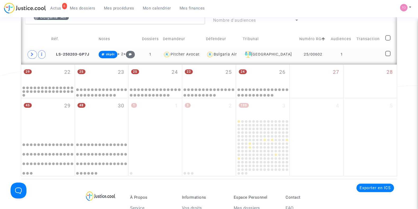
click at [229, 53] on div "Bulgaria Air" at bounding box center [225, 54] width 23 height 4
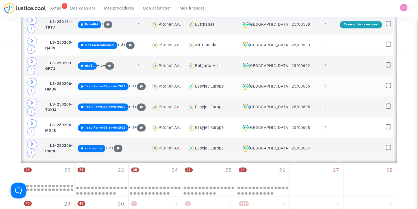
scroll to position [550, 0]
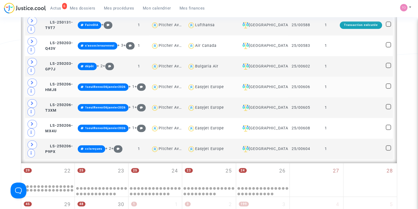
click at [211, 85] on div "Easyjet Europe" at bounding box center [209, 87] width 29 height 4
type textarea "@"Easyjet Europe""
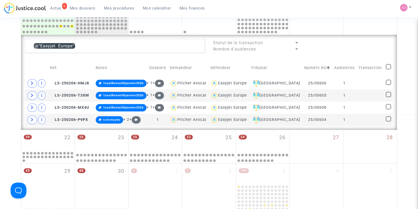
scroll to position [255, 0]
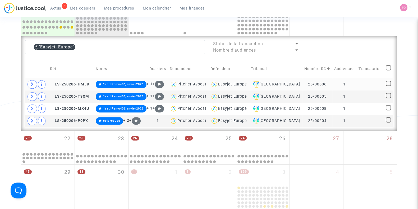
click at [32, 82] on icon at bounding box center [32, 84] width 3 height 4
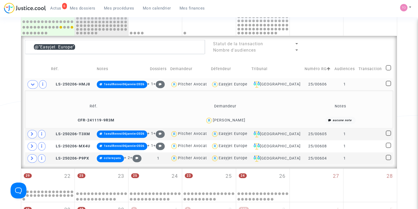
click at [235, 118] on div "Anis Ramoul" at bounding box center [229, 120] width 33 height 4
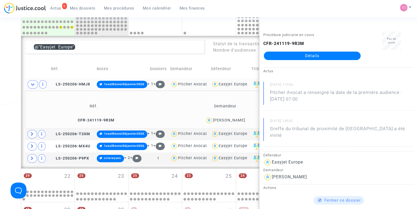
copy div "Ramoul"
click at [33, 135] on span at bounding box center [33, 134] width 10 height 8
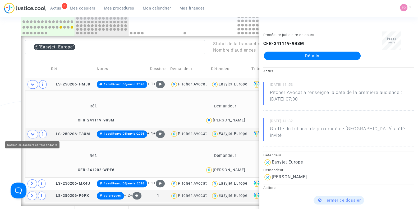
click at [10, 104] on div "Date de clôture d'instruction Date de conciliation Date d'audience Date de juge…" at bounding box center [209, 46] width 418 height 542
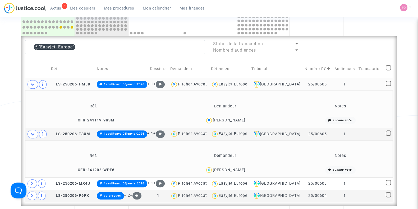
click at [224, 168] on div "Rafik Bensalem" at bounding box center [229, 170] width 33 height 4
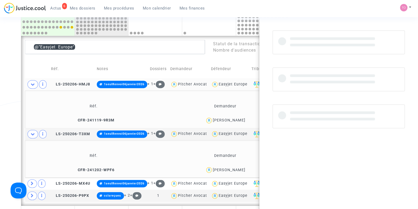
click at [235, 169] on div "Rafik Bensalem" at bounding box center [229, 170] width 33 height 4
copy div "Bensalem"
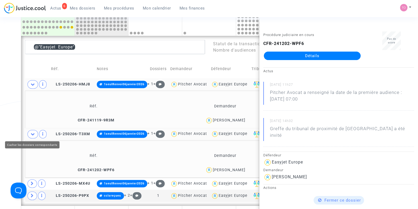
drag, startPoint x: 32, startPoint y: 132, endPoint x: 34, endPoint y: 129, distance: 3.4
click at [33, 132] on icon at bounding box center [33, 134] width 4 height 4
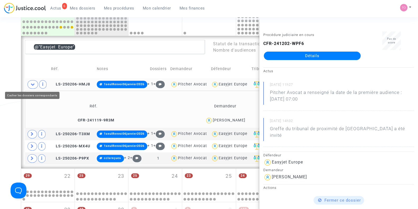
click at [36, 84] on span at bounding box center [33, 84] width 11 height 8
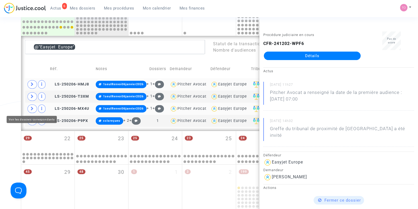
click at [33, 109] on icon at bounding box center [32, 109] width 3 height 4
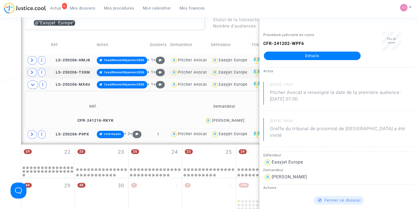
scroll to position [321, 0]
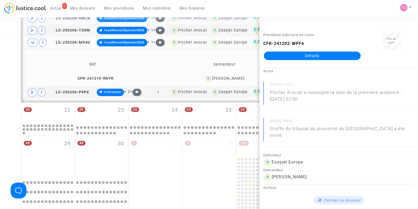
click at [238, 76] on div "Abdelouahib Batrouni" at bounding box center [228, 78] width 33 height 4
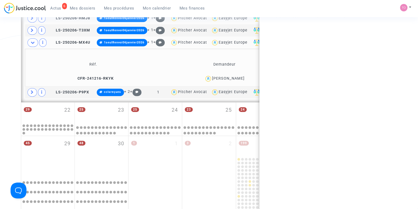
click at [238, 76] on div "Abdelouahib Batrouni" at bounding box center [228, 78] width 33 height 4
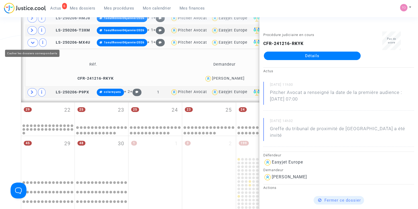
click at [34, 42] on icon at bounding box center [33, 42] width 4 height 4
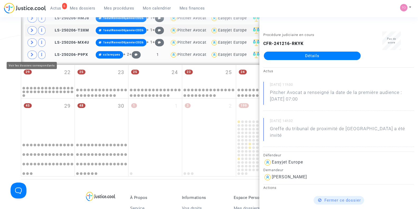
click at [33, 53] on icon at bounding box center [32, 55] width 3 height 4
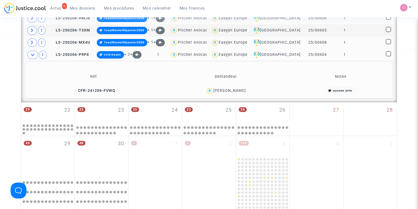
click at [237, 89] on div "[PERSON_NAME]" at bounding box center [230, 90] width 33 height 4
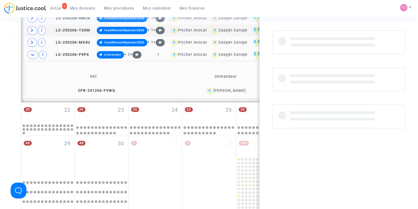
click at [237, 89] on div "[PERSON_NAME]" at bounding box center [230, 90] width 33 height 4
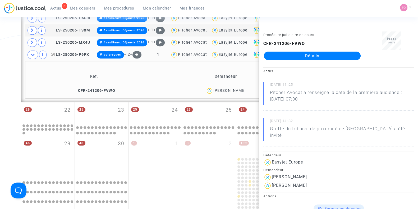
drag, startPoint x: 299, startPoint y: 54, endPoint x: 80, endPoint y: 53, distance: 219.4
click at [80, 53] on span "LS-250206-P9PX" at bounding box center [70, 54] width 38 height 4
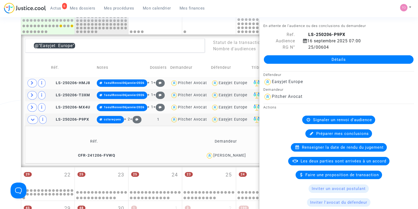
scroll to position [255, 0]
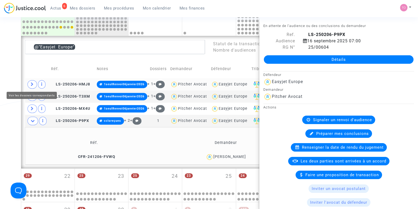
click at [34, 85] on span at bounding box center [33, 84] width 10 height 8
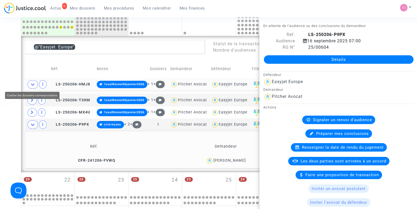
click at [0, 64] on div "Date de clôture d'instruction Date de conciliation Date d'audience Date de juge…" at bounding box center [209, 29] width 418 height 509
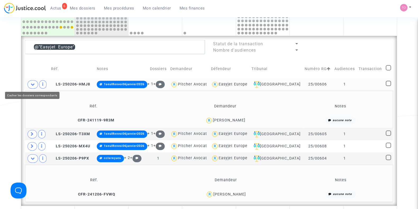
click at [29, 85] on span at bounding box center [33, 84] width 11 height 8
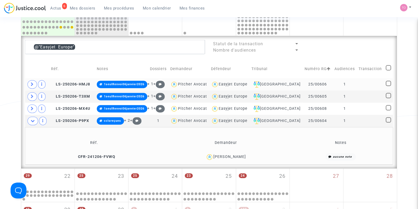
click at [0, 77] on div "Date de clôture d'instruction Date de conciliation Date d'audience Date de juge…" at bounding box center [209, 27] width 418 height 505
click at [234, 119] on div "Easyjet Europe" at bounding box center [233, 121] width 29 height 4
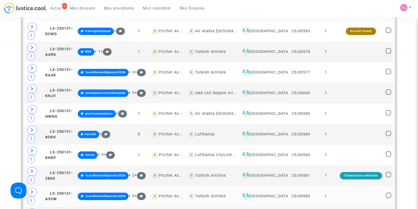
scroll to position [288, 0]
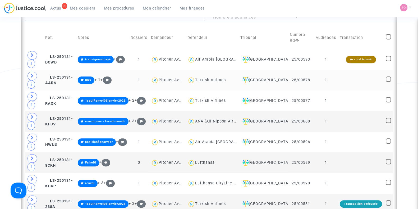
click at [215, 78] on div "Turkish Airlines" at bounding box center [210, 80] width 31 height 4
type textarea "@"Turkish Airlines""
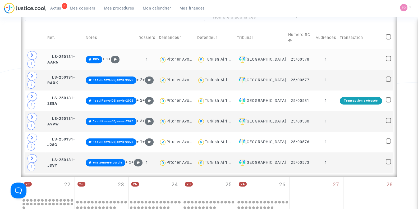
click at [33, 55] on icon at bounding box center [32, 55] width 3 height 4
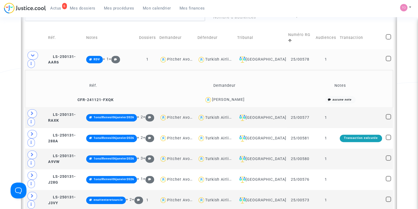
click at [237, 97] on div "Emilie Ngouoni" at bounding box center [228, 99] width 33 height 4
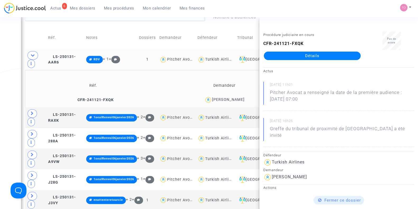
click at [0, 89] on div "Date de clôture d'instruction Date de conciliation Date d'audience Date de juge…" at bounding box center [209, 34] width 418 height 584
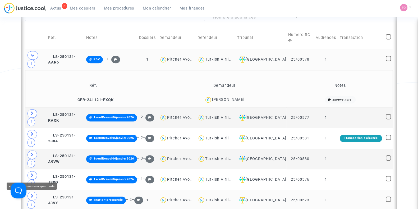
click at [33, 194] on icon at bounding box center [32, 196] width 3 height 4
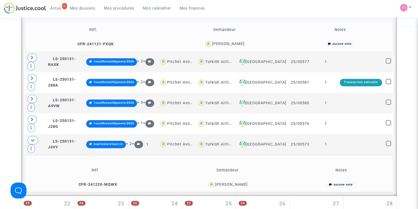
scroll to position [354, 0]
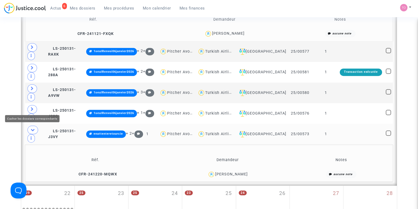
click at [32, 126] on span at bounding box center [33, 130] width 11 height 8
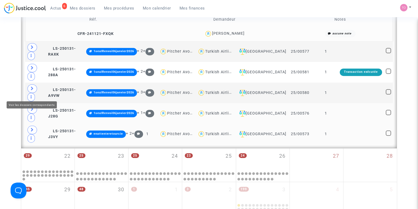
click at [29, 105] on span at bounding box center [33, 109] width 10 height 8
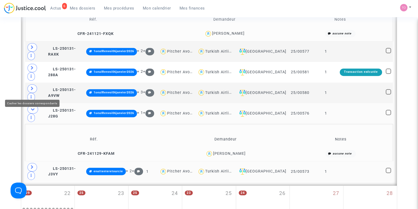
click at [29, 105] on span at bounding box center [33, 109] width 11 height 8
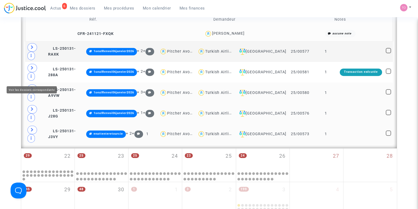
click at [31, 87] on icon at bounding box center [32, 89] width 3 height 4
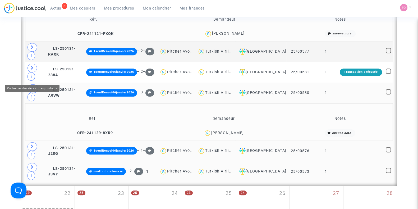
click at [33, 87] on icon at bounding box center [33, 89] width 4 height 4
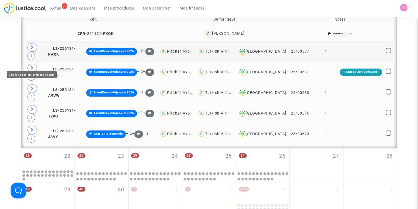
click at [32, 62] on td at bounding box center [35, 72] width 21 height 21
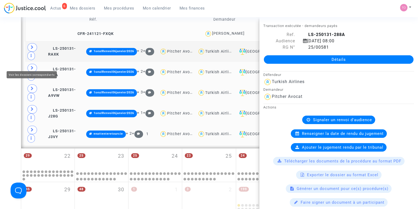
click at [31, 64] on span at bounding box center [33, 68] width 10 height 8
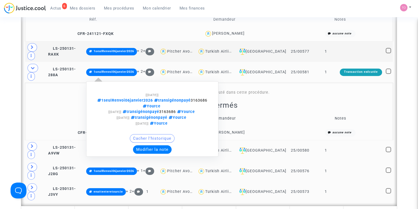
drag, startPoint x: 156, startPoint y: 98, endPoint x: 141, endPoint y: 100, distance: 15.7
click at [141, 100] on span "1seulRenvoi06janvier2026 transigénonpayé 3163686 Yource" at bounding box center [152, 103] width 110 height 10
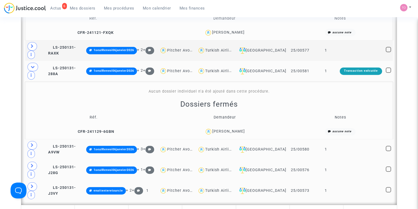
scroll to position [387, 0]
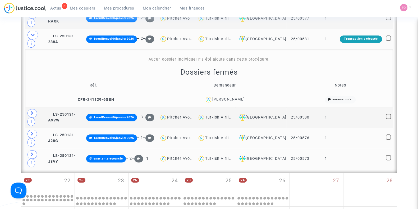
click at [234, 97] on div "Raouf Amara" at bounding box center [228, 99] width 33 height 4
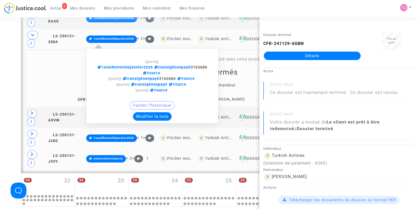
click at [158, 112] on button "Modifier la note" at bounding box center [152, 116] width 39 height 8
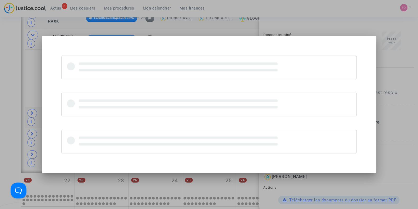
scroll to position [0, 0]
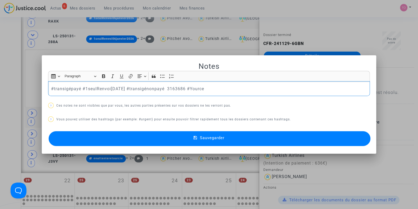
drag, startPoint x: 180, startPoint y: 87, endPoint x: 202, endPoint y: 86, distance: 22.5
click at [202, 86] on p "#transigépayé #1seulRenvoi06janvier2026 #transigénonpayé 3163686 #Yource" at bounding box center [209, 88] width 316 height 7
click at [198, 87] on p "#transigépayé #1seulRenvoi06janvier2026 #transigénonpayé 3163686 #Yource" at bounding box center [209, 88] width 316 height 7
drag, startPoint x: 199, startPoint y: 87, endPoint x: 186, endPoint y: 88, distance: 13.1
click at [186, 88] on p "#transigépayé #1seulRenvoi06janvier2026 #transigénonpayé 3163686 #Yource" at bounding box center [209, 88] width 316 height 7
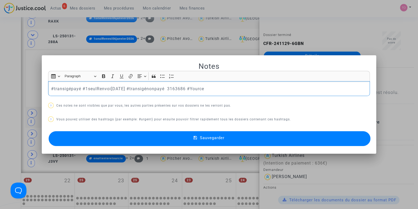
click at [81, 88] on p "#transigépayé #1seulRenvoi06janvier2026 #transigénonpayé 3163686 #Yource" at bounding box center [209, 88] width 316 height 7
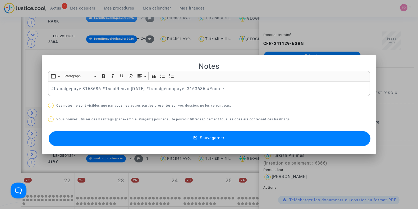
click at [136, 139] on button "Sauvegarder" at bounding box center [210, 138] width 322 height 15
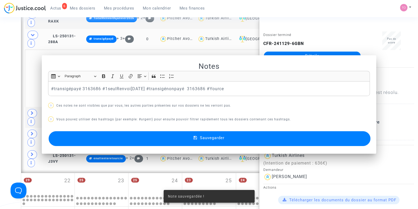
scroll to position [387, 0]
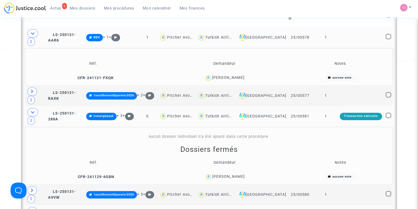
scroll to position [288, 0]
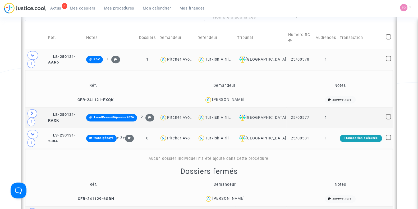
click at [232, 58] on div "Turkish Airlines" at bounding box center [220, 59] width 31 height 4
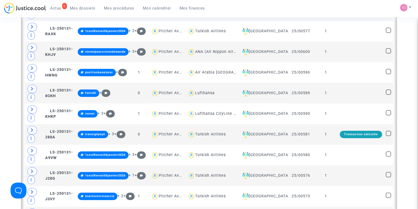
scroll to position [354, 0]
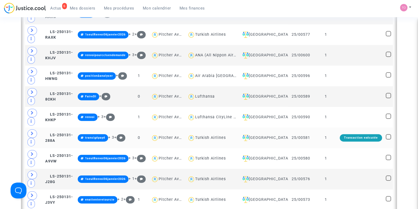
click at [213, 135] on div "Turkish Airlines" at bounding box center [210, 137] width 31 height 4
type textarea "@"Turkish Airlines""
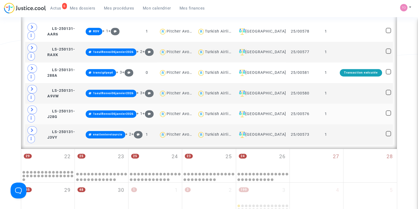
scroll to position [321, 0]
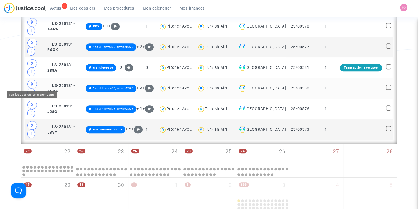
click at [30, 82] on span at bounding box center [33, 84] width 10 height 8
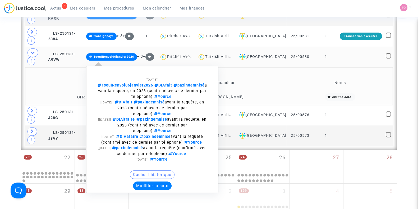
scroll to position [354, 0]
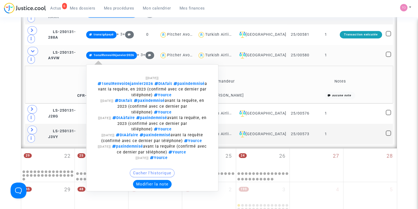
click at [152, 180] on button "Modifier la note" at bounding box center [152, 184] width 39 height 8
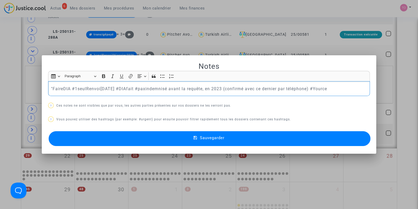
click at [51, 88] on p ""FaireDIA #1seulRenvoi06janvier2026 #DIAfait #paxindemnisé avant la requête, en…" at bounding box center [209, 88] width 316 height 7
click at [53, 88] on p "FaireDIA #1seulRenvoi06janvier2026 #DIAfait #paxindemnisé avant la requête, en …" at bounding box center [209, 88] width 316 height 7
click at [180, 142] on button "Sauvegarder" at bounding box center [210, 138] width 322 height 15
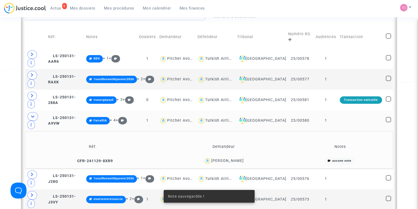
scroll to position [288, 0]
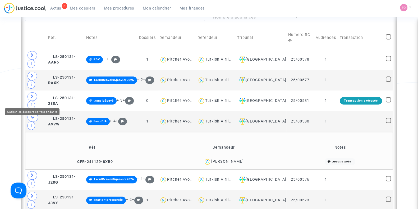
click at [34, 115] on icon at bounding box center [33, 117] width 4 height 4
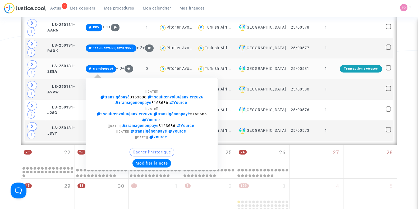
scroll to position [321, 0]
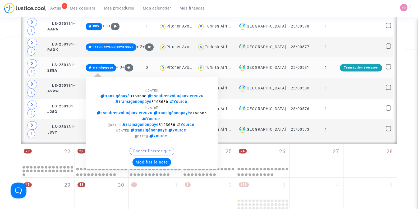
click at [151, 166] on button "Modifier la note" at bounding box center [152, 162] width 39 height 8
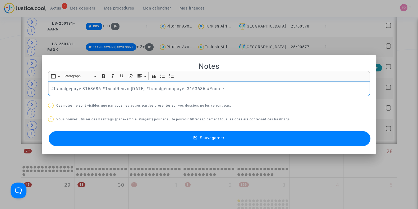
scroll to position [0, 0]
click at [117, 142] on button "Sauvegarder" at bounding box center [210, 138] width 322 height 15
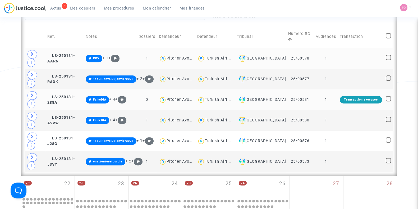
scroll to position [288, 0]
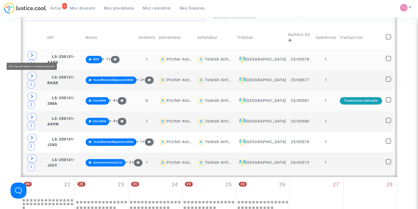
click at [29, 52] on span at bounding box center [33, 55] width 10 height 8
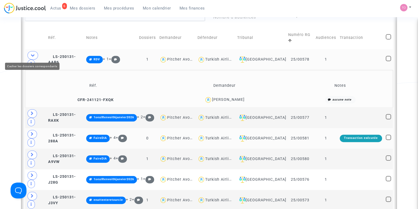
click at [29, 52] on span at bounding box center [33, 55] width 11 height 8
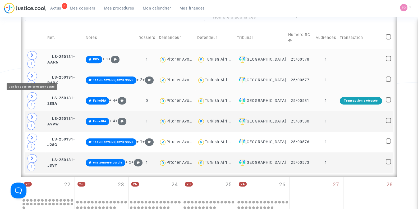
click at [31, 75] on icon at bounding box center [32, 76] width 3 height 4
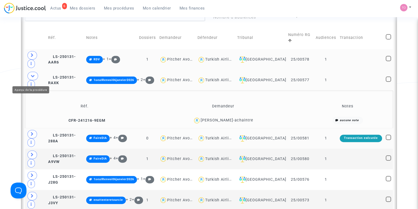
click at [31, 80] on span at bounding box center [31, 84] width 7 height 8
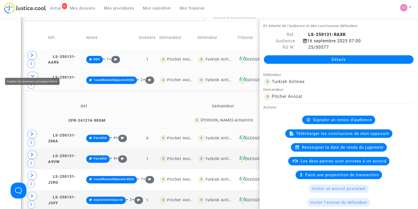
click at [33, 74] on icon at bounding box center [33, 76] width 4 height 4
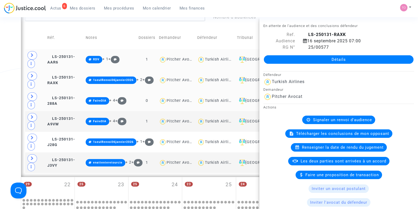
click at [10, 96] on div "Date de clôture d'instruction Date de conciliation Date d'audience Date de juge…" at bounding box center [209, 15] width 418 height 546
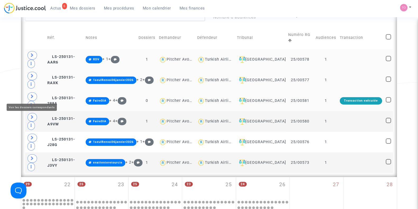
click at [34, 94] on span at bounding box center [33, 96] width 10 height 8
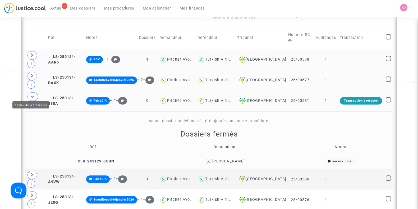
click at [34, 101] on span at bounding box center [31, 105] width 7 height 8
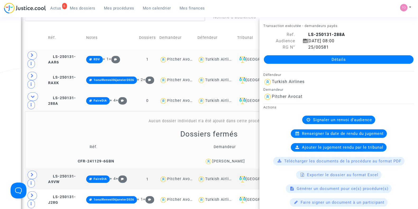
click at [0, 101] on div "Date de clôture d'instruction Date de conciliation Date d'audience Date de juge…" at bounding box center [209, 44] width 418 height 604
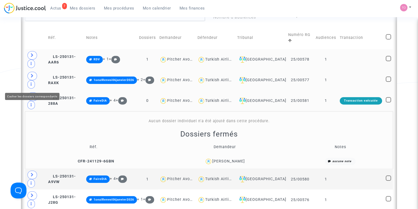
click at [31, 94] on icon at bounding box center [33, 96] width 4 height 4
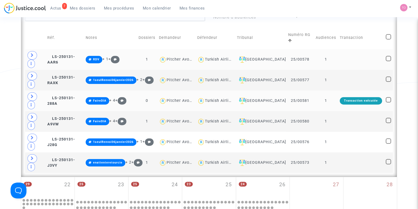
click at [31, 68] on td at bounding box center [35, 59] width 20 height 21
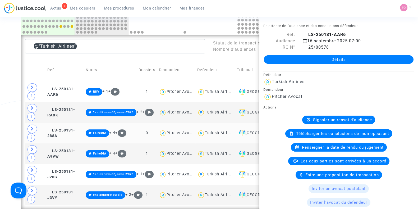
scroll to position [255, 0]
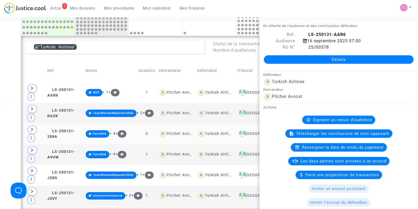
click at [4, 71] on div "Date de clôture d'instruction Date de conciliation Date d'audience Date de juge…" at bounding box center [209, 48] width 418 height 546
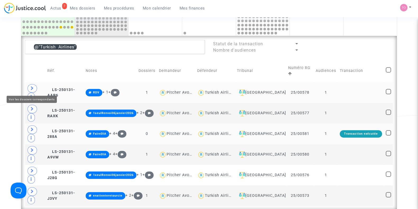
click at [29, 84] on span at bounding box center [33, 88] width 10 height 8
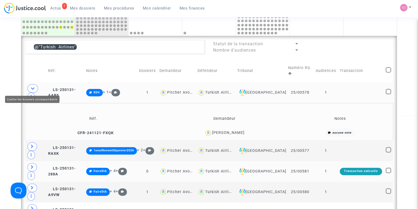
click at [29, 84] on span at bounding box center [33, 88] width 11 height 8
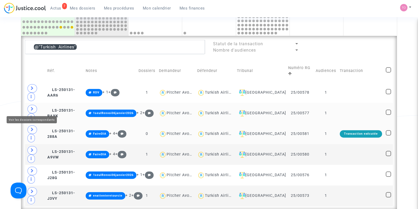
click at [30, 105] on span at bounding box center [33, 109] width 10 height 8
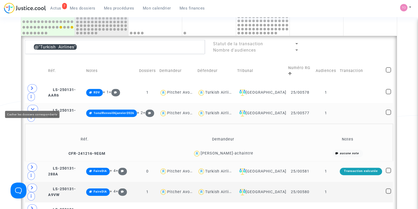
click at [30, 105] on span at bounding box center [33, 109] width 11 height 8
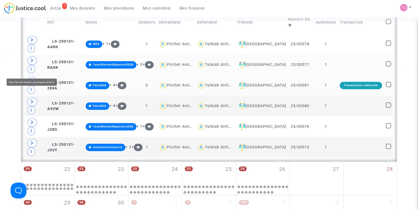
scroll to position [321, 0]
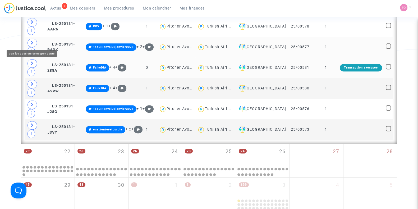
click at [33, 41] on icon at bounding box center [32, 43] width 3 height 4
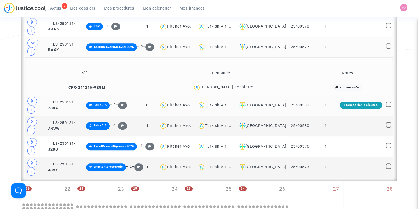
click at [33, 41] on td at bounding box center [35, 47] width 21 height 21
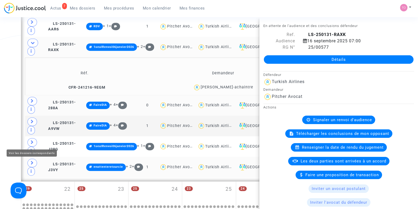
click at [33, 159] on span at bounding box center [33, 163] width 10 height 8
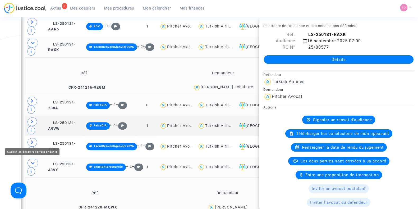
click at [33, 159] on span at bounding box center [33, 163] width 11 height 8
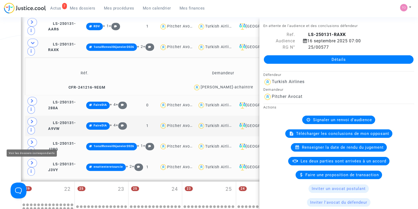
click at [31, 140] on icon at bounding box center [32, 142] width 3 height 4
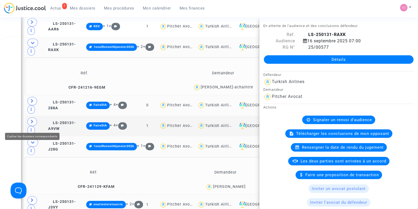
click at [30, 138] on span at bounding box center [33, 142] width 11 height 8
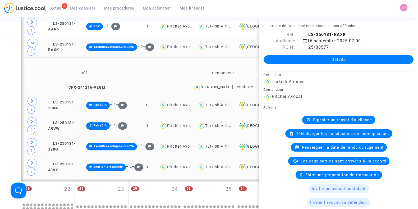
click at [33, 116] on td at bounding box center [35, 126] width 21 height 21
click at [31, 120] on icon at bounding box center [32, 122] width 3 height 4
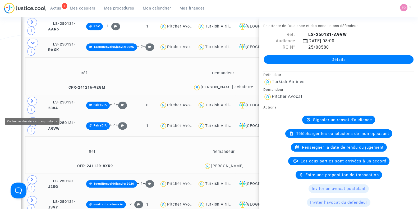
click at [5, 112] on div "Date de clôture d'instruction Date de conciliation Date d'audience Date de juge…" at bounding box center [209, 19] width 418 height 621
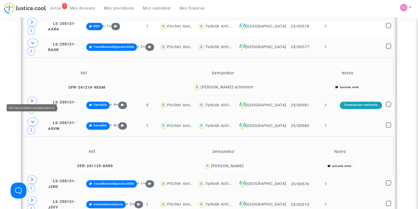
click at [34, 97] on span at bounding box center [33, 101] width 10 height 8
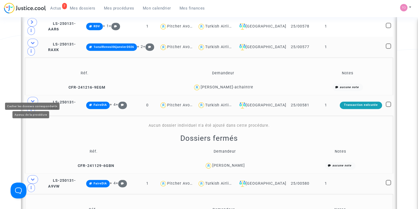
click at [30, 97] on span at bounding box center [33, 101] width 11 height 8
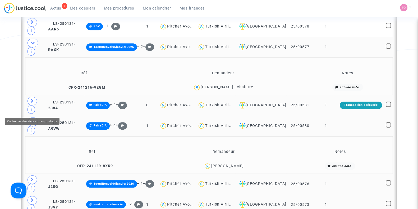
click at [35, 117] on span at bounding box center [33, 121] width 11 height 8
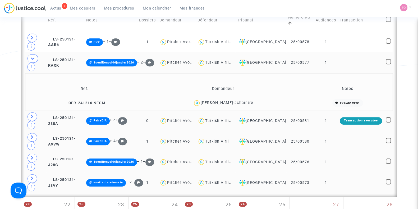
scroll to position [255, 0]
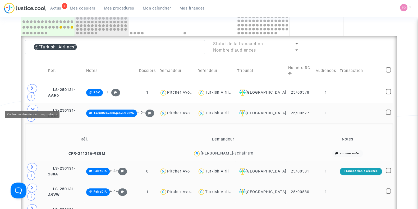
click at [31, 107] on icon at bounding box center [33, 109] width 4 height 4
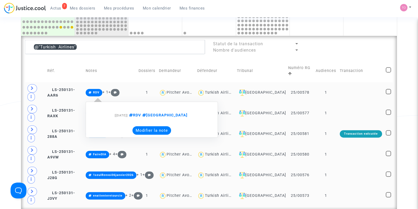
click at [151, 132] on button "Modifier la note" at bounding box center [152, 130] width 39 height 8
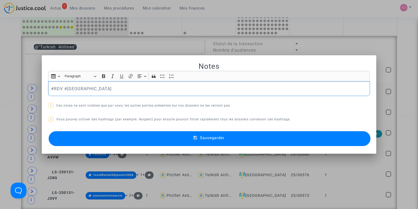
scroll to position [0, 0]
drag, startPoint x: 65, startPoint y: 88, endPoint x: 21, endPoint y: 87, distance: 43.9
click at [21, 87] on div "Notes Rich Text Editor Insert table Insert table Heading Paragraph Paragraph He…" at bounding box center [209, 104] width 418 height 209
click at [124, 137] on button "Sauvegarder" at bounding box center [210, 138] width 322 height 15
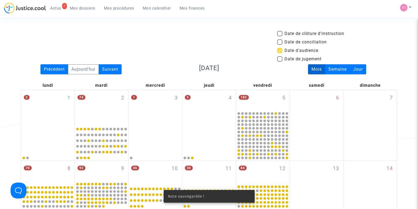
scroll to position [255, 0]
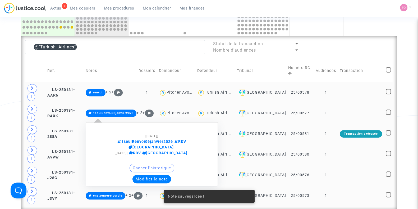
click at [149, 175] on button "Modifier la note" at bounding box center [152, 179] width 39 height 8
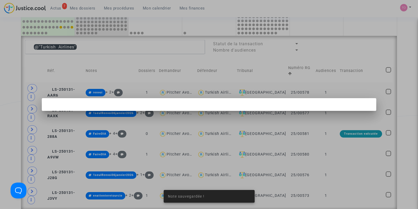
scroll to position [0, 0]
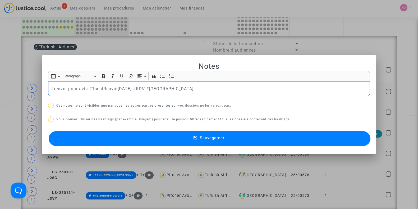
click at [136, 141] on button "Sauvegarder" at bounding box center [210, 138] width 322 height 15
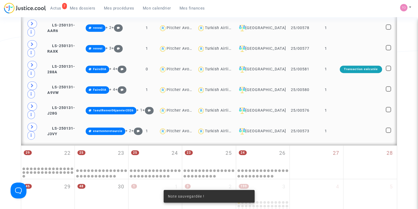
scroll to position [321, 0]
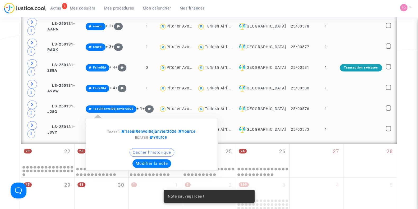
click at [146, 162] on button "Modifier la note" at bounding box center [152, 163] width 39 height 8
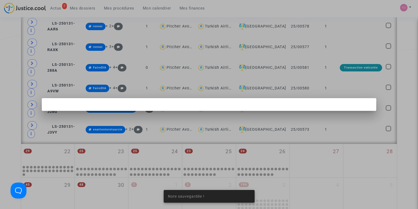
scroll to position [0, 0]
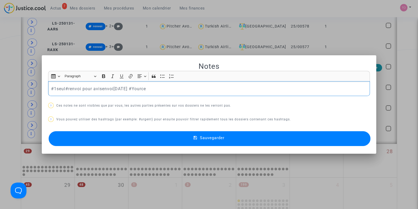
click at [65, 92] on div "#1seul#renvoi pour avisenvoi06janvier2026 #Yource" at bounding box center [209, 88] width 322 height 15
click at [51, 88] on p "#1seulRenvoi06janvier2026 #Yource" at bounding box center [209, 88] width 316 height 7
click at [132, 132] on button "Sauvegarder" at bounding box center [210, 138] width 322 height 15
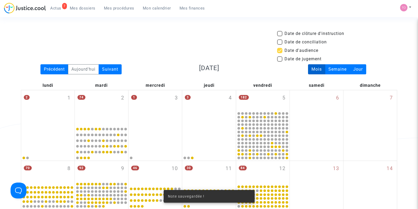
scroll to position [321, 0]
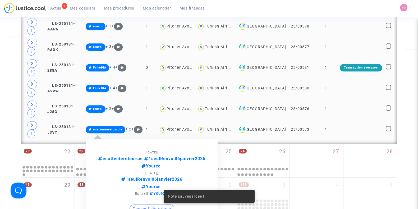
drag, startPoint x: 121, startPoint y: 132, endPoint x: 139, endPoint y: 156, distance: 29.3
click at [140, 132] on span "enattenteretourcie + 2 + [15/09/2025] enattenteretourcie 1seulRenvoi06janvier20…" at bounding box center [114, 129] width 57 height 4
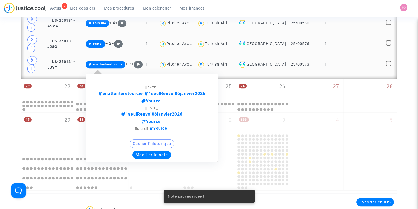
scroll to position [387, 0]
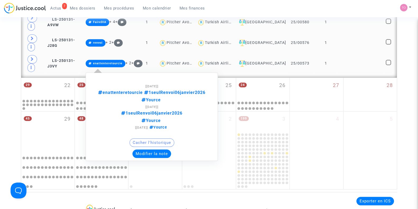
click at [153, 151] on button "Modifier la note" at bounding box center [152, 153] width 39 height 8
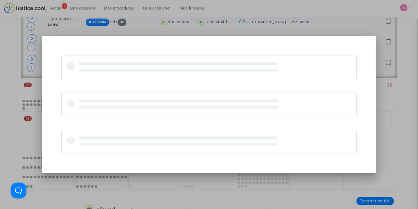
scroll to position [0, 0]
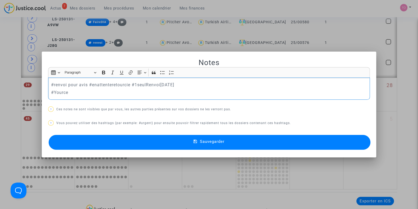
click at [124, 142] on button "Sauvegarder" at bounding box center [210, 142] width 322 height 15
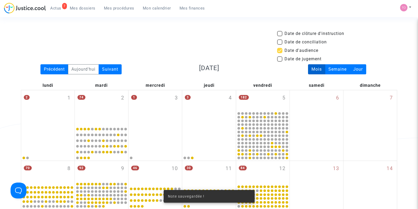
scroll to position [387, 0]
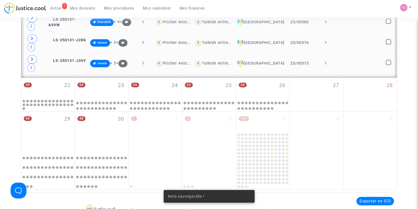
click at [35, 56] on span at bounding box center [33, 59] width 10 height 8
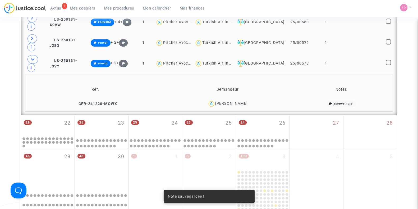
click at [237, 101] on div "Nisa Yagbasan" at bounding box center [231, 103] width 33 height 4
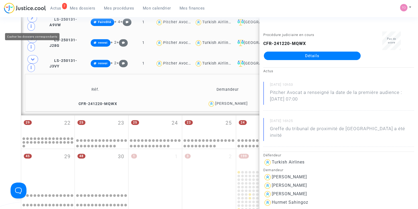
click at [30, 55] on span at bounding box center [33, 59] width 11 height 8
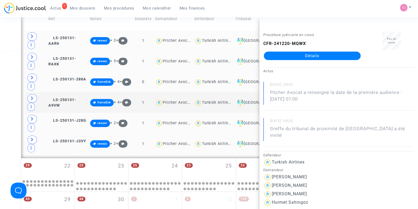
scroll to position [288, 0]
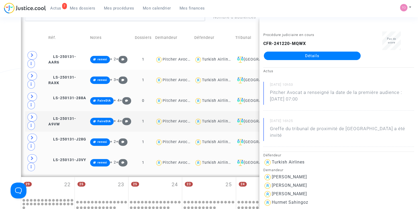
click at [226, 78] on div "Turkish Airlines" at bounding box center [217, 80] width 31 height 4
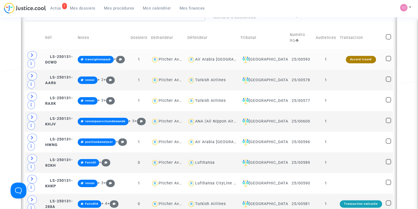
click at [218, 58] on div "Air Arabia Maroc" at bounding box center [226, 59] width 62 height 4
type textarea "@"Air Arabia Maroc""
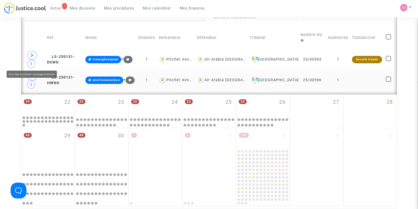
click at [28, 72] on span at bounding box center [33, 76] width 10 height 8
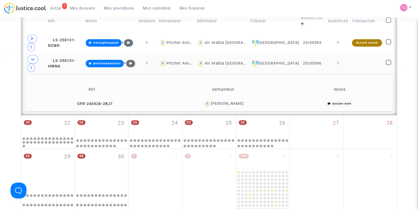
scroll to position [255, 0]
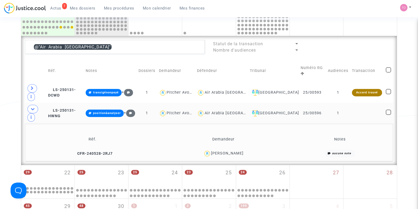
click at [220, 151] on div "Soufiane Khadraoui" at bounding box center [227, 153] width 33 height 4
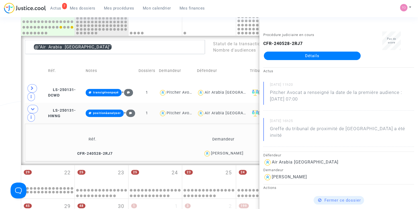
click at [0, 113] on div "Date de clôture d'instruction Date de conciliation Date d'audience Date de juge…" at bounding box center [209, 25] width 418 height 501
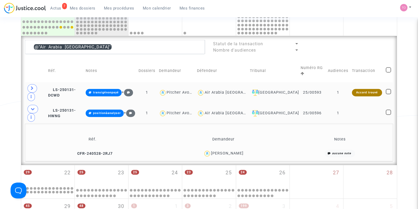
click at [225, 90] on div "Air Arabia Maroc" at bounding box center [236, 92] width 62 height 4
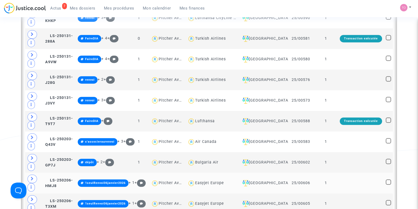
scroll to position [553, 0]
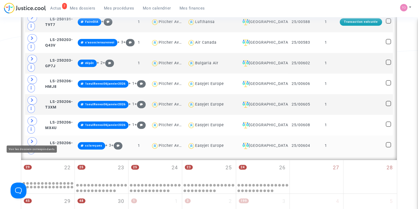
click at [29, 137] on span at bounding box center [33, 141] width 10 height 8
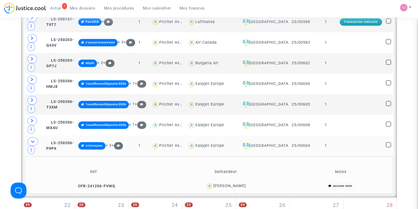
click at [224, 184] on div "[PERSON_NAME]" at bounding box center [230, 186] width 33 height 4
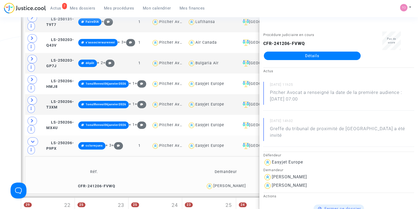
click at [229, 184] on div "[PERSON_NAME]" at bounding box center [230, 186] width 33 height 4
drag, startPoint x: 298, startPoint y: 56, endPoint x: 281, endPoint y: 83, distance: 32.0
click at [281, 83] on small "[DATE] 11h25" at bounding box center [342, 85] width 144 height 7
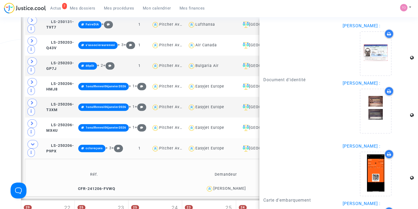
scroll to position [633, 0]
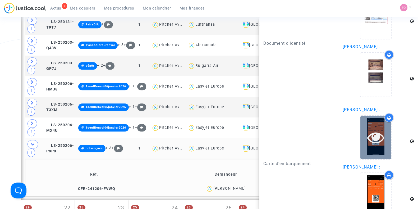
click at [381, 129] on div at bounding box center [376, 137] width 31 height 17
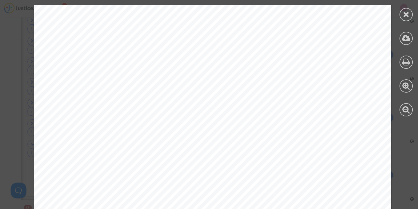
scroll to position [77, 0]
click at [402, 15] on div at bounding box center [406, 14] width 13 height 13
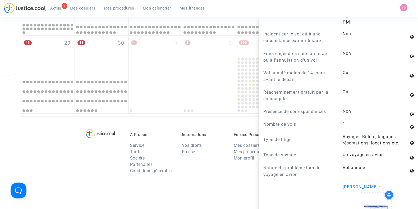
scroll to position [434, 0]
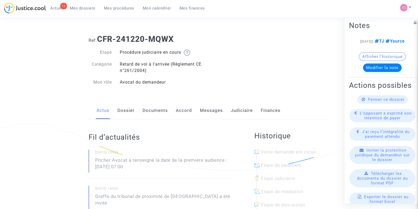
click at [184, 109] on link "Accord" at bounding box center [184, 110] width 16 height 17
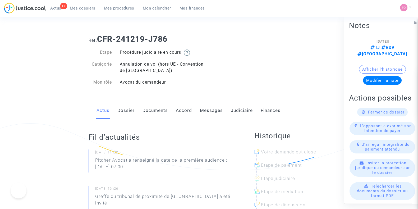
click at [209, 113] on link "Messages" at bounding box center [211, 110] width 23 height 17
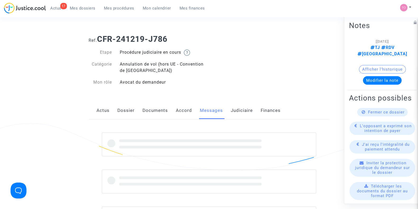
click at [181, 111] on link "Accord" at bounding box center [184, 110] width 16 height 17
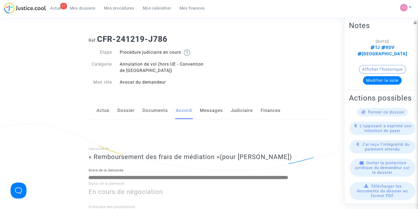
click at [153, 109] on link "Documents" at bounding box center [155, 110] width 25 height 17
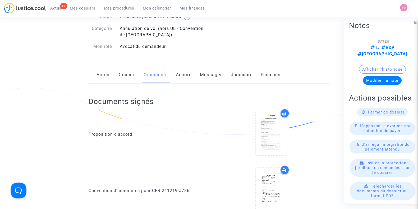
scroll to position [33, 0]
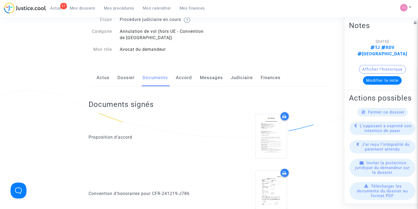
click at [232, 75] on link "Judiciaire" at bounding box center [242, 77] width 22 height 17
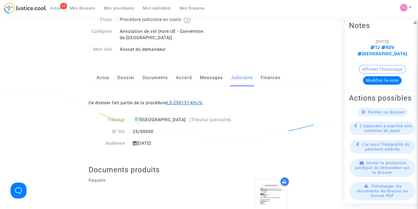
click at [180, 101] on link "LS-250131-KHJV" at bounding box center [185, 102] width 36 height 5
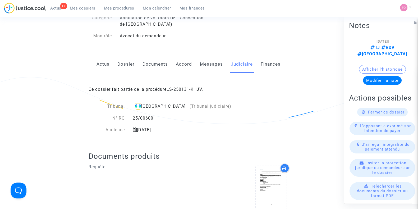
scroll to position [33, 0]
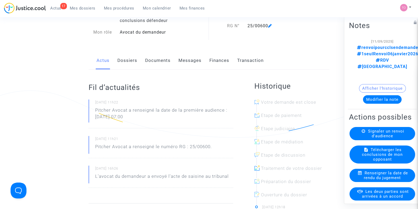
click at [150, 58] on link "Documents" at bounding box center [157, 60] width 25 height 17
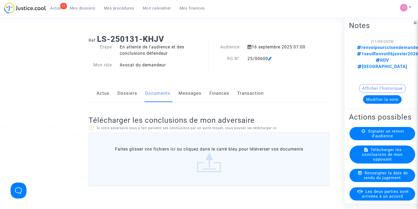
click at [366, 84] on button "Afficher l'historique" at bounding box center [382, 88] width 47 height 8
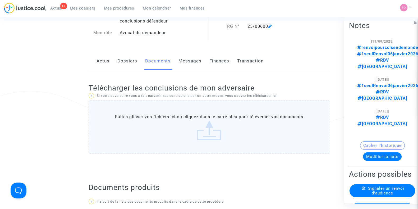
scroll to position [33, 0]
click at [198, 118] on label "Faites glisser vos fichiers ici ou cliquez dans le carré bleu pour téléverser v…" at bounding box center [209, 126] width 241 height 54
click at [0, 0] on input "Faites glisser vos fichiers ici ou cliquez dans le carré bleu pour téléverser v…" at bounding box center [0, 0] width 0 height 0
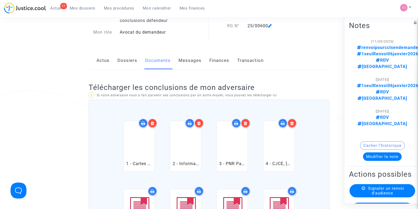
click at [198, 121] on icon at bounding box center [199, 123] width 4 height 4
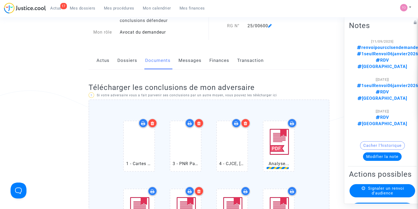
click at [152, 121] on icon at bounding box center [153, 123] width 4 height 4
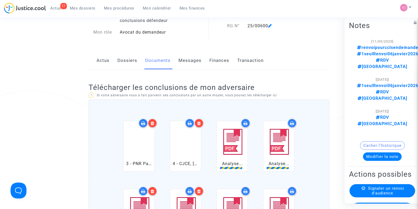
click at [201, 122] on div at bounding box center [198, 123] width 9 height 9
click at [151, 122] on icon at bounding box center [153, 123] width 4 height 4
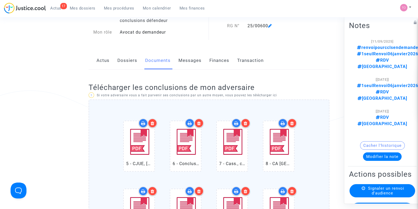
click at [295, 122] on div at bounding box center [292, 123] width 9 height 9
click at [243, 122] on div at bounding box center [245, 123] width 9 height 9
drag, startPoint x: 198, startPoint y: 121, endPoint x: 193, endPoint y: 122, distance: 4.9
click at [197, 121] on div at bounding box center [198, 123] width 9 height 9
click at [151, 123] on icon at bounding box center [153, 123] width 4 height 4
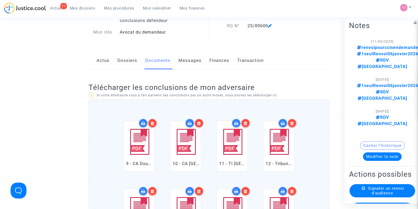
drag, startPoint x: 248, startPoint y: 124, endPoint x: 222, endPoint y: 122, distance: 26.0
click at [248, 124] on div at bounding box center [245, 123] width 9 height 9
click at [200, 121] on icon at bounding box center [199, 123] width 4 height 4
click at [151, 122] on icon at bounding box center [153, 123] width 4 height 4
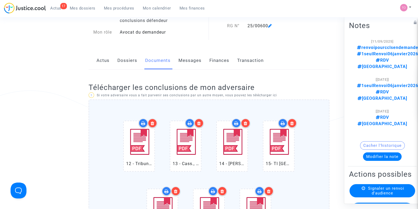
click at [198, 123] on icon at bounding box center [199, 123] width 4 height 4
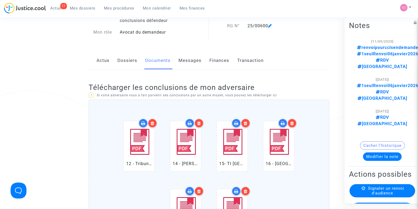
click at [247, 122] on icon at bounding box center [246, 123] width 4 height 4
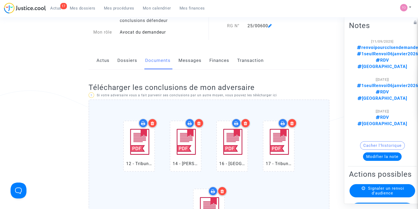
click at [292, 123] on icon at bounding box center [293, 123] width 4 height 4
click at [244, 121] on icon at bounding box center [246, 123] width 4 height 4
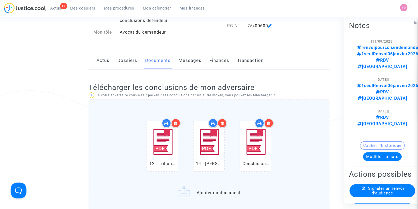
click at [269, 123] on icon at bounding box center [269, 123] width 4 height 4
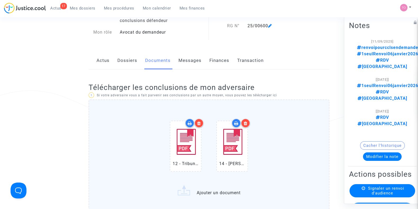
click at [198, 121] on icon at bounding box center [199, 123] width 4 height 4
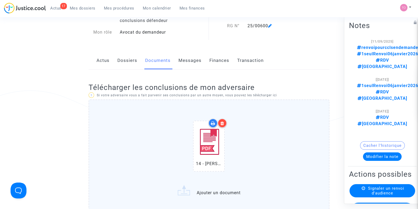
click at [225, 122] on div at bounding box center [222, 123] width 9 height 9
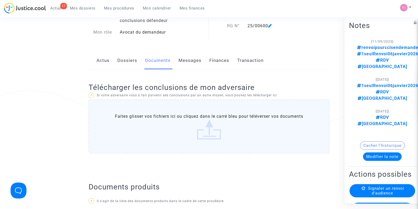
click at [174, 117] on label "Faites glisser vos fichiers ici ou cliquez dans le carré bleu pour téléverser v…" at bounding box center [209, 126] width 241 height 54
click at [0, 0] on input "Faites glisser vos fichiers ici ou cliquez dans le carré bleu pour téléverser v…" at bounding box center [0, 0] width 0 height 0
click at [187, 115] on label "Faites glisser vos fichiers ici ou cliquez dans le carré bleu pour téléverser v…" at bounding box center [209, 126] width 241 height 54
click at [0, 0] on input "Faites glisser vos fichiers ici ou cliquez dans le carré bleu pour téléverser v…" at bounding box center [0, 0] width 0 height 0
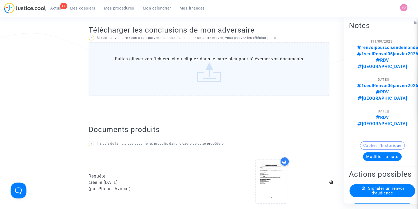
scroll to position [0, 0]
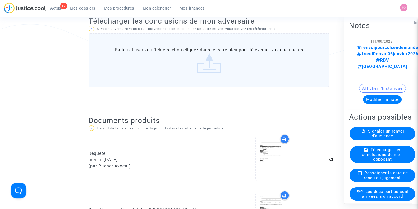
click at [204, 52] on label "Faites glisser vos fichiers ici ou cliquez dans le carré bleu pour téléverser v…" at bounding box center [209, 60] width 241 height 54
click at [0, 0] on input "Faites glisser vos fichiers ici ou cliquez dans le carré bleu pour téléverser v…" at bounding box center [0, 0] width 0 height 0
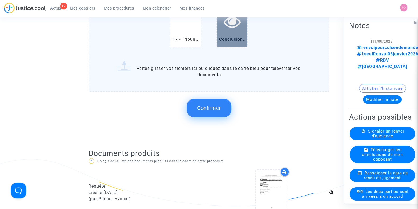
scroll to position [430, 0]
click at [212, 109] on span "Confirmer" at bounding box center [209, 108] width 24 height 6
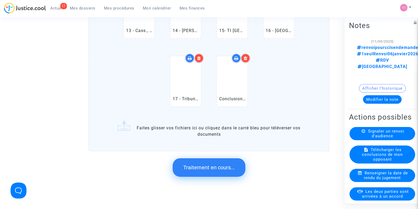
scroll to position [364, 0]
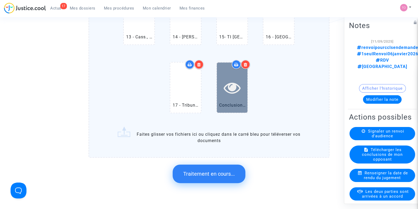
click at [233, 84] on icon at bounding box center [232, 87] width 17 height 17
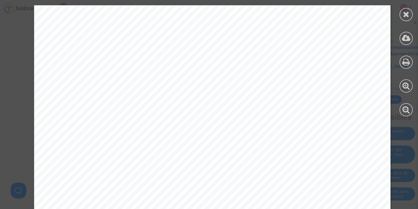
scroll to position [5325, 0]
click at [408, 18] on div at bounding box center [406, 14] width 13 height 13
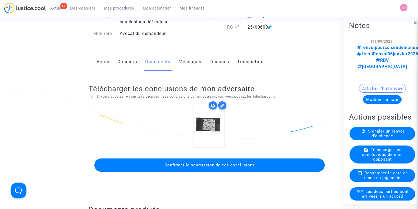
scroll to position [28, 0]
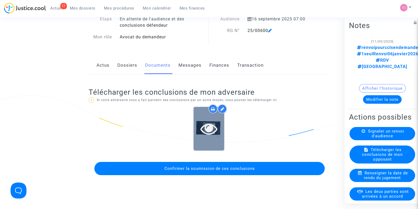
click at [209, 120] on icon at bounding box center [209, 128] width 17 height 17
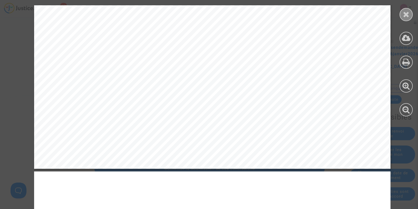
scroll to position [20689, 0]
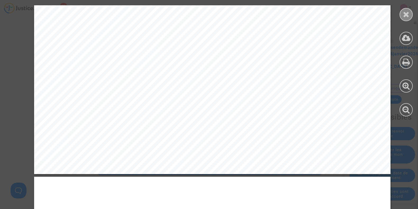
click at [409, 16] on icon at bounding box center [406, 14] width 7 height 8
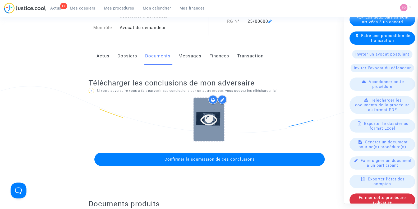
scroll to position [99, 0]
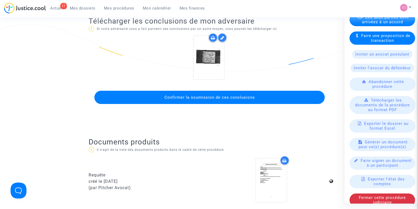
click at [205, 99] on span "Confirmer la soumission de ces conclusions" at bounding box center [209, 97] width 90 height 5
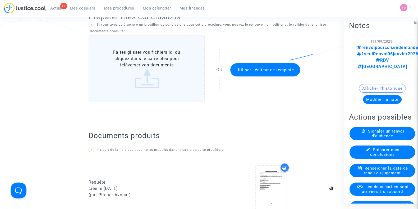
scroll to position [132, 0]
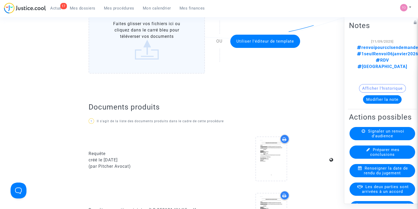
click at [379, 84] on button "Afficher l'historique" at bounding box center [382, 88] width 47 height 8
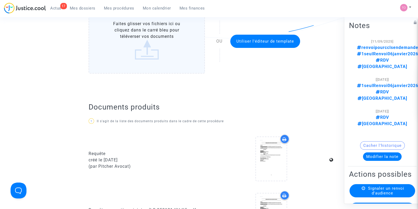
click at [376, 152] on button "Modifier la note" at bounding box center [382, 156] width 39 height 8
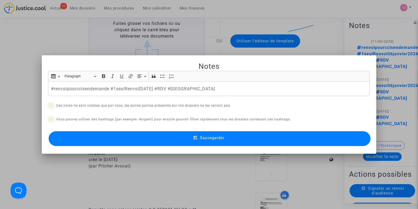
click at [2, 37] on div at bounding box center [209, 104] width 418 height 209
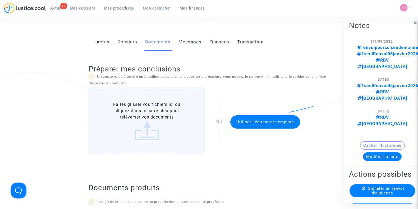
scroll to position [49, 0]
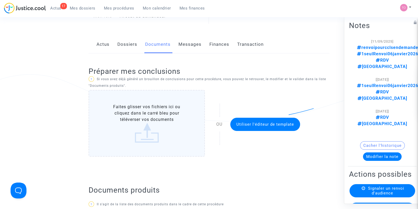
click at [126, 39] on link "Dossiers" at bounding box center [127, 44] width 20 height 17
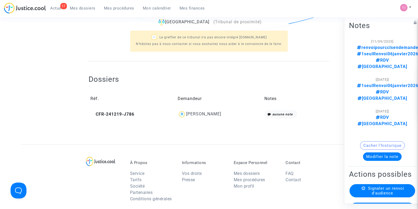
scroll to position [139, 0]
click at [209, 120] on td "[PERSON_NAME]" at bounding box center [219, 115] width 87 height 12
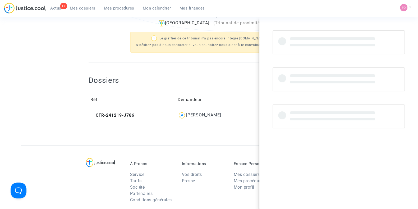
click at [209, 116] on div "[PERSON_NAME]" at bounding box center [203, 114] width 35 height 5
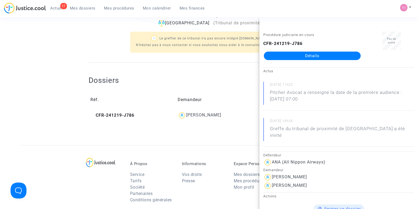
click at [297, 56] on link "Détails" at bounding box center [312, 56] width 97 height 8
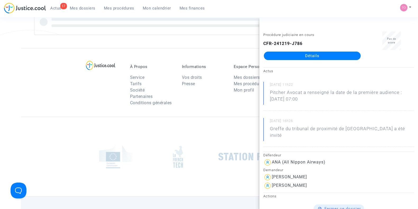
scroll to position [139, 0]
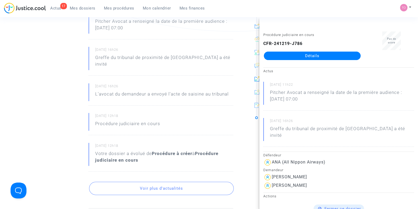
click at [0, 127] on div "Ref. CFR-241219-J786 Etape Procédure judiciaire en cours Catégorie Annulation d…" at bounding box center [209, 150] width 418 height 516
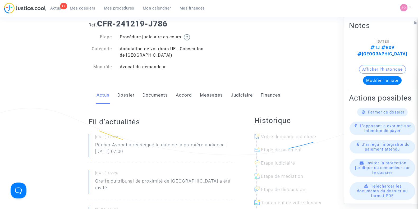
scroll to position [0, 0]
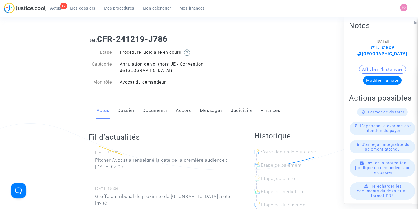
click at [128, 110] on link "Dossier" at bounding box center [125, 110] width 17 height 17
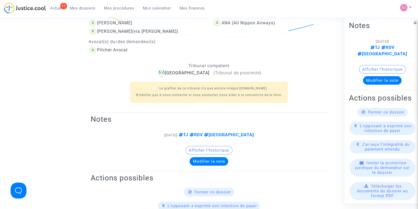
scroll to position [33, 0]
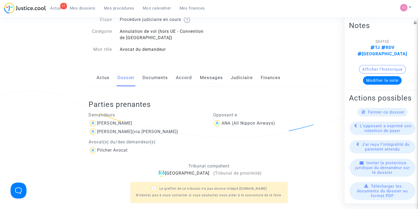
click at [237, 78] on link "Judiciaire" at bounding box center [242, 77] width 22 height 17
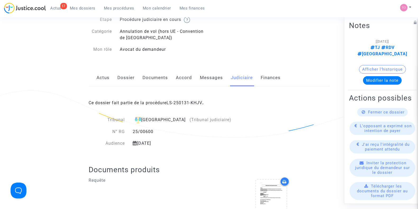
click at [215, 71] on link "Messages" at bounding box center [211, 77] width 23 height 17
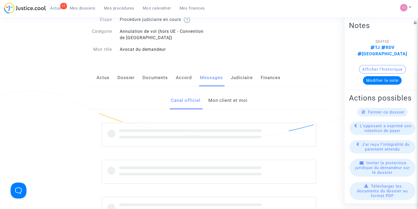
click at [222, 99] on link "Mon client et moi" at bounding box center [227, 100] width 39 height 17
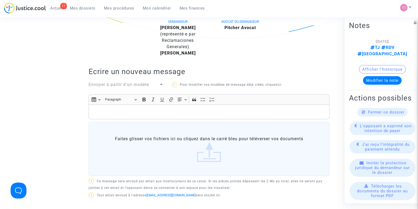
scroll to position [33, 0]
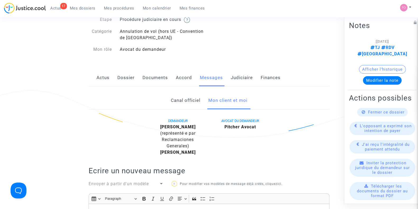
click at [176, 101] on link "Canal officiel" at bounding box center [186, 100] width 30 height 17
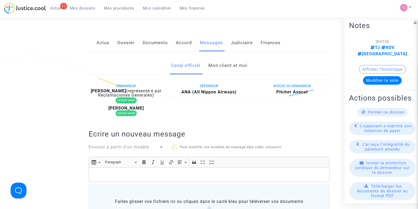
scroll to position [66, 0]
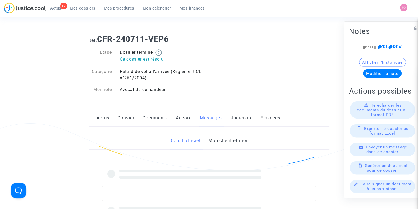
click at [221, 135] on link "Mon client et moi" at bounding box center [227, 140] width 39 height 17
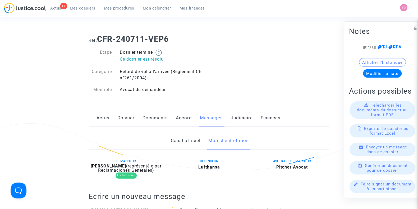
click at [179, 140] on link "Canal officiel" at bounding box center [186, 140] width 30 height 17
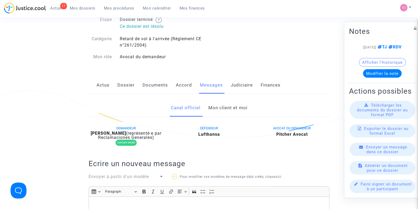
click at [217, 106] on link "Mon client et moi" at bounding box center [227, 107] width 39 height 17
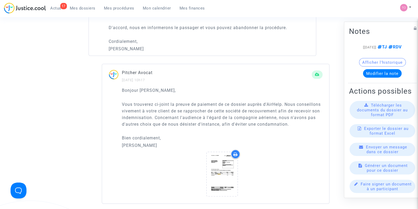
scroll to position [397, 0]
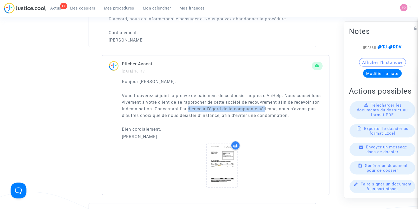
drag, startPoint x: 216, startPoint y: 108, endPoint x: 293, endPoint y: 107, distance: 76.5
click at [293, 107] on p "Vous trouverez ci-joint la preuve de paiement de ce dossier auprès d'AirHelp. N…" at bounding box center [222, 105] width 201 height 26
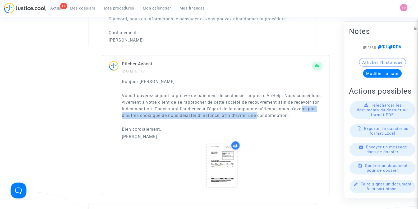
drag, startPoint x: 133, startPoint y: 113, endPoint x: 284, endPoint y: 115, distance: 150.8
click at [284, 115] on p "Vous trouverez ci-joint la preuve de paiement de ce dossier auprès d'AirHelp. N…" at bounding box center [222, 105] width 201 height 26
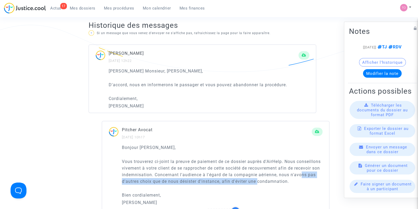
scroll to position [331, 0]
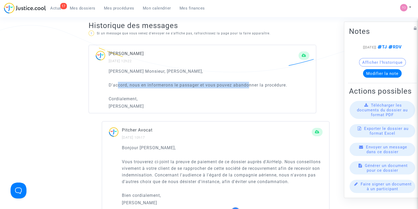
drag, startPoint x: 141, startPoint y: 81, endPoint x: 243, endPoint y: 81, distance: 102.1
click at [249, 83] on p "D'accord, nous en informerons le passager et vous pouvez abandonner la procédur…" at bounding box center [209, 85] width 201 height 7
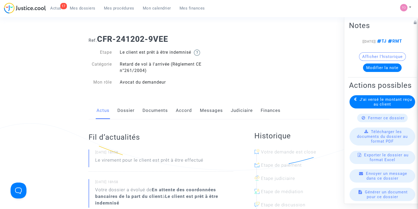
click at [247, 111] on link "Judiciaire" at bounding box center [242, 110] width 22 height 17
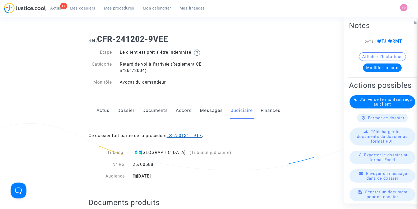
click at [189, 134] on link "LS-250131-T9T7" at bounding box center [184, 135] width 35 height 5
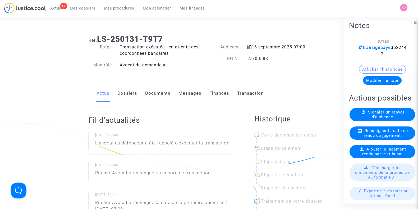
drag, startPoint x: 393, startPoint y: 54, endPoint x: 367, endPoint y: 55, distance: 26.2
click at [367, 55] on div "[[DATE]] transigépayé 3622442" at bounding box center [382, 47] width 51 height 19
copy span "3622442"
click at [218, 92] on link "Finances" at bounding box center [220, 93] width 20 height 17
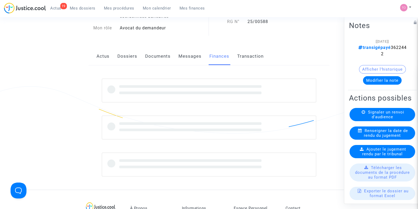
scroll to position [66, 0]
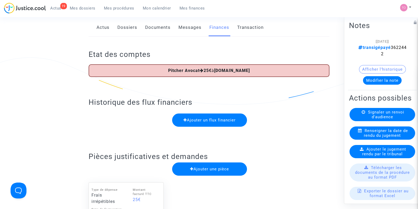
click at [124, 24] on link "Dossiers" at bounding box center [127, 27] width 20 height 17
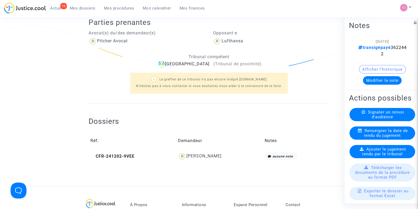
scroll to position [99, 0]
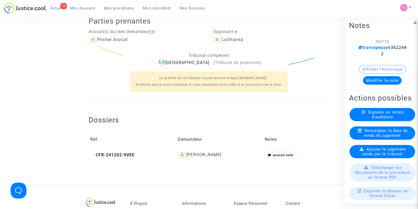
click at [206, 153] on div "[PERSON_NAME]" at bounding box center [204, 154] width 35 height 5
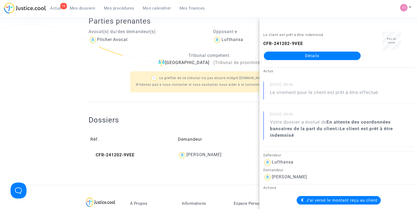
click at [299, 56] on link "Détails" at bounding box center [312, 56] width 97 height 8
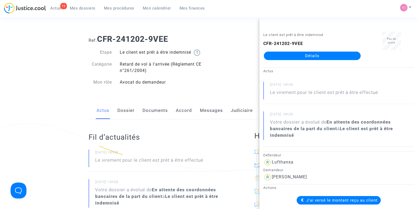
click at [182, 108] on link "Accord" at bounding box center [184, 110] width 16 height 17
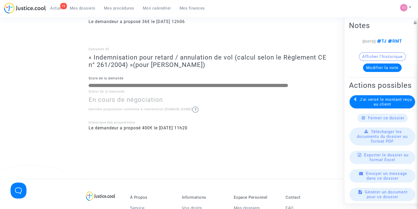
scroll to position [198, 0]
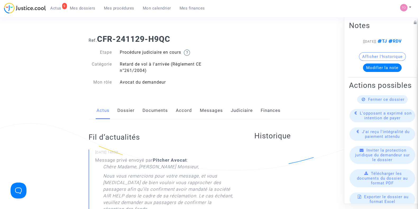
click at [222, 108] on link "Messages" at bounding box center [211, 110] width 23 height 17
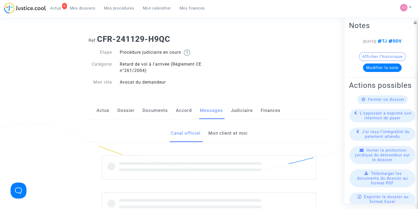
click at [214, 129] on link "Mon client et moi" at bounding box center [227, 133] width 39 height 17
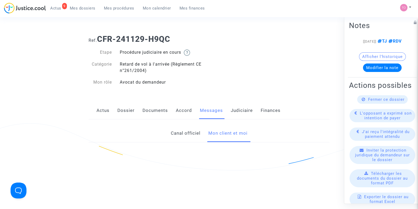
click at [215, 136] on link "Mon client et moi" at bounding box center [227, 133] width 39 height 17
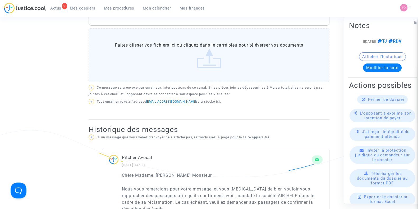
scroll to position [198, 0]
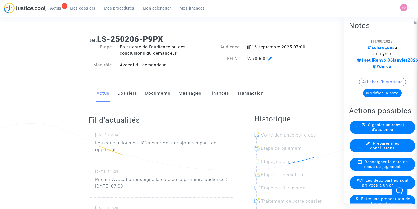
click at [124, 89] on link "Dossiers" at bounding box center [127, 93] width 20 height 17
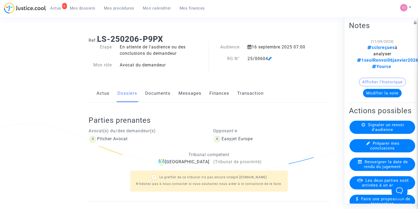
click at [160, 94] on link "Documents" at bounding box center [157, 93] width 25 height 17
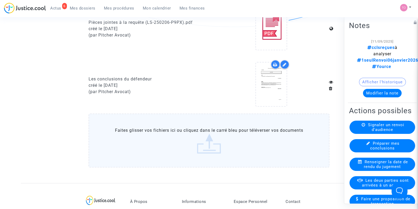
scroll to position [364, 0]
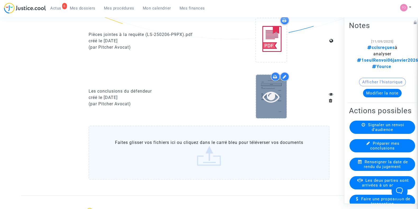
click at [272, 101] on icon at bounding box center [271, 96] width 17 height 17
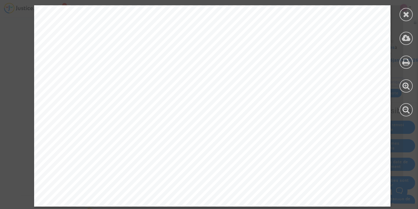
scroll to position [331, 0]
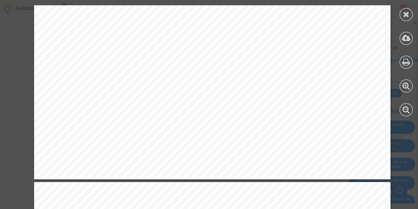
drag, startPoint x: 412, startPoint y: 12, endPoint x: 367, endPoint y: 22, distance: 46.0
click at [411, 12] on div at bounding box center [406, 14] width 13 height 13
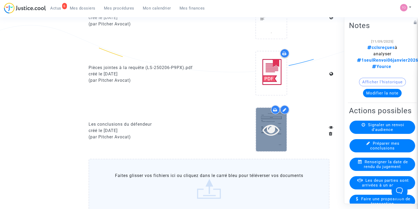
click at [263, 133] on icon at bounding box center [271, 129] width 17 height 17
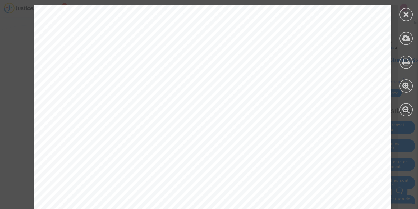
scroll to position [1918, 0]
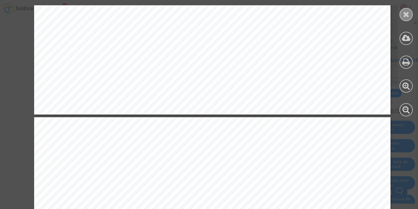
click at [405, 15] on icon at bounding box center [406, 14] width 7 height 8
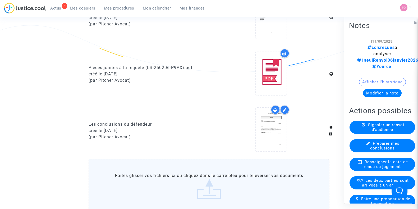
click at [378, 89] on button "Modifier la note" at bounding box center [382, 93] width 39 height 8
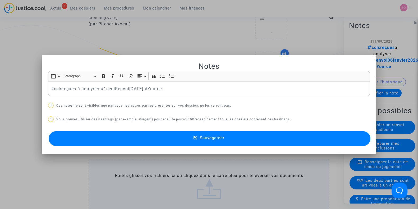
click at [98, 88] on p "#cclsreçues à analyser #1seulRenvoi[DATE] #Yource" at bounding box center [209, 88] width 316 height 7
click at [194, 137] on icon at bounding box center [196, 138] width 4 height 5
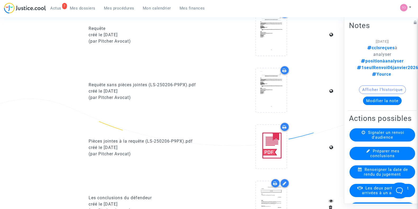
scroll to position [148, 0]
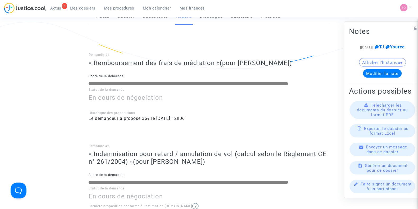
scroll to position [99, 0]
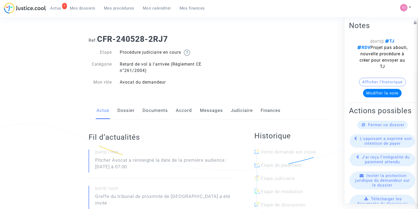
click at [122, 109] on link "Dossier" at bounding box center [125, 110] width 17 height 17
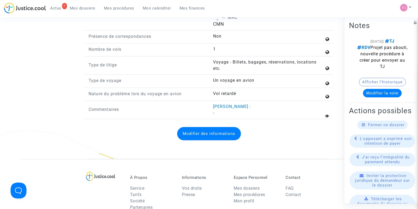
scroll to position [595, 0]
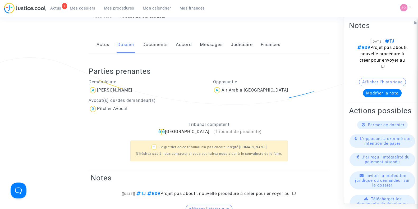
click at [158, 46] on link "Documents" at bounding box center [155, 44] width 25 height 17
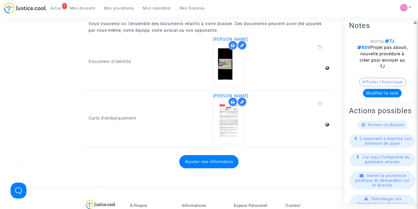
scroll to position [662, 0]
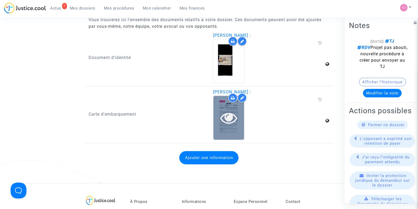
click at [237, 118] on icon at bounding box center [228, 117] width 17 height 17
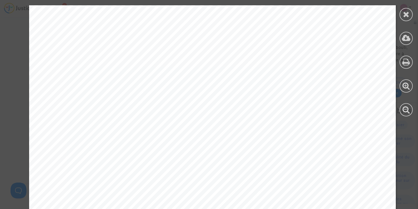
scroll to position [1234, 0]
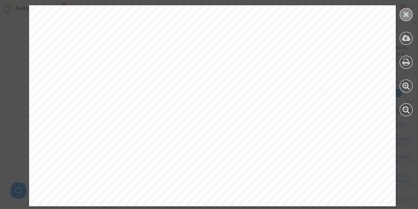
click at [410, 18] on div at bounding box center [406, 14] width 13 height 13
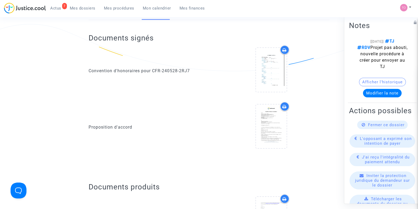
scroll to position [0, 0]
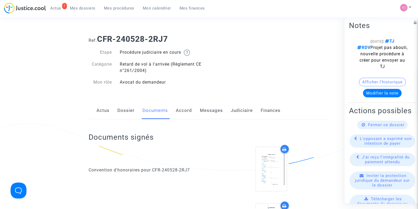
click at [214, 111] on link "Messages" at bounding box center [211, 110] width 23 height 17
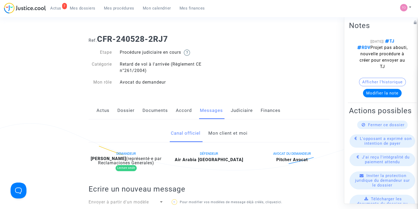
click at [217, 139] on link "Mon client et moi" at bounding box center [227, 133] width 39 height 17
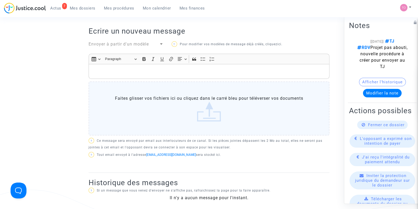
scroll to position [133, 0]
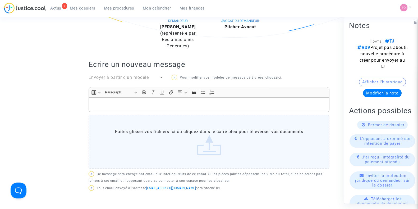
click at [125, 102] on p "Rich Text Editor, main" at bounding box center [209, 105] width 235 height 7
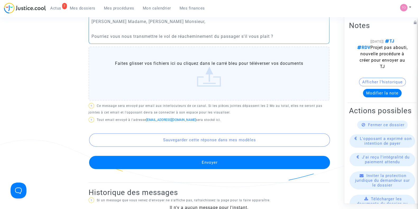
scroll to position [151, 0]
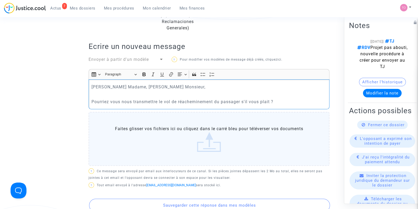
click at [285, 99] on p "Pourriez vous nous transmettre le vol de réacheminement du passager s'il vous p…" at bounding box center [209, 101] width 235 height 7
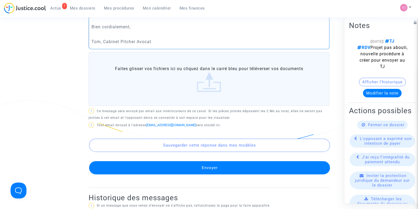
scroll to position [283, 0]
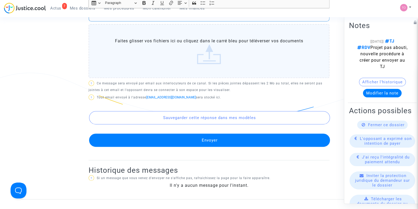
click at [179, 135] on button "Envoyer" at bounding box center [209, 140] width 241 height 13
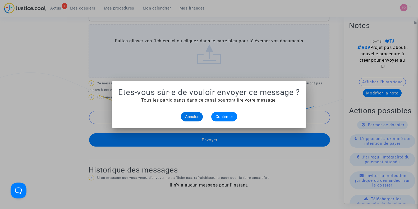
click at [186, 120] on button "Annuler" at bounding box center [192, 117] width 22 height 10
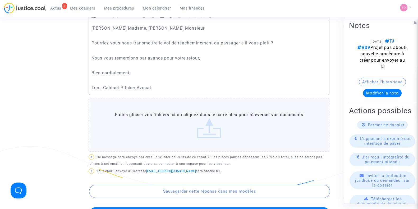
scroll to position [316, 0]
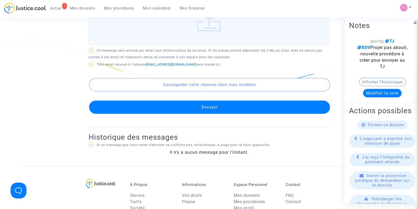
click at [202, 109] on button "Envoyer" at bounding box center [209, 107] width 241 height 13
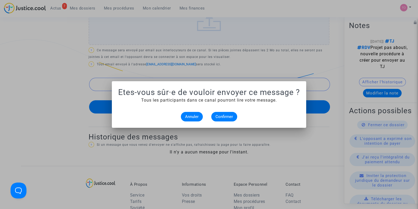
click at [217, 110] on alert-dialogs "Etes-vous sûr·e de vouloir envoyer ce message ? Tous les participants dans ce c…" at bounding box center [209, 105] width 182 height 34
click at [221, 116] on span "Confirmer" at bounding box center [224, 116] width 17 height 5
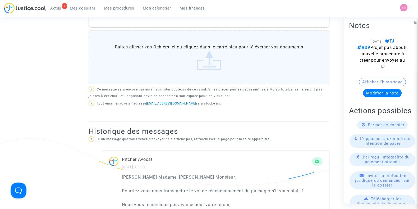
scroll to position [217, 0]
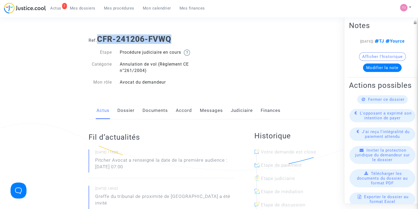
drag, startPoint x: 175, startPoint y: 42, endPoint x: 99, endPoint y: 40, distance: 75.4
click at [99, 40] on h1 "Ref. CFR-241206-FVWQ" at bounding box center [209, 39] width 241 height 10
copy b "CFR-241206-FVWQ"
click at [124, 109] on link "Dossier" at bounding box center [125, 110] width 17 height 17
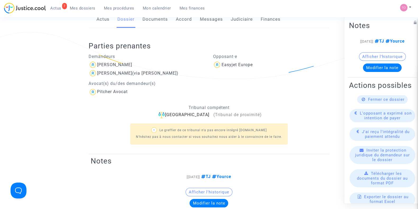
scroll to position [99, 0]
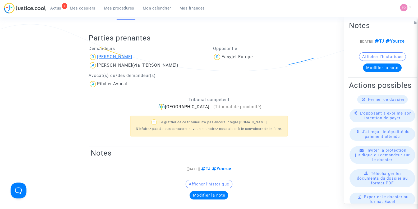
drag, startPoint x: 129, startPoint y: 56, endPoint x: 99, endPoint y: 57, distance: 29.9
click at [99, 57] on div "[PERSON_NAME]" at bounding box center [147, 57] width 117 height 8
copy div "[PERSON_NAME]"
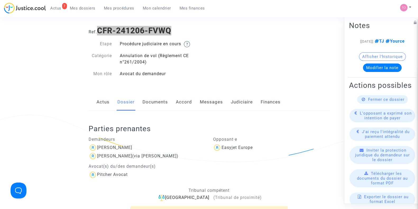
scroll to position [0, 0]
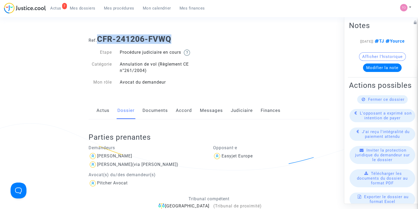
click at [161, 111] on link "Documents" at bounding box center [155, 110] width 25 height 17
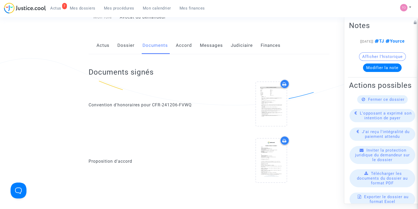
scroll to position [66, 0]
click at [237, 42] on link "Judiciaire" at bounding box center [242, 44] width 22 height 17
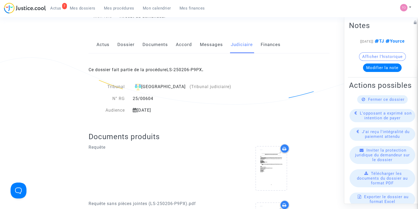
click at [192, 72] on div "Ce dossier fait partie de la procédure LS-250206-P9PX ." at bounding box center [209, 65] width 241 height 25
click at [192, 70] on link "LS-250206-P9PX" at bounding box center [184, 69] width 35 height 5
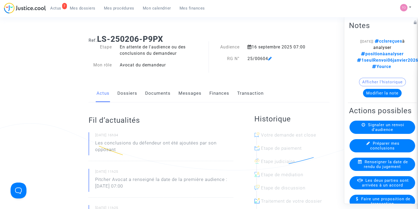
click at [115, 89] on div "Actus Dossiers Documents Messages Finances Transaction" at bounding box center [209, 94] width 241 height 18
click at [132, 95] on link "Dossiers" at bounding box center [127, 93] width 20 height 17
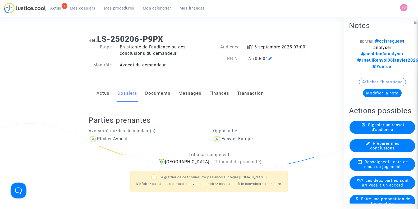
click at [184, 91] on link "Messages" at bounding box center [190, 93] width 23 height 17
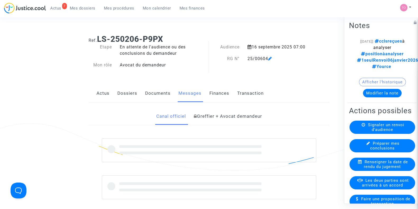
click at [152, 94] on link "Documents" at bounding box center [157, 93] width 25 height 17
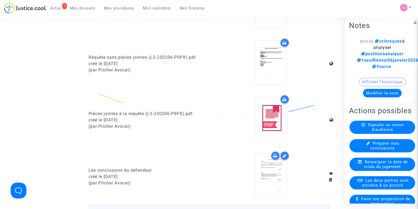
scroll to position [264, 0]
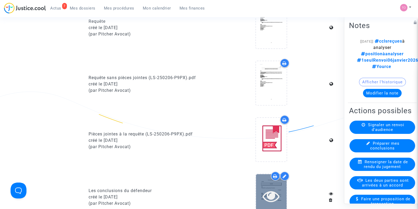
click at [262, 182] on div at bounding box center [271, 196] width 31 height 44
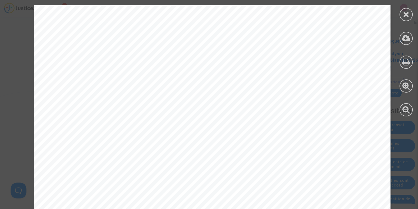
scroll to position [1025, 0]
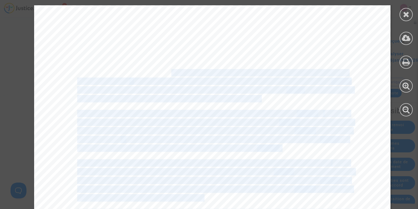
drag, startPoint x: 67, startPoint y: 60, endPoint x: 152, endPoint y: 73, distance: 86.4
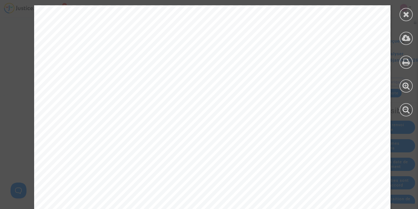
click at [110, 58] on span "Sur" at bounding box center [115, 58] width 10 height 7
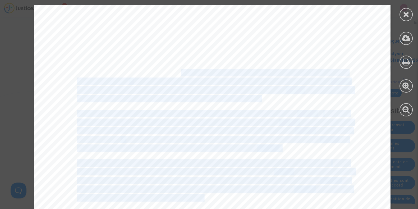
drag, startPoint x: 104, startPoint y: 57, endPoint x: 167, endPoint y: 73, distance: 64.9
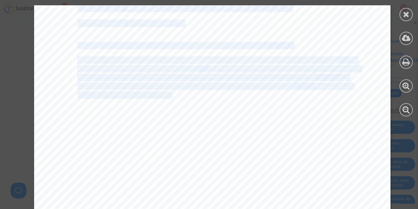
drag, startPoint x: 102, startPoint y: 56, endPoint x: 169, endPoint y: 98, distance: 79.2
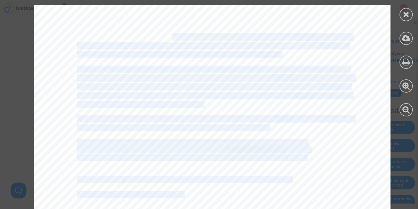
scroll to position [992, 0]
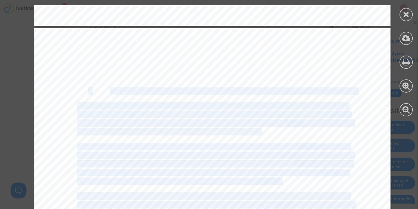
drag, startPoint x: 170, startPoint y: 75, endPoint x: 181, endPoint y: 75, distance: 10.3
click at [110, 93] on span "Sur" at bounding box center [115, 91] width 10 height 7
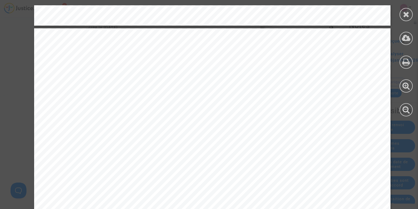
drag, startPoint x: 72, startPoint y: 105, endPoint x: 112, endPoint y: 108, distance: 40.3
drag, startPoint x: 107, startPoint y: 90, endPoint x: 111, endPoint y: 90, distance: 4.3
click at [111, 90] on span "Sur" at bounding box center [115, 91] width 10 height 7
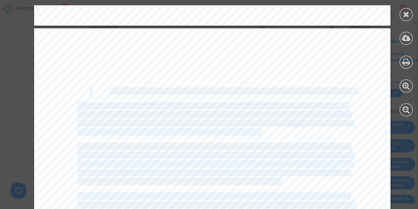
drag, startPoint x: 73, startPoint y: 87, endPoint x: 85, endPoint y: 88, distance: 11.4
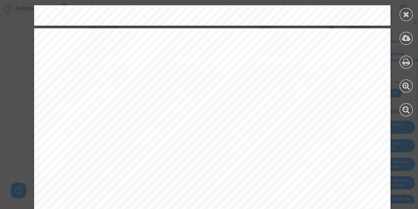
click at [88, 89] on span "I." at bounding box center [89, 91] width 3 height 7
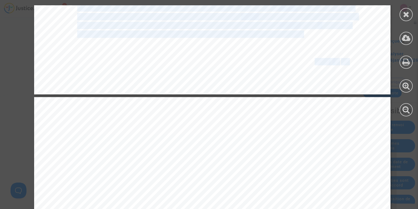
drag, startPoint x: 83, startPoint y: 89, endPoint x: 195, endPoint y: 100, distance: 112.2
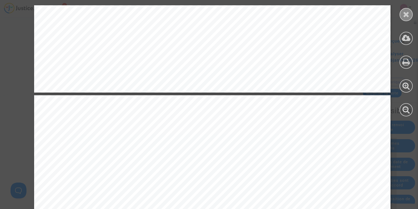
click at [401, 18] on div at bounding box center [406, 14] width 13 height 13
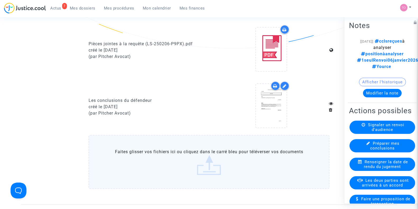
scroll to position [364, 0]
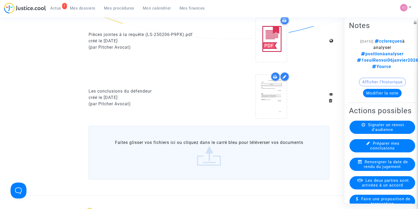
click at [277, 76] on icon at bounding box center [275, 77] width 4 height 4
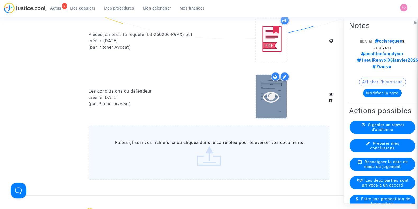
click at [273, 93] on icon at bounding box center [271, 96] width 17 height 17
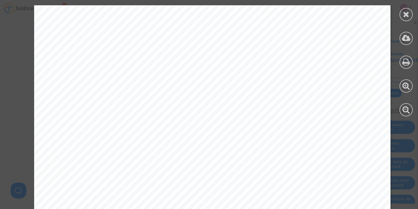
scroll to position [1158, 0]
drag, startPoint x: 149, startPoint y: 80, endPoint x: 253, endPoint y: 82, distance: 103.5
click at [253, 82] on span "Les tribunaux ont jugé que la compagnie aérienne n’était pas tenue de payer une…" at bounding box center [185, 80] width 216 height 7
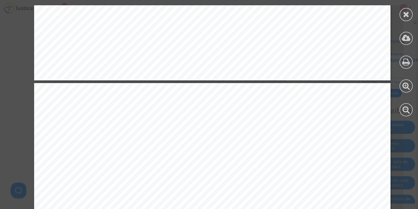
scroll to position [529, 0]
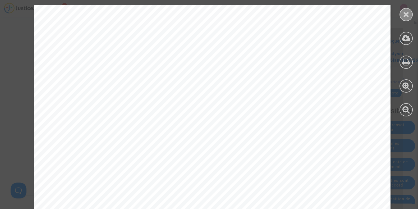
click at [402, 16] on div at bounding box center [406, 14] width 13 height 13
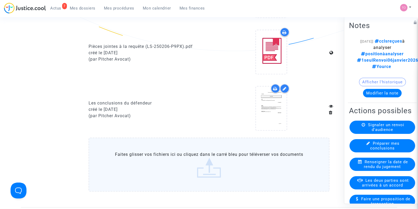
scroll to position [347, 0]
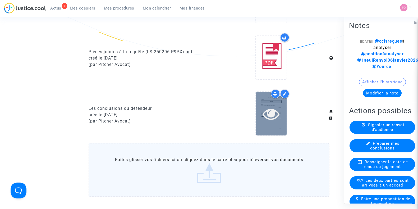
click at [278, 120] on icon at bounding box center [271, 113] width 17 height 17
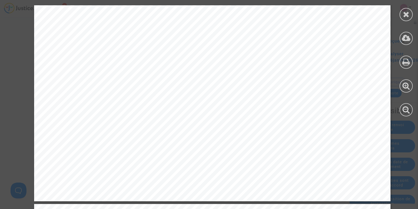
scroll to position [1323, 0]
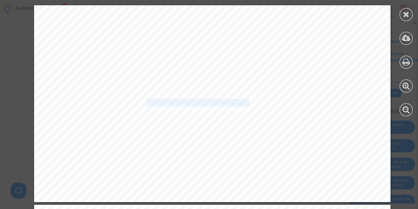
drag, startPoint x: 142, startPoint y: 102, endPoint x: 245, endPoint y: 106, distance: 102.5
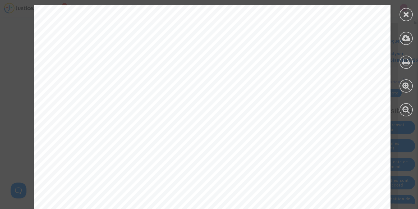
scroll to position [1555, 0]
drag, startPoint x: 100, startPoint y: 112, endPoint x: 157, endPoint y: 110, distance: 57.2
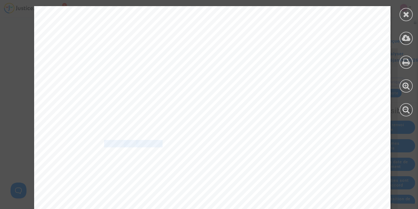
scroll to position [1521, 0]
drag, startPoint x: 100, startPoint y: 52, endPoint x: 129, endPoint y: 51, distance: 29.1
copy div "vol EJU 7269"
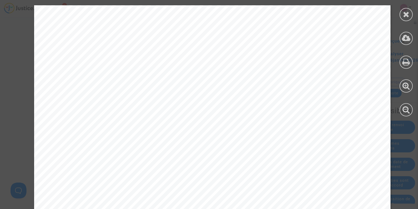
scroll to position [1720, 0]
drag, startPoint x: 115, startPoint y: 84, endPoint x: 267, endPoint y: 86, distance: 152.2
click at [267, 86] on span "Ces restrictions du contrôle aérien survenues correspondent à des circonstances…" at bounding box center [190, 84] width 227 height 7
drag, startPoint x: 99, startPoint y: 90, endPoint x: 135, endPoint y: 91, distance: 35.7
click at [137, 89] on span "pas pu être évitées, easyJet n’ayant aucune influence ou aucun contrôle sur les…" at bounding box center [200, 92] width 246 height 7
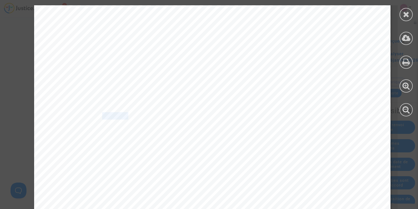
drag, startPoint x: 97, startPoint y: 115, endPoint x: 122, endPoint y: 115, distance: 24.6
click at [122, 115] on span "Avec un retard cumulé d" at bounding box center [109, 116] width 64 height 7
drag, startPoint x: 113, startPoint y: 131, endPoint x: 261, endPoint y: 128, distance: 148.0
click at [261, 128] on span "En conséquence, le vol litigieux a dû être annulé en raison de restrictions du …" at bounding box center [195, 129] width 237 height 7
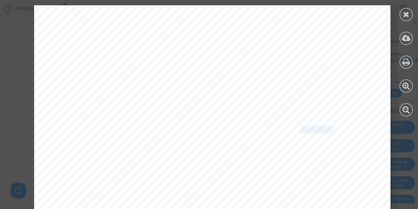
drag, startPoint x: 295, startPoint y: 128, endPoint x: 311, endPoint y: 131, distance: 16.3
click at [328, 127] on span ". Le fait que l’équipage" at bounding box center [323, 129] width 59 height 7
drag, startPoint x: 86, startPoint y: 138, endPoint x: 239, endPoint y: 137, distance: 152.9
click at [239, 137] on span "parte en dehors de ses horaires constitue la conséquence des restrictions du co…" at bounding box center [194, 138] width 235 height 7
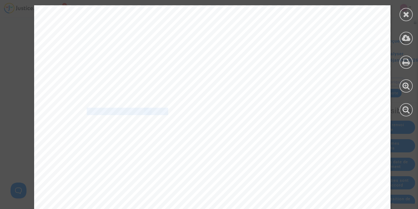
drag, startPoint x: 81, startPoint y: 110, endPoint x: 164, endPoint y: 109, distance: 83.1
click at [164, 109] on div "Page 5 of 10 conséquent, prévoir une c ertaine réserve de temps lui permettant,…" at bounding box center [212, 138] width 357 height 505
drag, startPoint x: 200, startPoint y: 110, endPoint x: 271, endPoint y: 113, distance: 71.3
click at [303, 109] on span "es raisonnables, easyJet disposait à l’aéroport de [GEOGRAPHIC_DATA] sur la jou…" at bounding box center [259, 111] width 231 height 7
drag, startPoint x: 87, startPoint y: 118, endPoint x: 202, endPoint y: 120, distance: 115.1
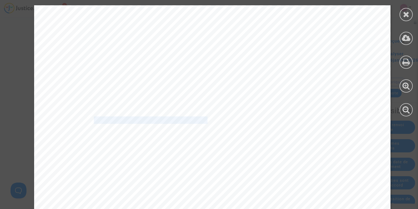
click at [202, 120] on span "[DATE] de 4 commandants de bord de réserve, 2" at bounding box center [148, 120] width 126 height 7
drag, startPoint x: 212, startPoint y: 120, endPoint x: 298, endPoint y: 121, distance: 86.0
click at [298, 121] on div "Page 5 of 10 conséquent, prévoir une c ertaine réserve de temps lui permettant,…" at bounding box center [212, 138] width 357 height 505
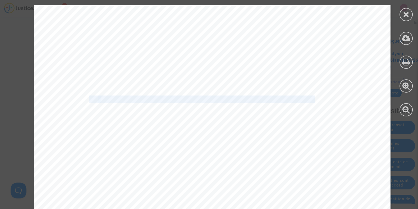
drag, startPoint x: 85, startPoint y: 101, endPoint x: 289, endPoint y: 103, distance: 204.5
click at [309, 100] on div "Page 5 of 10 conséquent, prévoir une c ertaine réserve de temps lui permettant,…" at bounding box center [212, 71] width 357 height 505
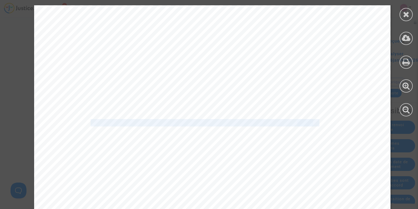
drag, startPoint x: 89, startPoint y: 121, endPoint x: 308, endPoint y: 120, distance: 219.1
click at [308, 120] on div "Page 5 of 10 conséquent, prévoir une c ertaine réserve de temps lui permettant,…" at bounding box center [212, 71] width 357 height 505
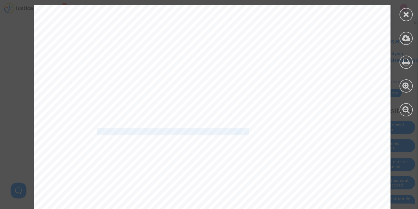
drag, startPoint x: 93, startPoint y: 129, endPoint x: 236, endPoint y: 132, distance: 142.9
click at [236, 132] on div "Page 5 of 10 conséquent, prévoir une c ertaine réserve de temps lui permettant,…" at bounding box center [212, 71] width 357 height 505
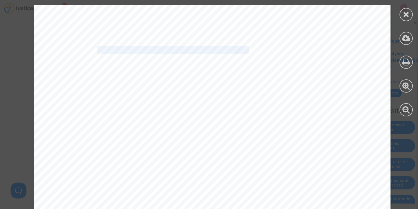
scroll to position [2315, 0]
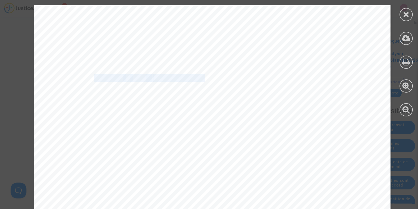
drag, startPoint x: 91, startPoint y: 79, endPoint x: 201, endPoint y: 80, distance: 109.5
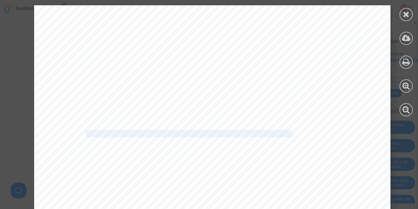
drag, startPoint x: 82, startPoint y: 133, endPoint x: 281, endPoint y: 134, distance: 199.0
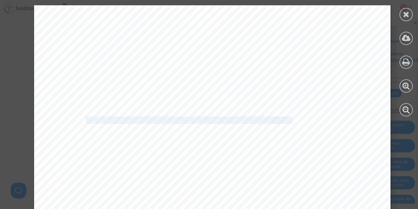
scroll to position [2580, 0]
drag, startPoint x: 106, startPoint y: 112, endPoint x: 146, endPoint y: 111, distance: 39.4
click at [146, 111] on span "les mesures raisonnables prises par easyJet." at bounding box center [136, 109] width 118 height 7
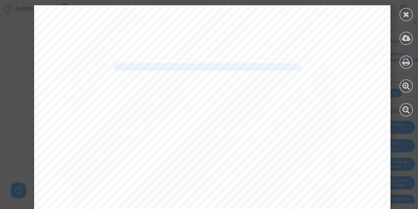
drag, startPoint x: 108, startPoint y: 68, endPoint x: 295, endPoint y: 69, distance: 187.1
click at [295, 69] on div "Page 6 of 10 PIECE NUMERO 15 : Communication de la Commission européenne. Le s …" at bounding box center [212, 149] width 357 height 505
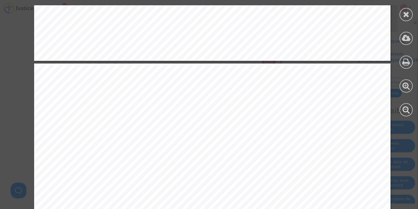
scroll to position [2050, 0]
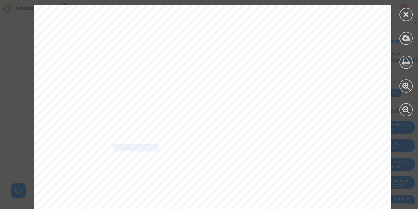
drag, startPoint x: 107, startPoint y: 149, endPoint x: 167, endPoint y: 147, distance: 60.6
drag, startPoint x: 93, startPoint y: 144, endPoint x: 132, endPoint y: 143, distance: 38.9
click at [132, 143] on div "Page 5 of 10 conséquent, prévoir une c ertaine réserve de temps lui permettant,…" at bounding box center [212, 138] width 357 height 505
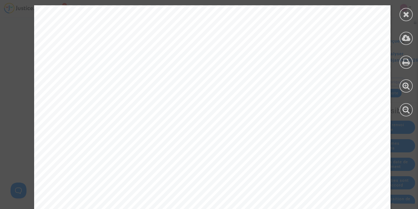
scroll to position [20341, 0]
drag, startPoint x: 116, startPoint y: 64, endPoint x: 280, endPoint y: 65, distance: 163.8
click at [280, 65] on div "EXPLICATION [DATE] 19H22, DISPONIBILITE, VOL EJU4373 DU [DATE] E NTRE LYS ET PM…" at bounding box center [212, 65] width 357 height 505
drag, startPoint x: 107, startPoint y: 78, endPoint x: 250, endPoint y: 78, distance: 142.4
click at [250, 78] on div "EXPLICATION [DATE] 19H22, DISPONIBILITE, VOL EJU4373 DU [DATE] E NTRE LYS ET PM…" at bounding box center [212, 65] width 357 height 505
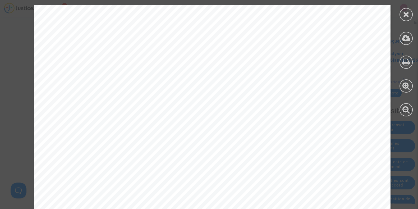
scroll to position [11179, 0]
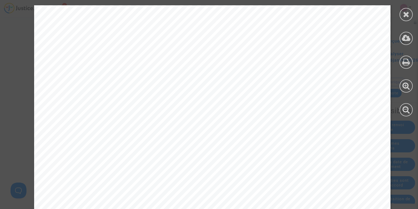
drag, startPoint x: 184, startPoint y: 67, endPoint x: 270, endPoint y: 67, distance: 86.0
drag, startPoint x: 106, startPoint y: 76, endPoint x: 134, endPoint y: 74, distance: 28.4
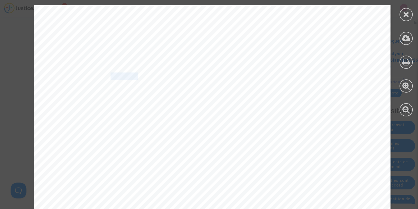
click at [134, 74] on span "importants. Aucune amélioration." at bounding box center [129, 76] width 104 height 7
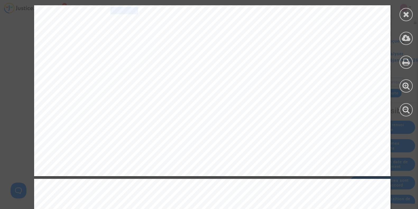
scroll to position [13527, 0]
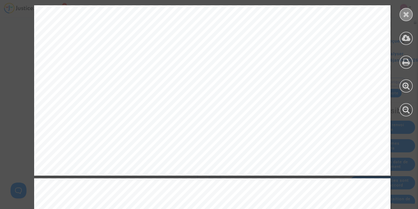
click at [400, 15] on div at bounding box center [406, 14] width 13 height 13
